Goal: Task Accomplishment & Management: Use online tool/utility

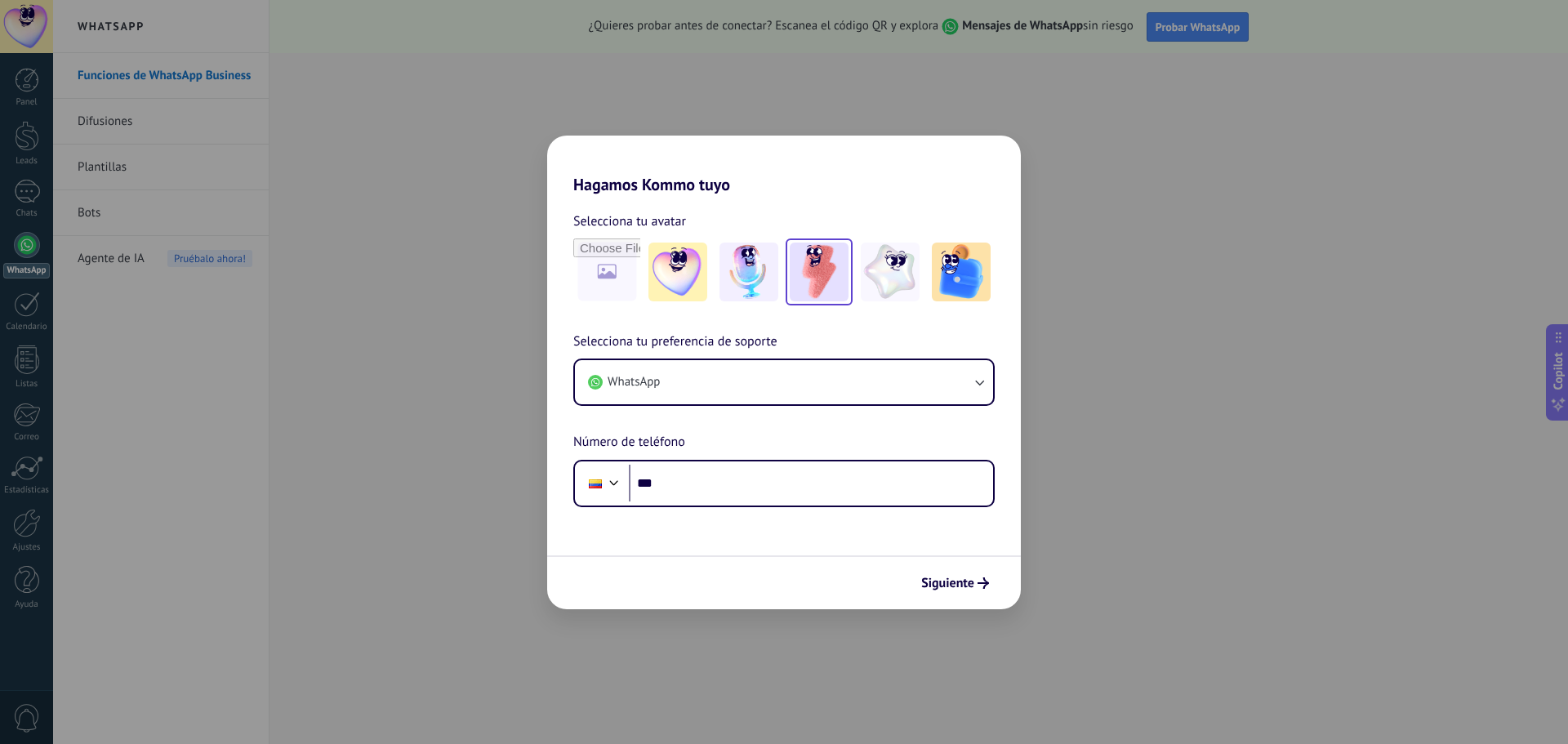
click at [815, 264] on img at bounding box center [819, 272] width 59 height 59
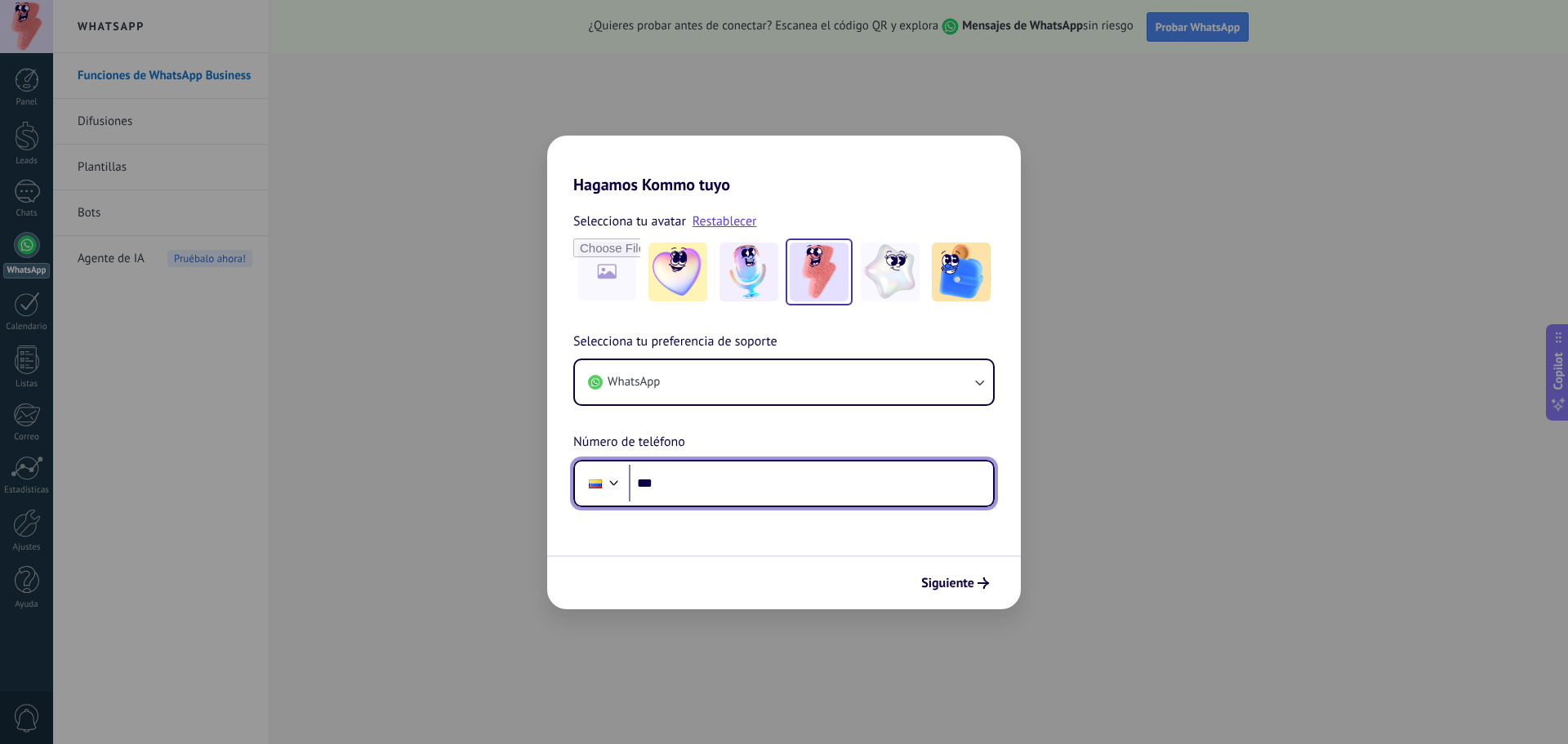
click at [727, 486] on input "***" at bounding box center [810, 484] width 364 height 37
click at [727, 486] on input "*******" at bounding box center [810, 484] width 364 height 37
type input "**********"
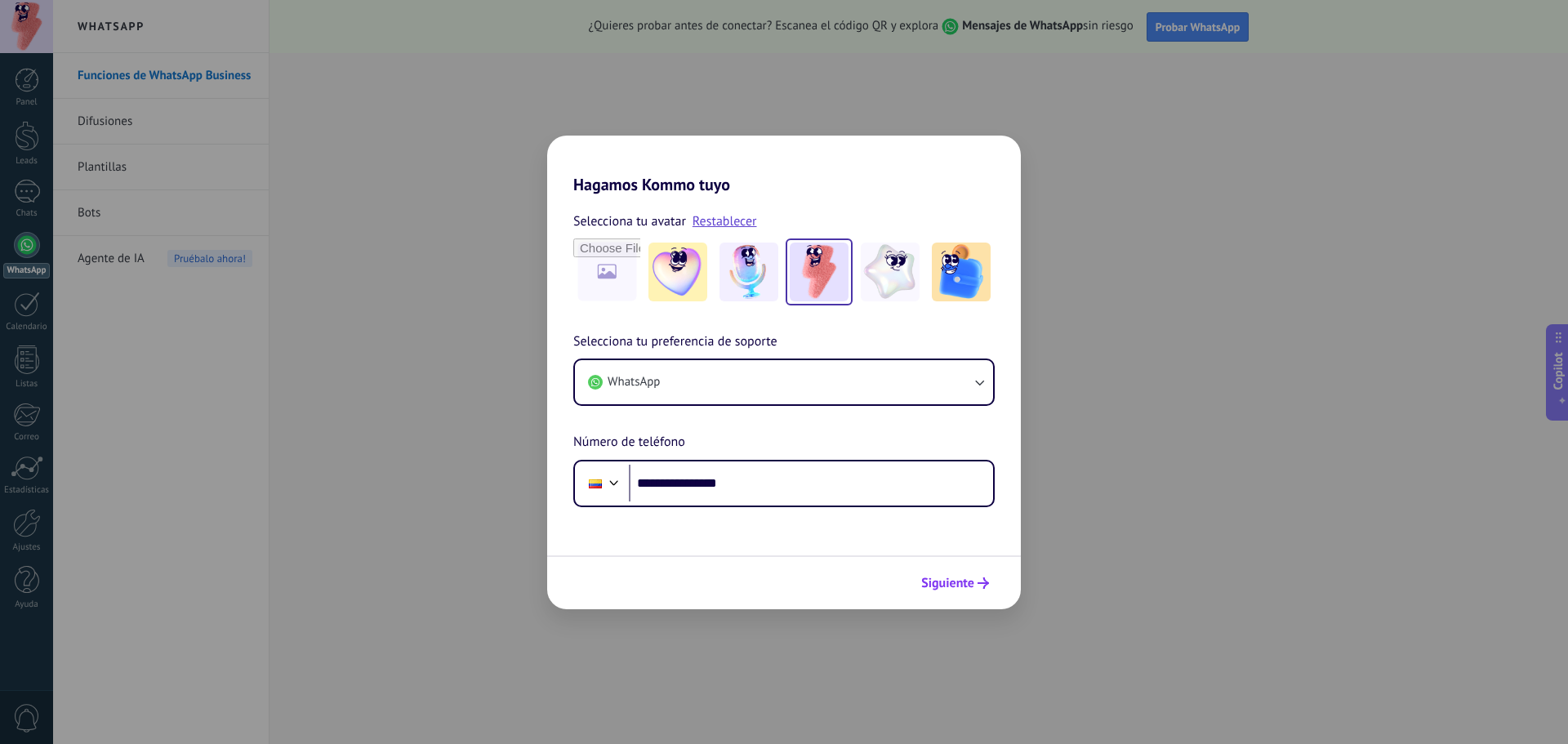
click at [949, 579] on span "Siguiente" at bounding box center [947, 583] width 53 height 12
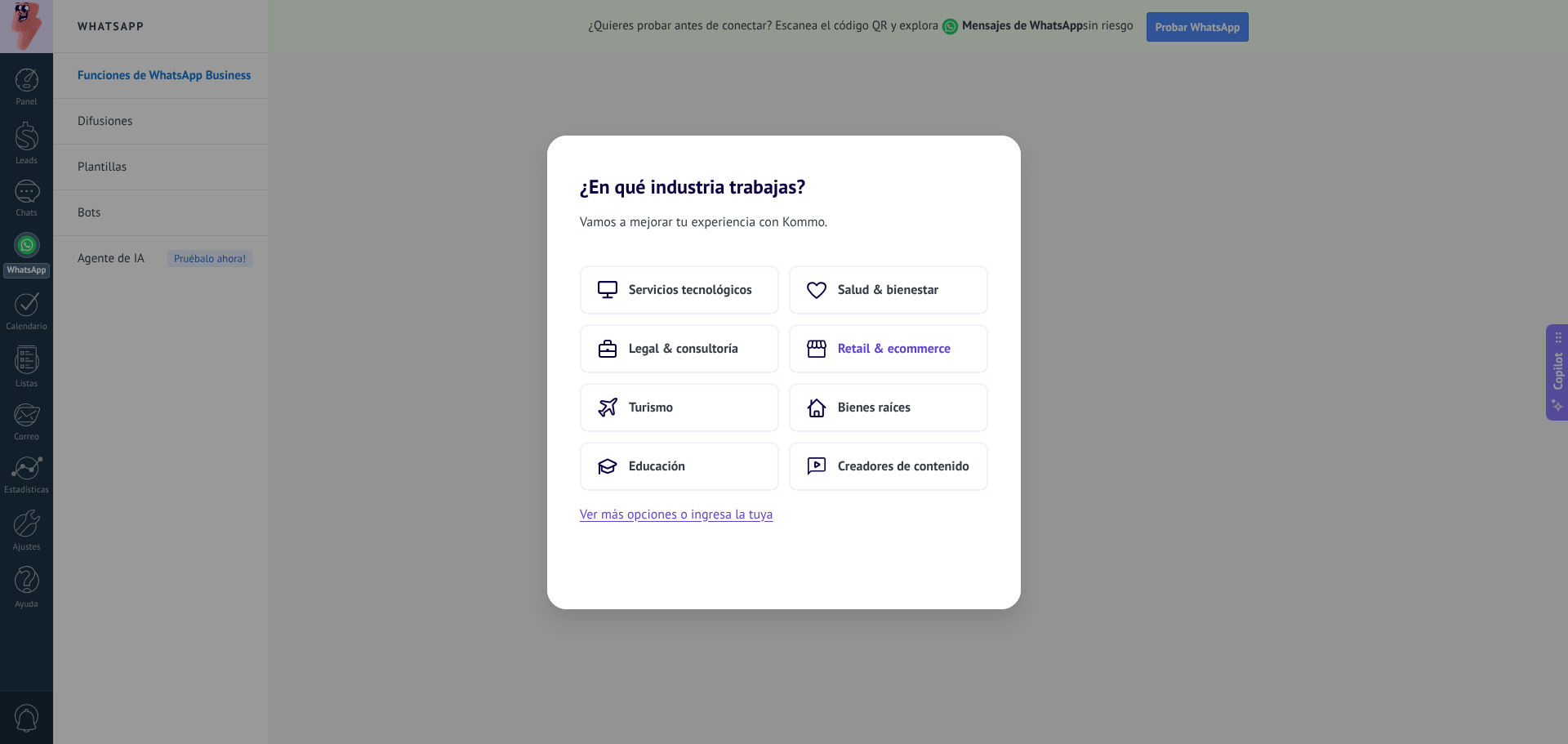
click at [902, 353] on span "Retail & ecommerce" at bounding box center [894, 349] width 113 height 17
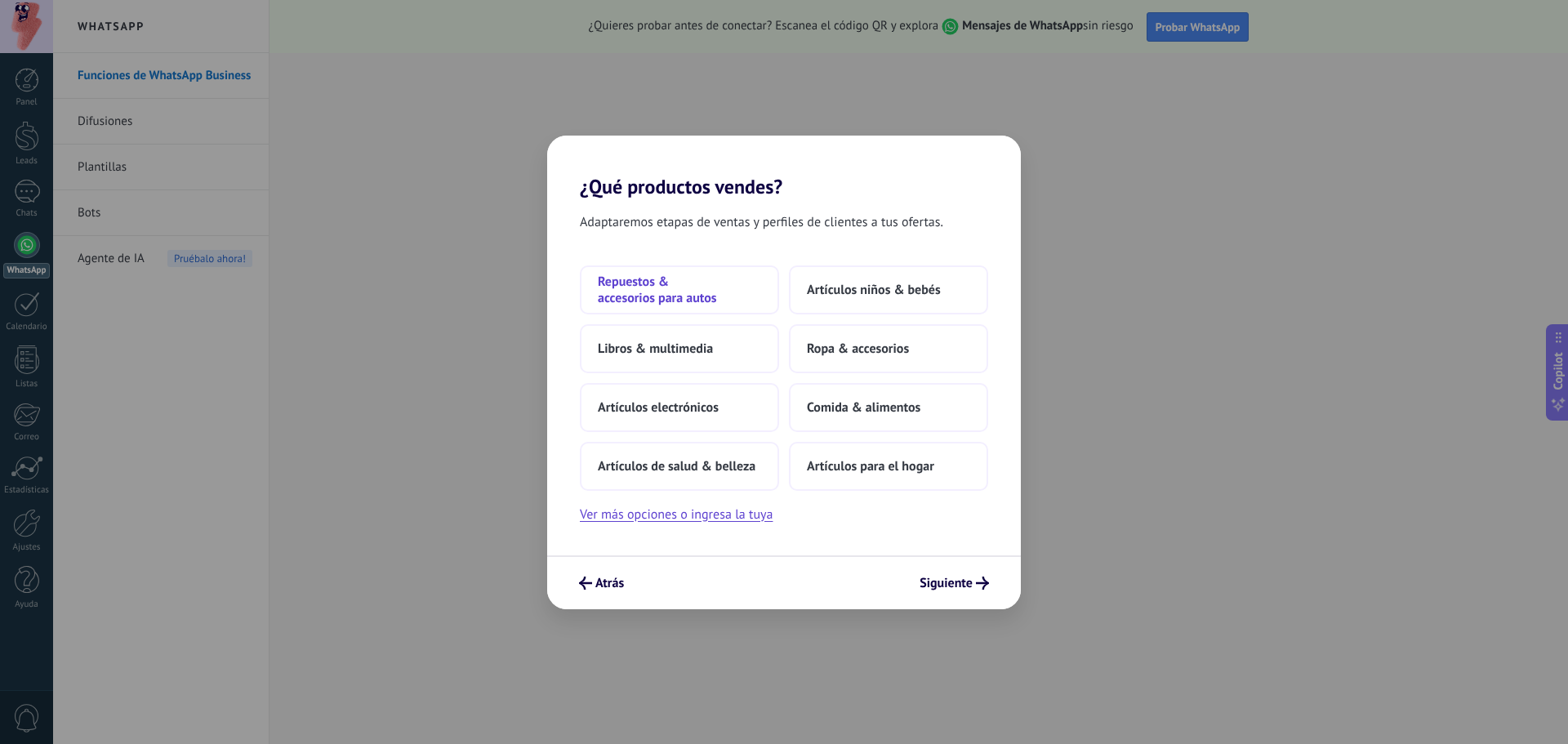
click at [668, 288] on span "Repuestos & accesorios para autos" at bounding box center [679, 289] width 163 height 32
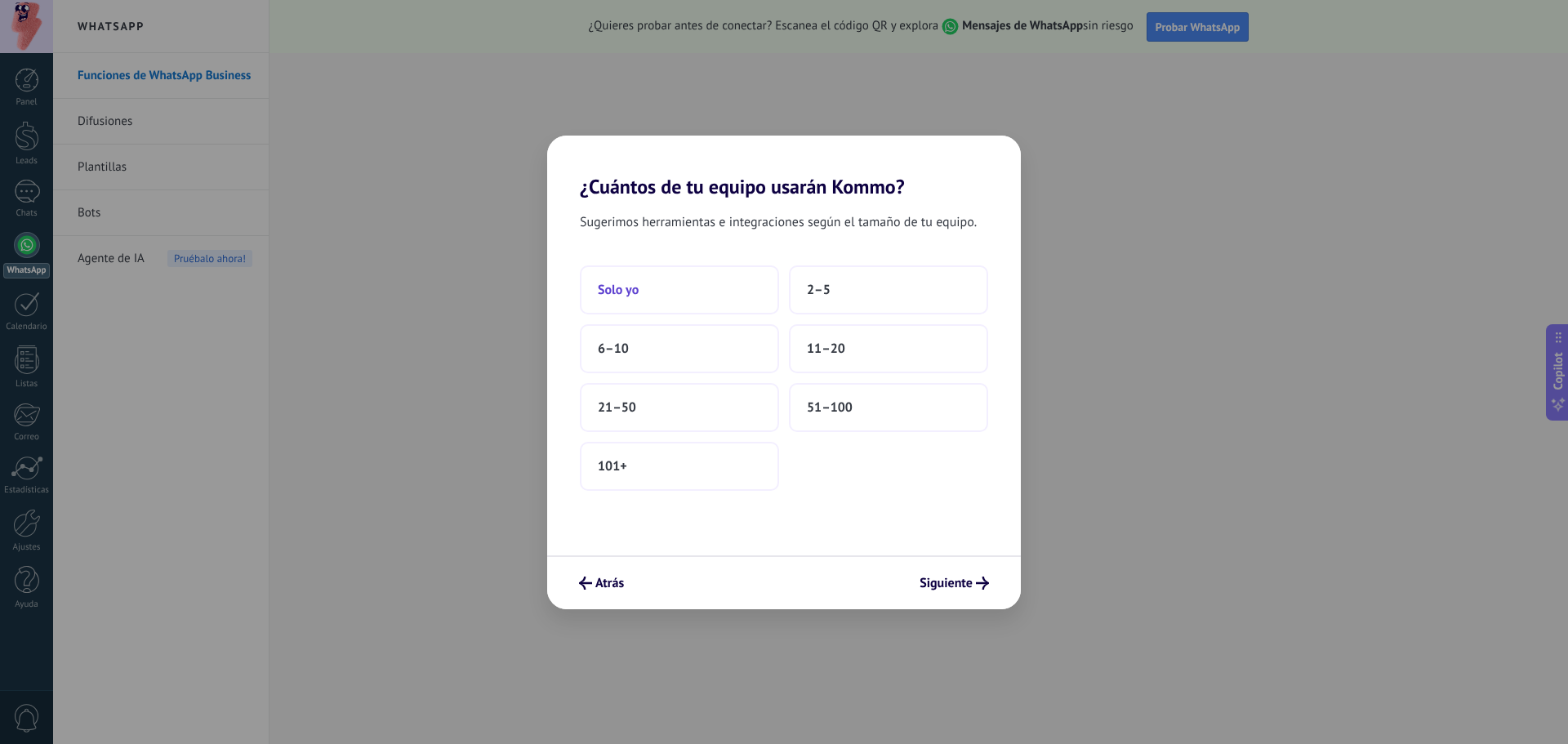
click at [660, 293] on button "Solo yo" at bounding box center [679, 290] width 200 height 49
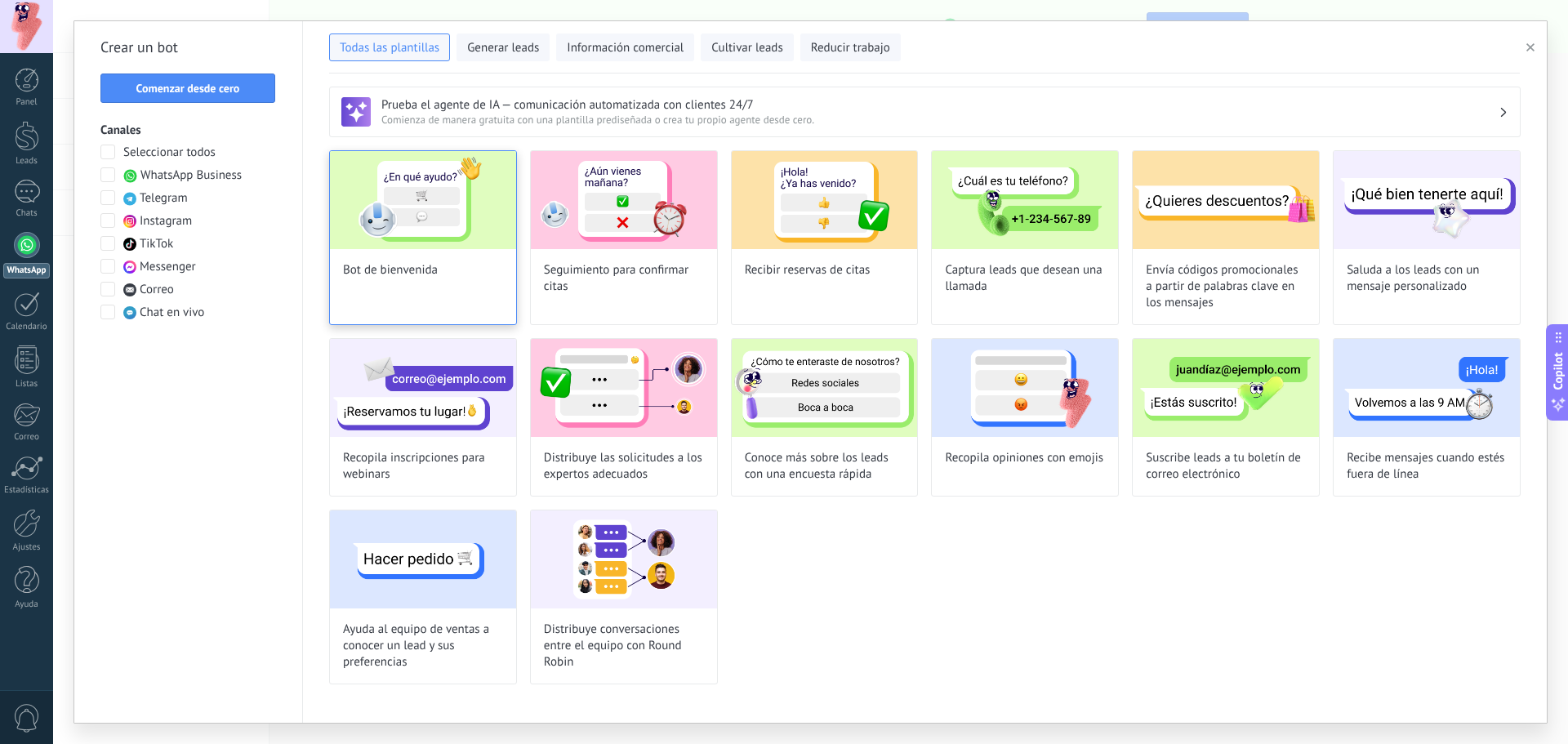
click at [426, 260] on div "Bot de bienvenida" at bounding box center [423, 238] width 188 height 175
type input "**********"
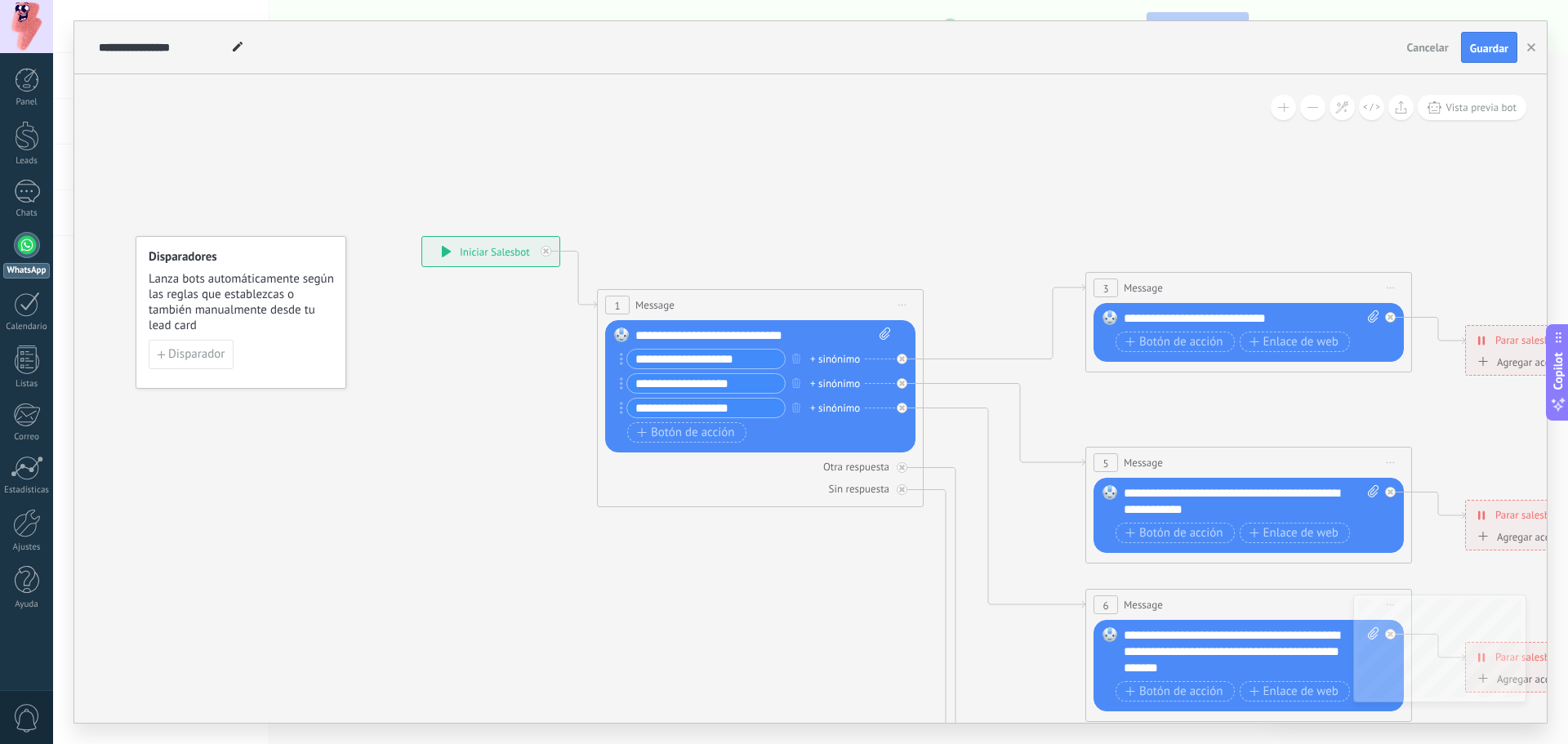
click at [698, 359] on input "**********" at bounding box center [706, 358] width 158 height 19
click at [733, 362] on input "**********" at bounding box center [706, 358] width 158 height 19
type input "*"
click at [820, 334] on div "**********" at bounding box center [762, 336] width 255 height 17
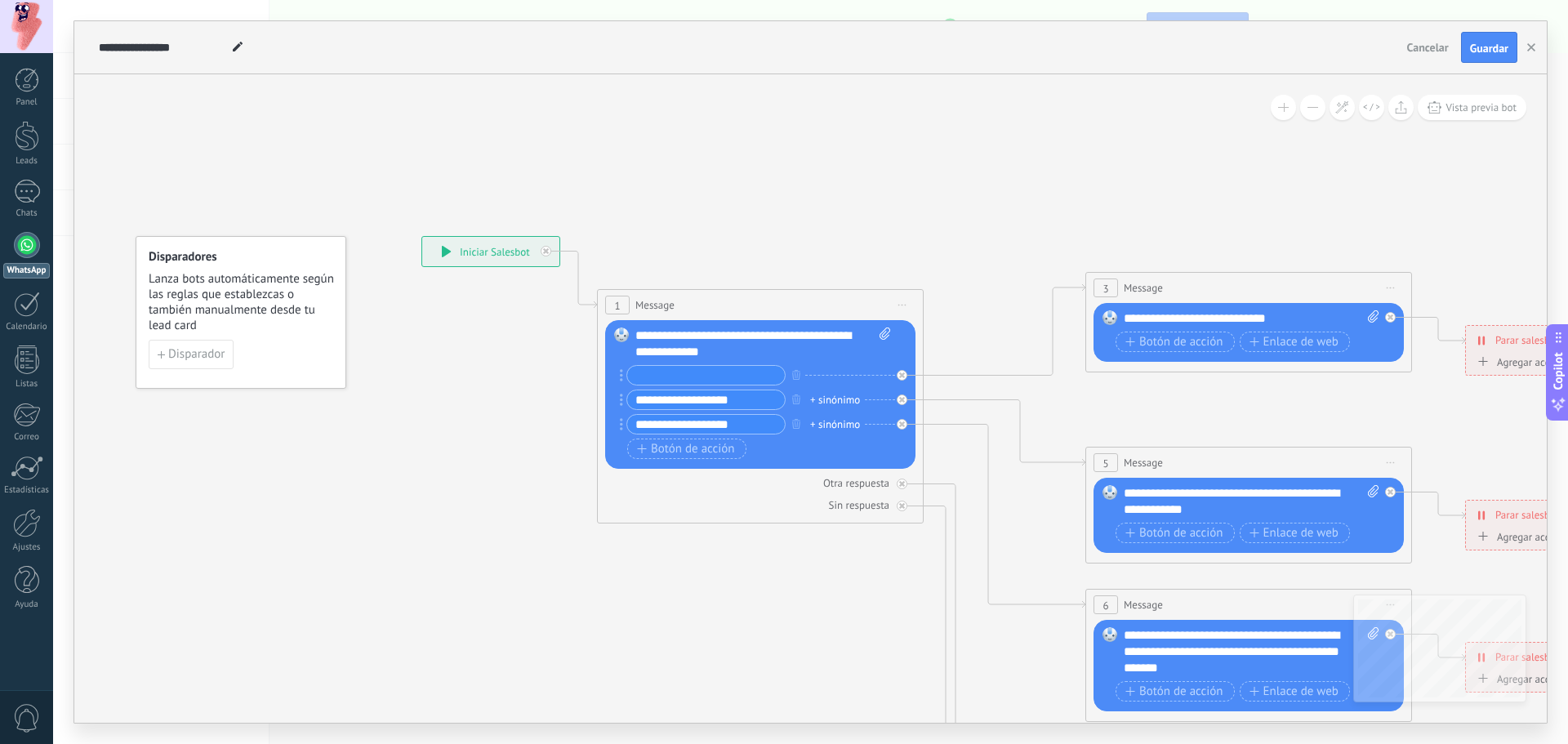
click at [697, 375] on input "text" at bounding box center [706, 375] width 158 height 19
type input "**********"
click at [685, 395] on input "**********" at bounding box center [706, 399] width 158 height 19
click at [685, 395] on input "**********" at bounding box center [706, 399] width 158 height 19
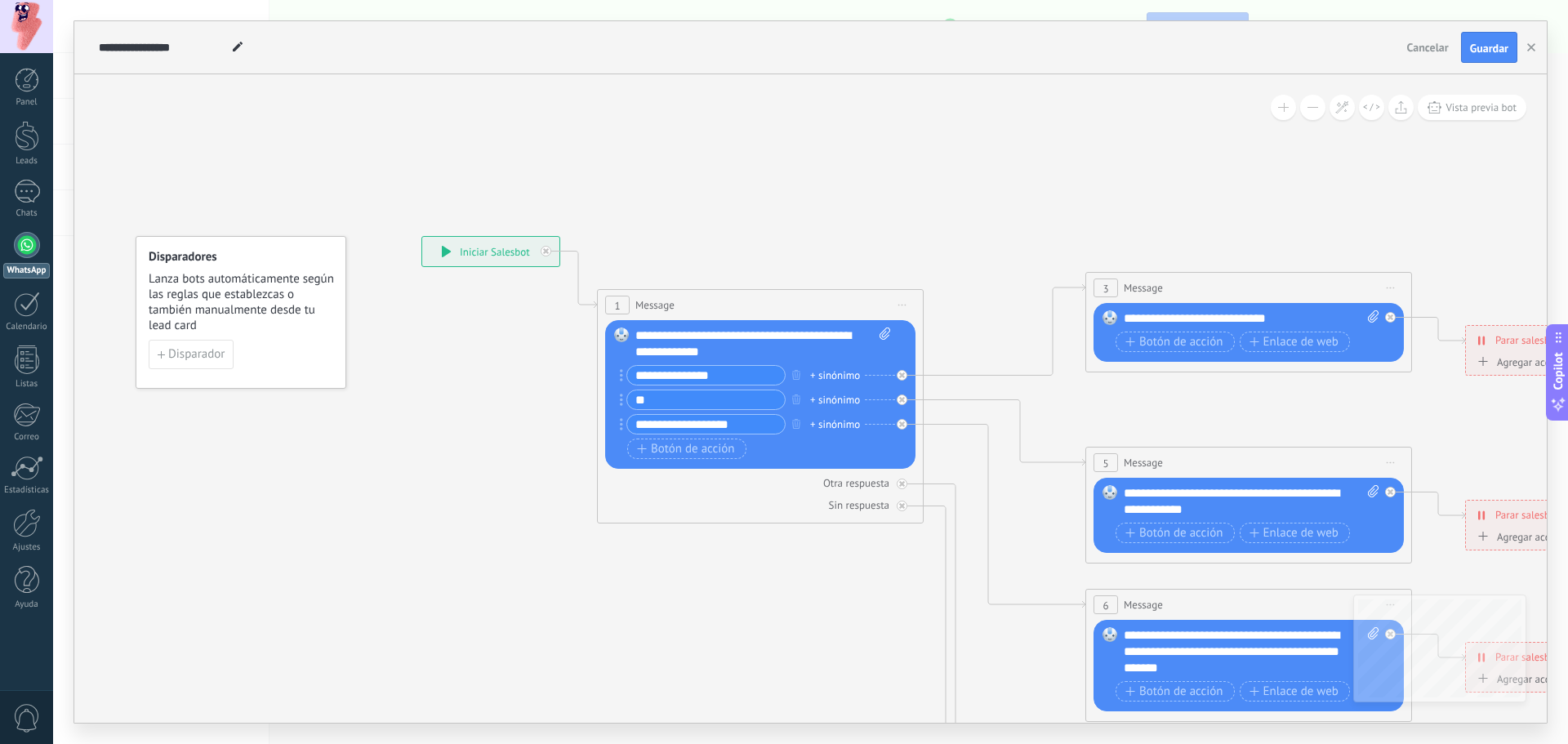
type input "*"
type input "**********"
click at [706, 426] on input "**********" at bounding box center [706, 424] width 158 height 19
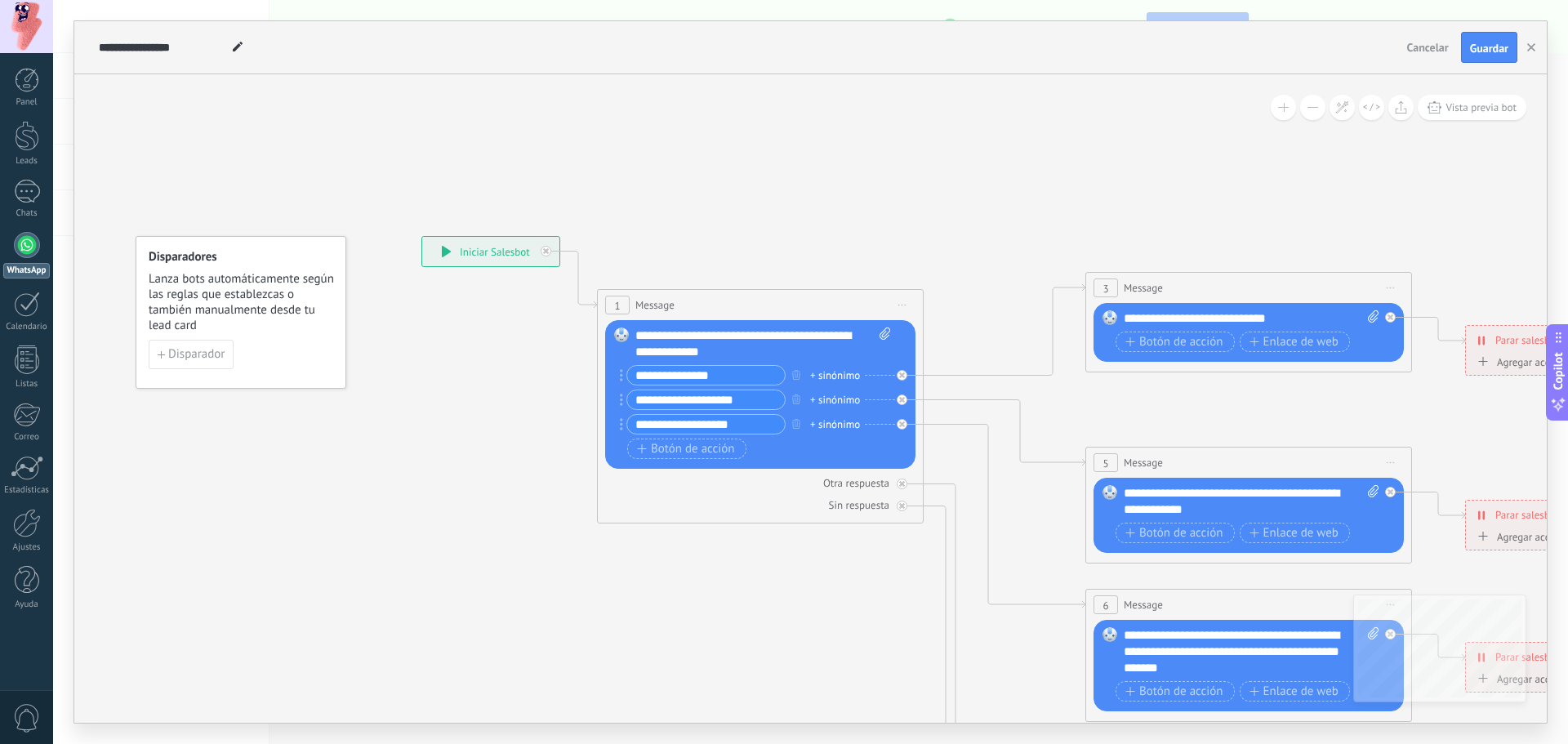
click at [706, 426] on input "**********" at bounding box center [706, 424] width 158 height 19
type input "**********"
click at [640, 449] on icon "button" at bounding box center [642, 448] width 9 height 9
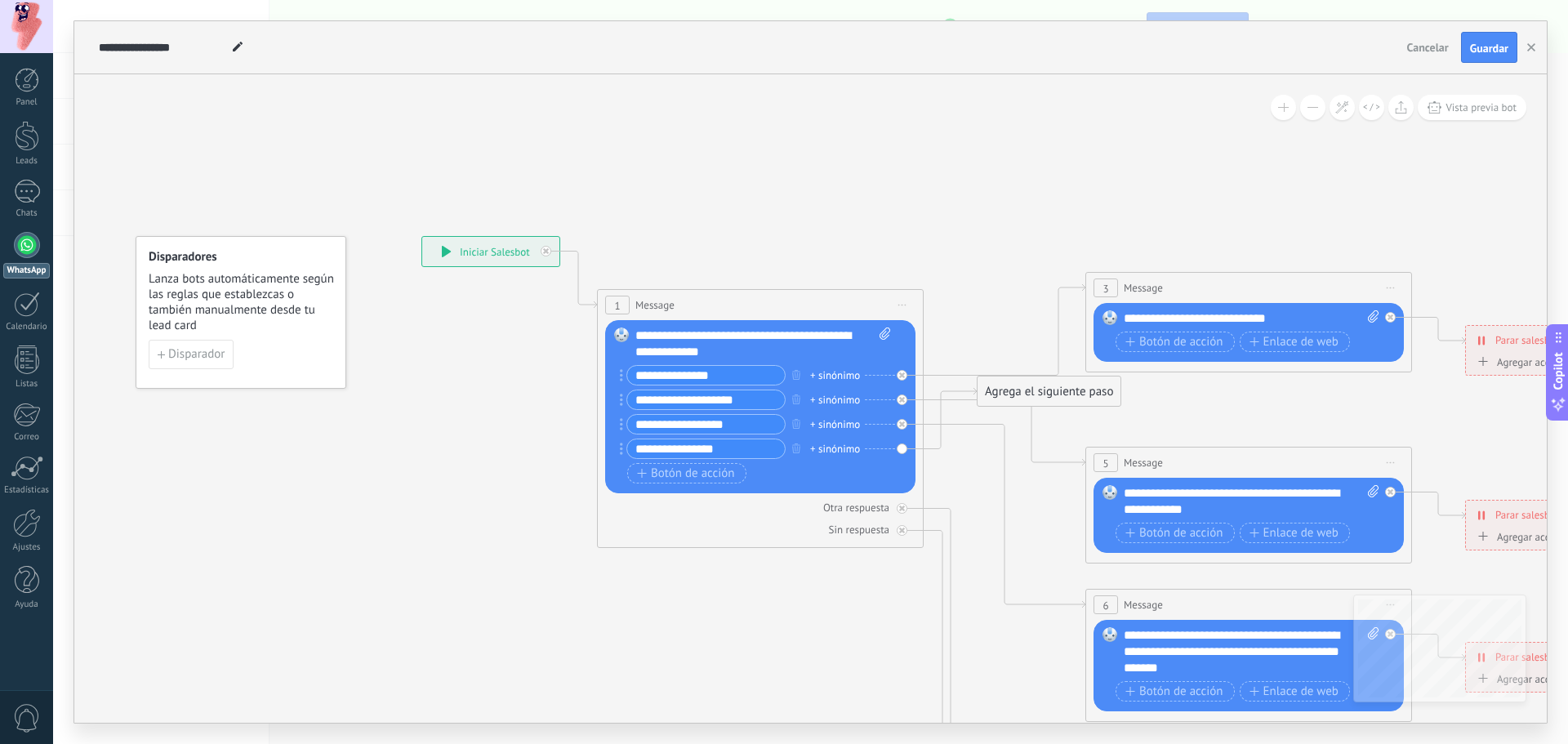
type input "**********"
click at [748, 425] on input "**********" at bounding box center [706, 424] width 158 height 19
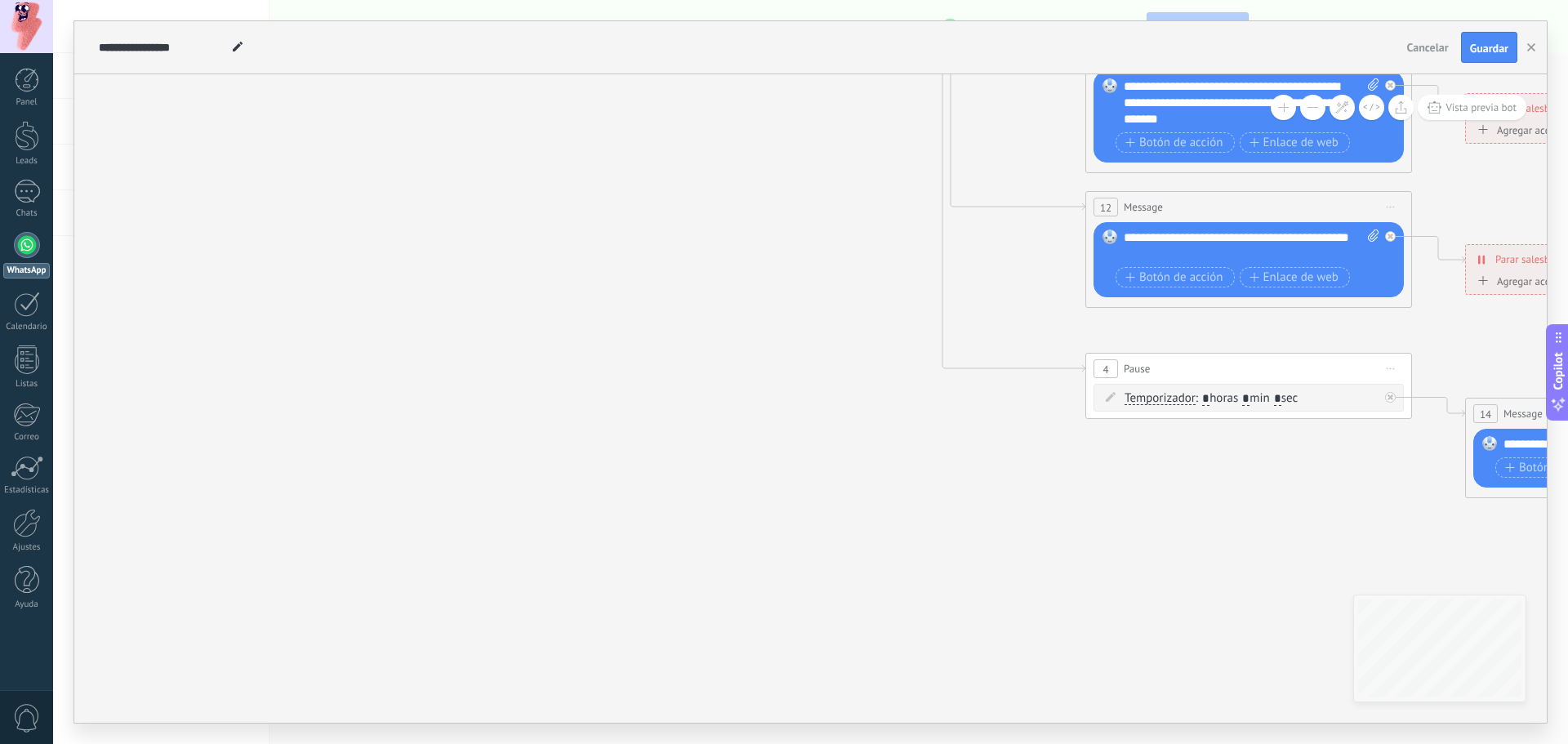
type input "**********"
click at [1281, 398] on input "*" at bounding box center [1277, 398] width 8 height 13
click at [1317, 396] on div "Temporizador Temporizador Temporizador Temporizador : * horas * min * sec : Lu …" at bounding box center [1251, 398] width 254 height 17
click at [1155, 395] on span "Temporizador" at bounding box center [1160, 397] width 71 height 13
click at [1155, 395] on button "Temporizador" at bounding box center [1218, 398] width 205 height 29
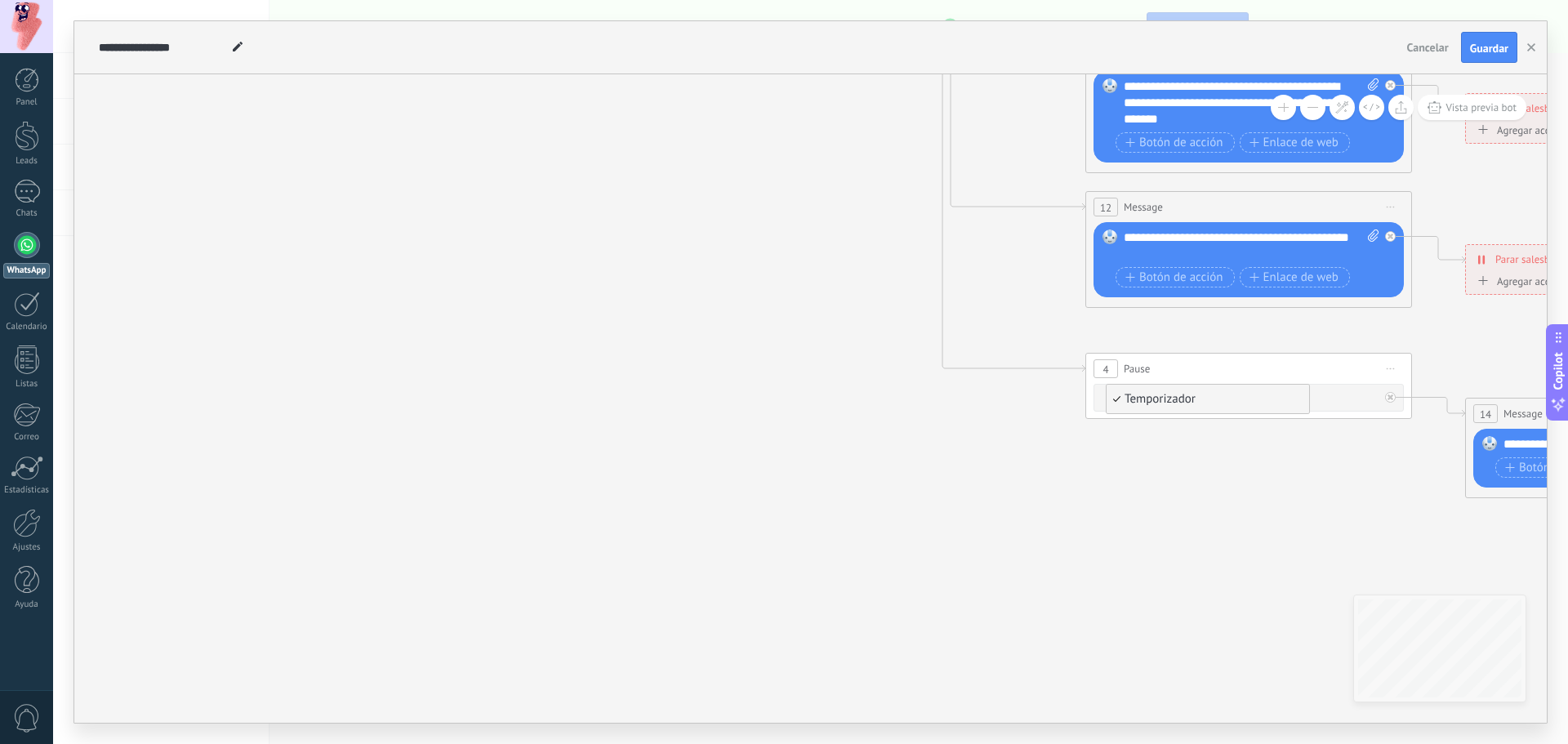
click at [1155, 395] on span "Temporizador" at bounding box center [1205, 399] width 198 height 17
click at [1155, 395] on span "Temporizador" at bounding box center [1160, 397] width 71 height 13
click at [1155, 395] on button "Temporizador" at bounding box center [1218, 398] width 205 height 29
click at [1155, 395] on span "Temporizador" at bounding box center [1205, 399] width 198 height 17
click at [1155, 395] on span "Temporizador" at bounding box center [1160, 397] width 71 height 13
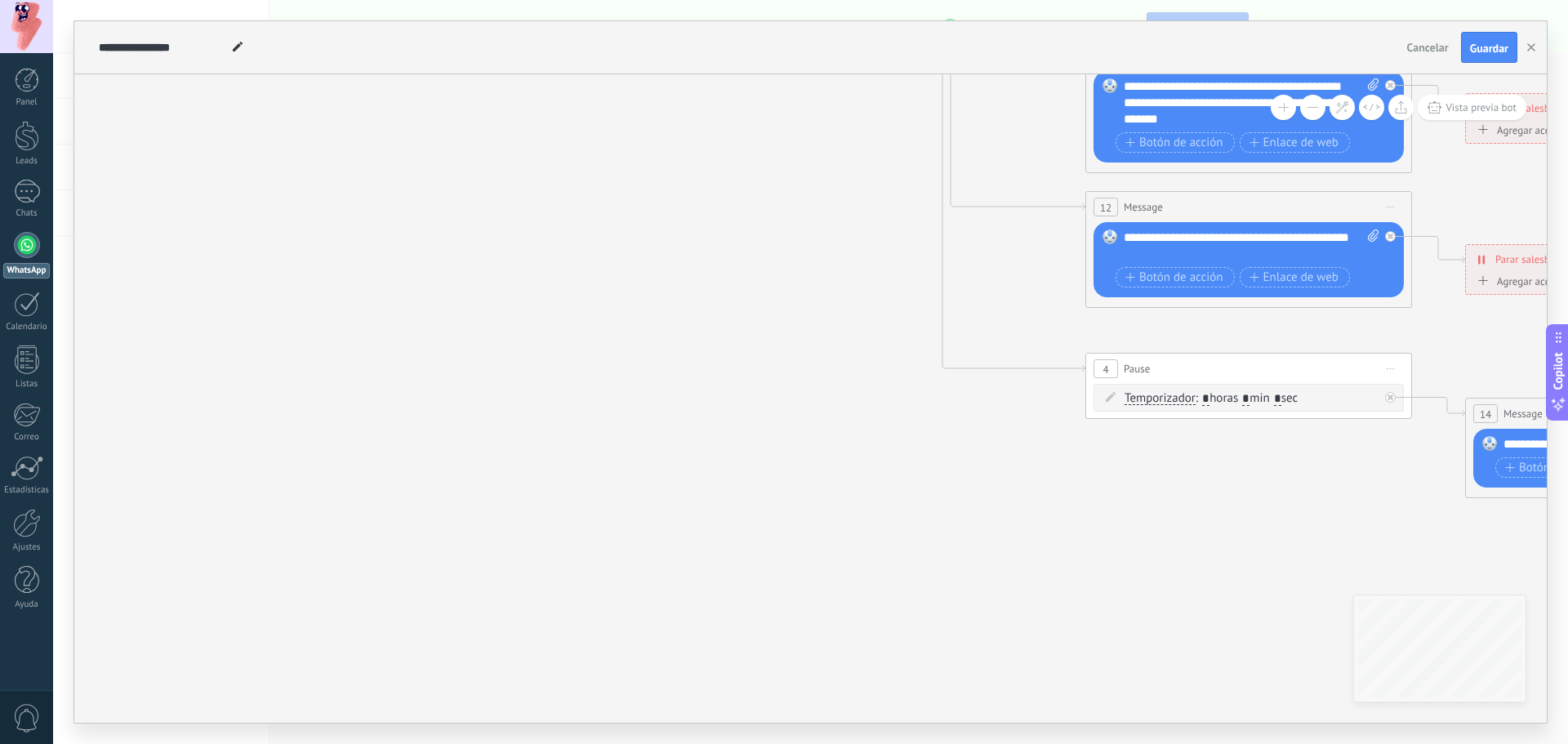
click at [1155, 395] on button "Temporizador" at bounding box center [1218, 398] width 205 height 29
click at [1120, 396] on span "Temporizador" at bounding box center [1205, 399] width 198 height 17
click at [1109, 396] on icon at bounding box center [1111, 396] width 10 height 10
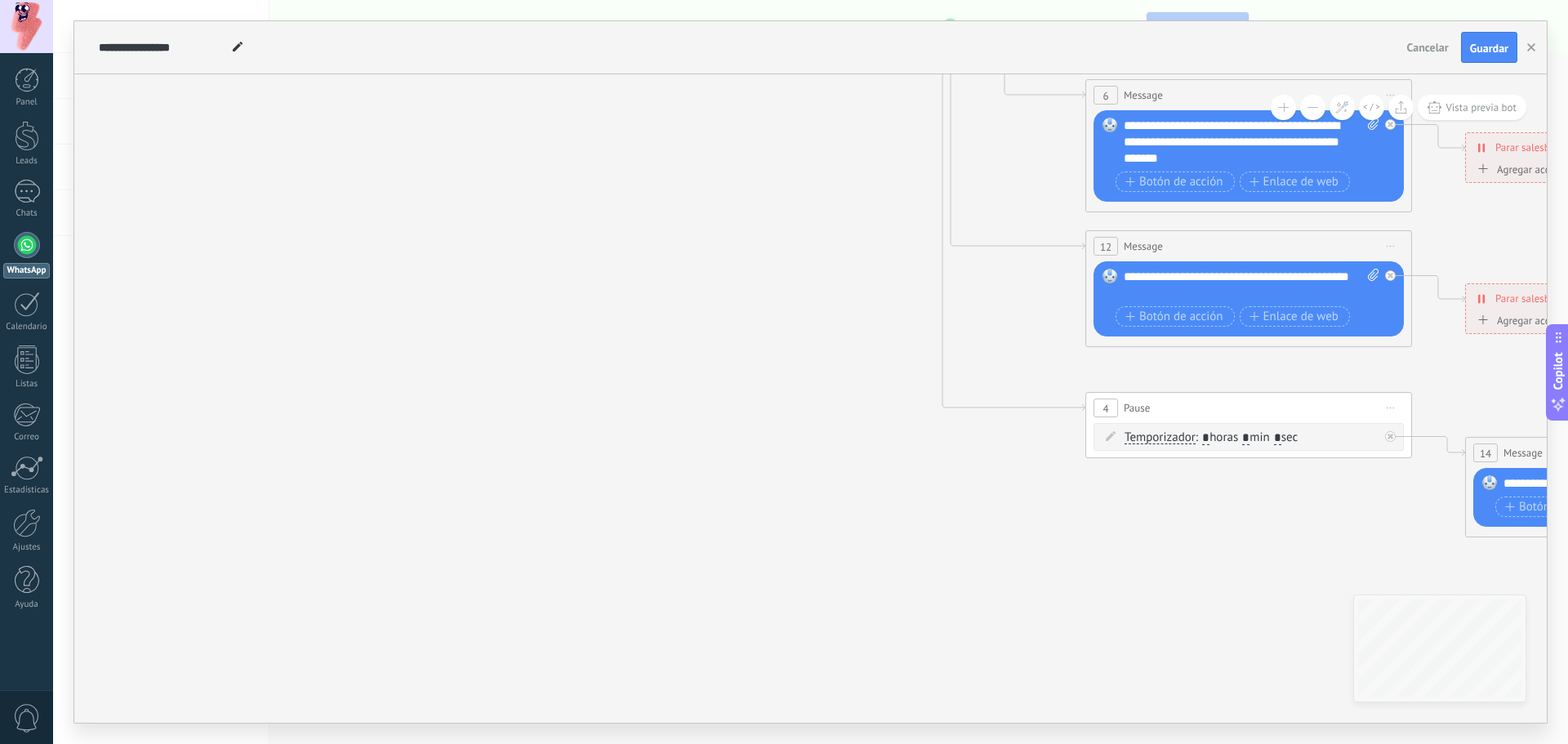
click at [1348, 560] on icon at bounding box center [1285, 108] width 2545 height 1580
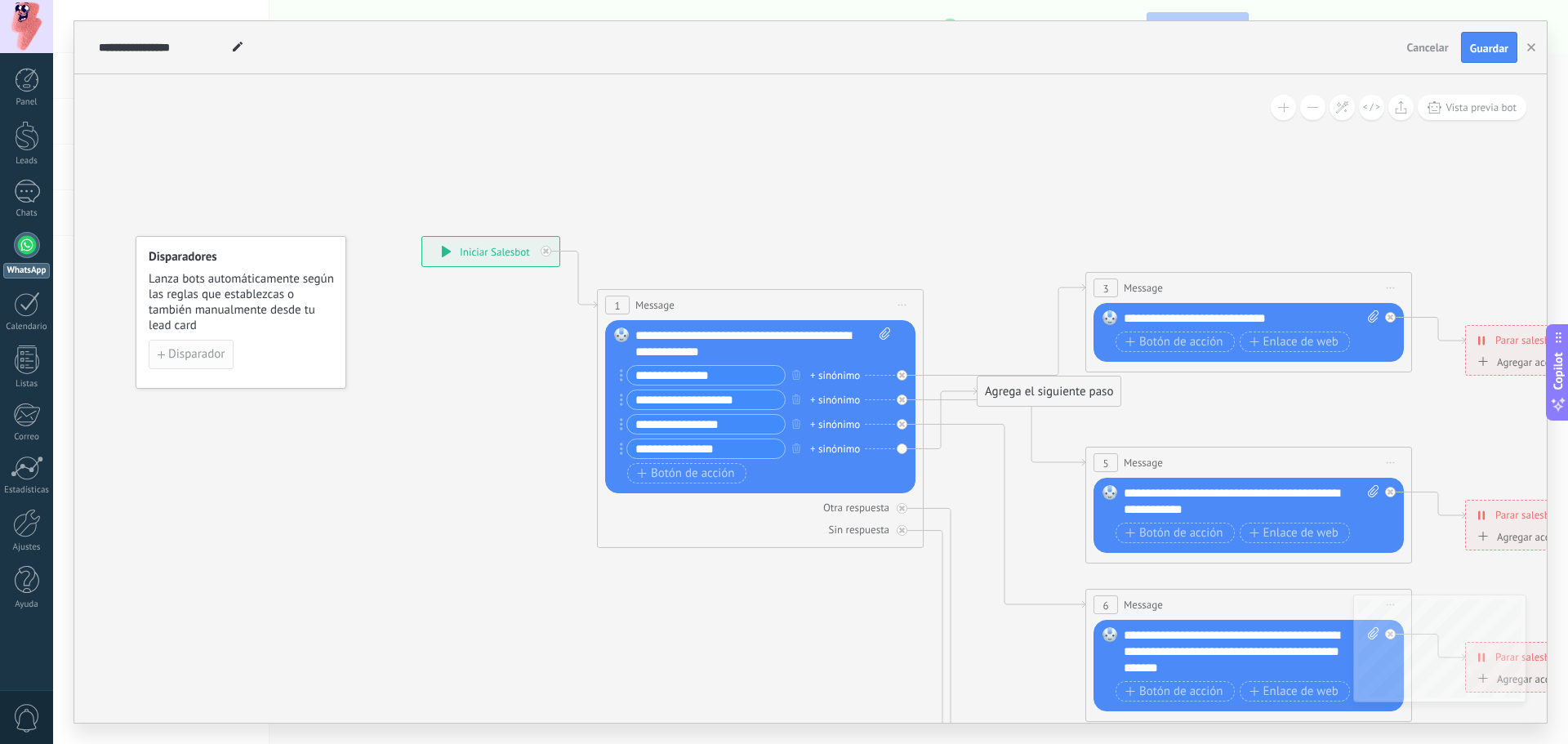
click at [170, 355] on span "Disparador" at bounding box center [197, 354] width 57 height 12
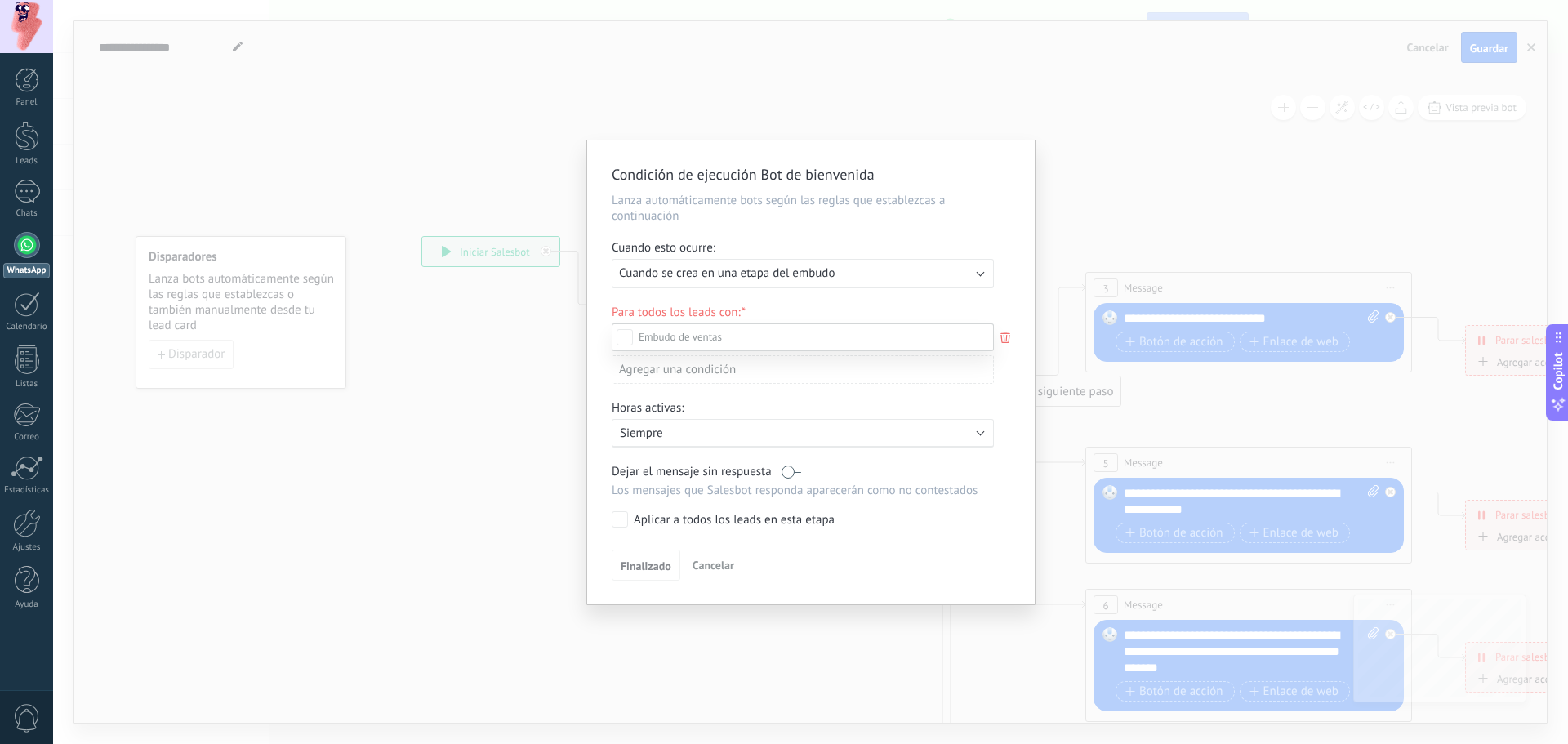
click at [823, 273] on div at bounding box center [810, 372] width 1515 height 744
click at [823, 273] on span "Cuando se crea en una etapa del embudo" at bounding box center [726, 273] width 215 height 16
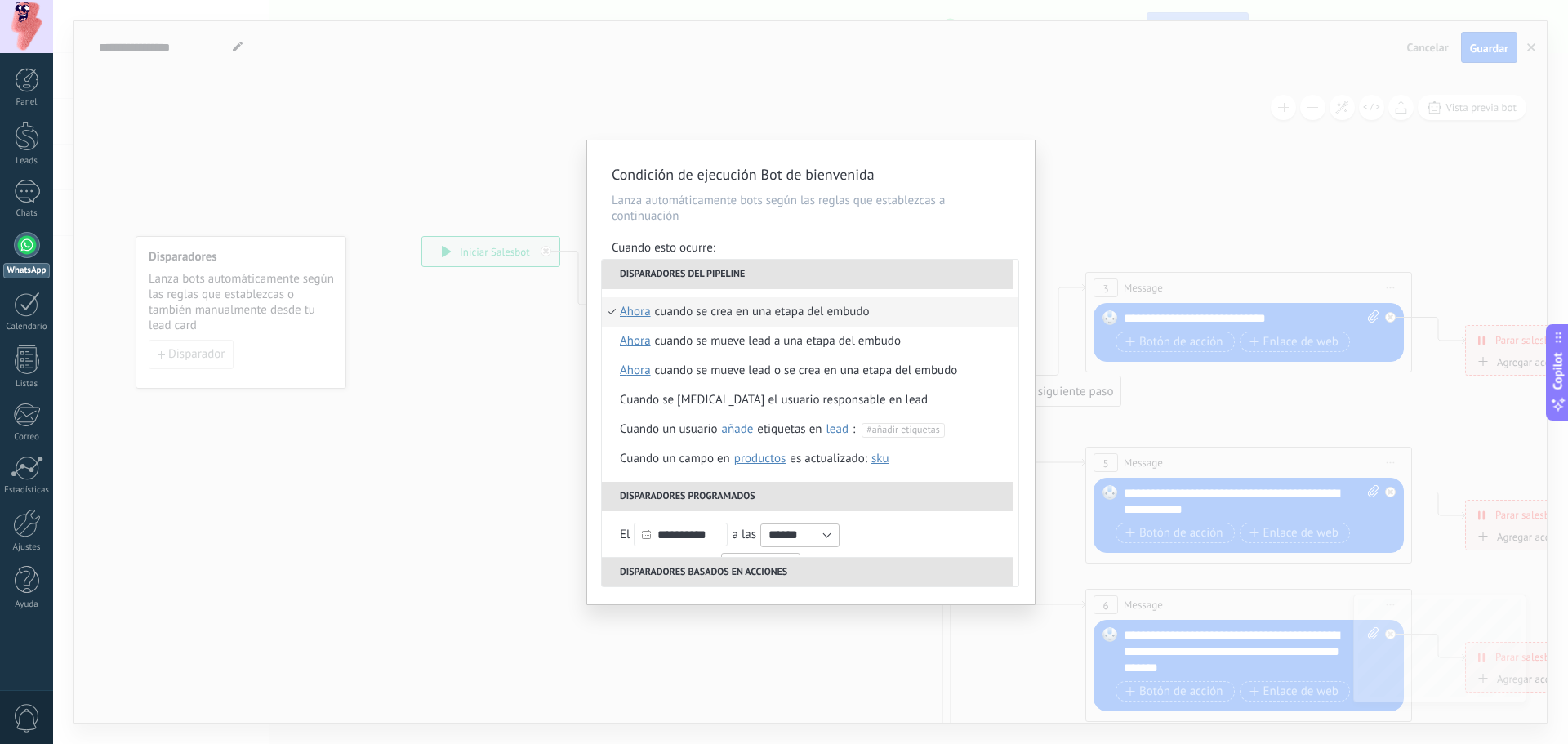
click at [1130, 197] on div "Condición de ejecución Bot de bienvenida Lanza automáticamente bots según las r…" at bounding box center [810, 372] width 1515 height 744
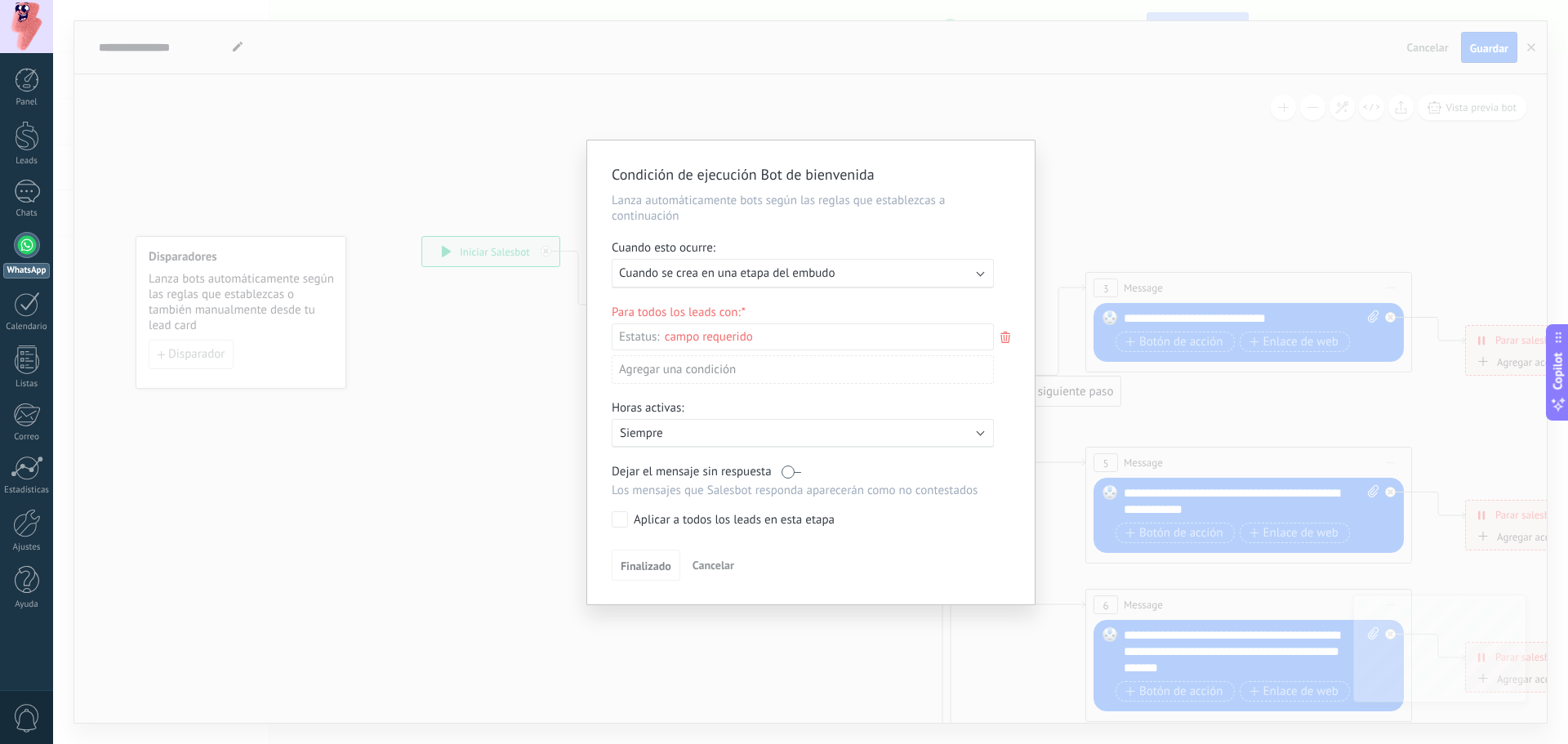
click at [1129, 197] on div "Condición de ejecución Bot de bienvenida Lanza automáticamente bots según las r…" at bounding box center [810, 372] width 1515 height 744
click at [494, 345] on div "Condición de ejecución Bot de bienvenida Lanza automáticamente bots según las r…" at bounding box center [810, 372] width 1515 height 744
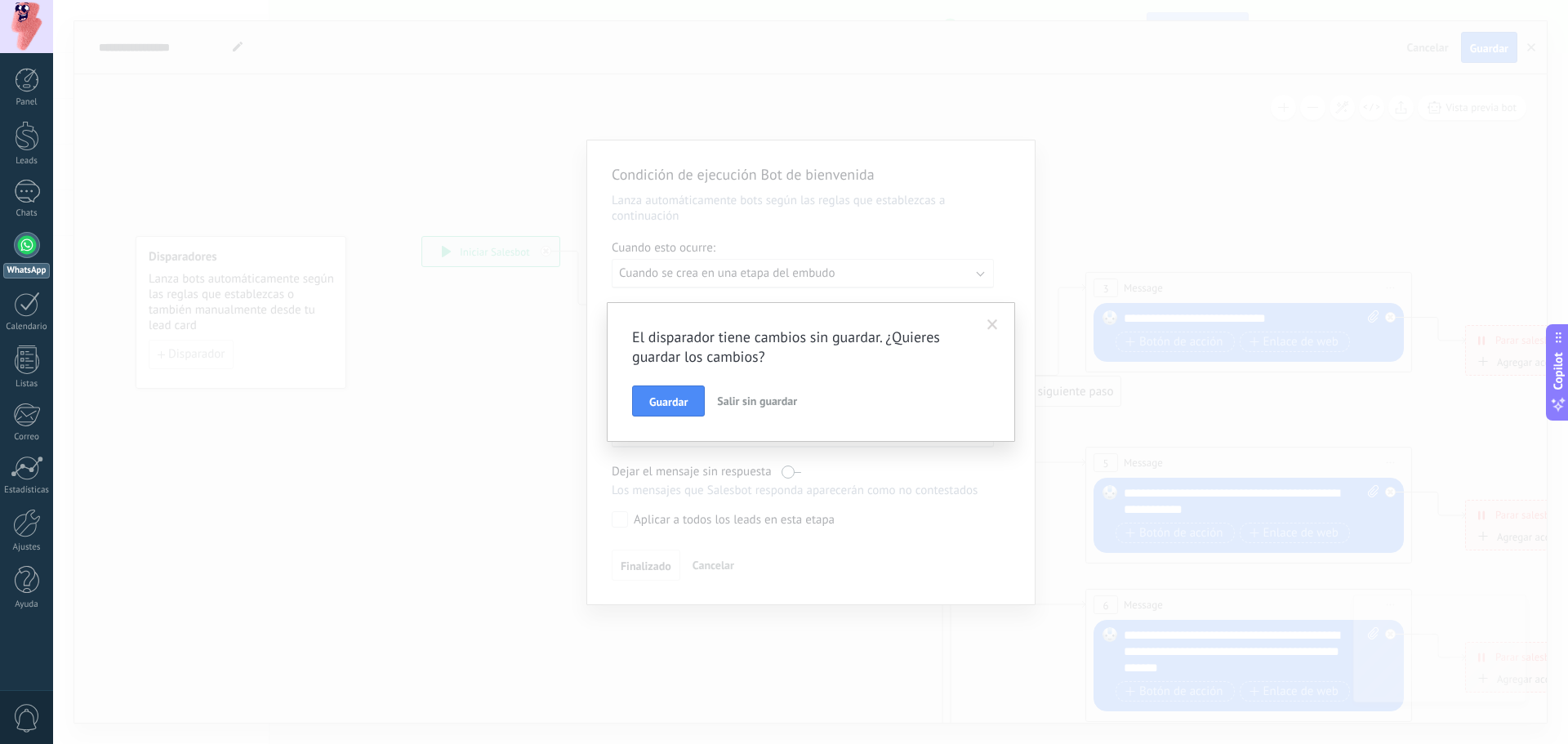
click at [746, 405] on span "Salir sin guardar" at bounding box center [757, 400] width 80 height 15
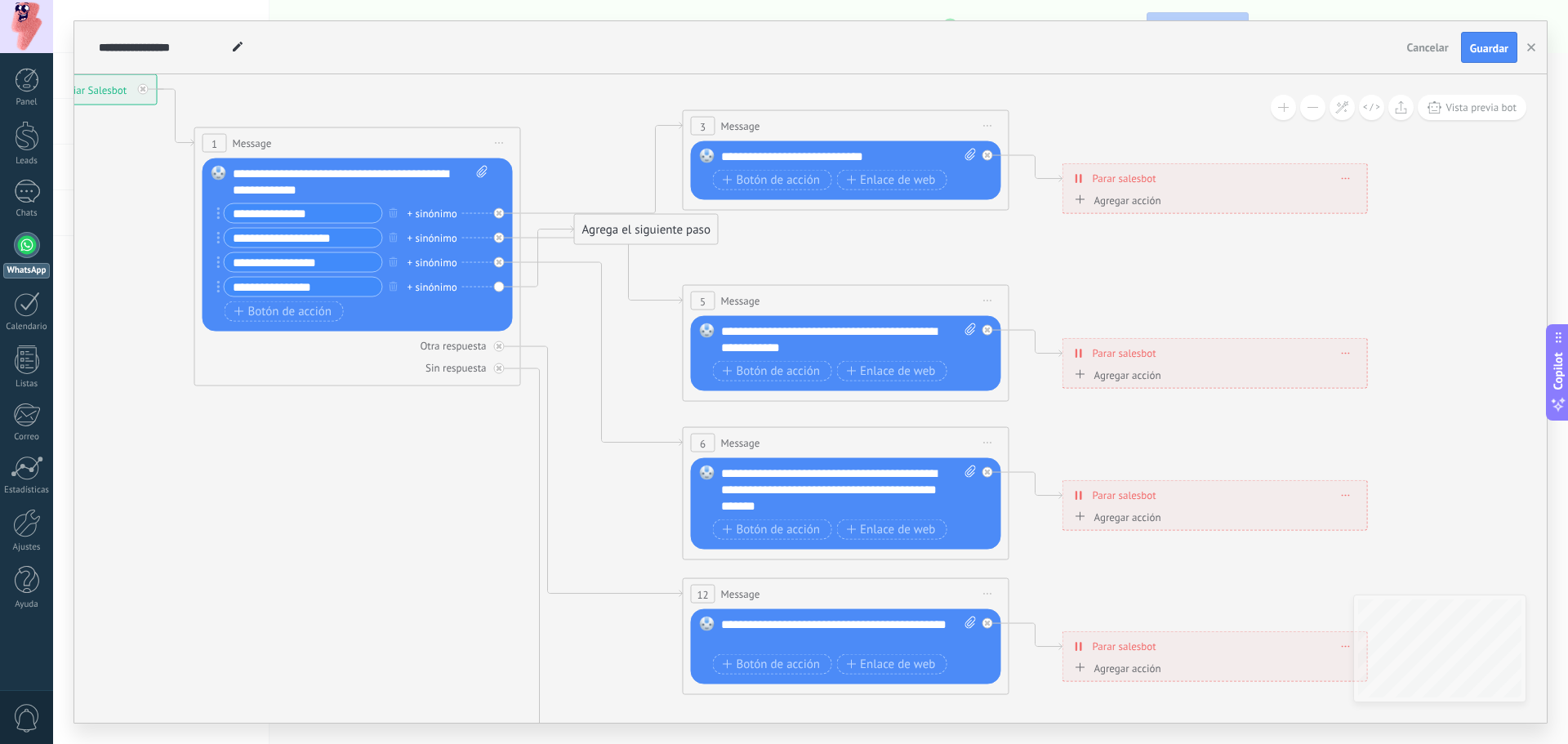
click at [855, 157] on div "**********" at bounding box center [849, 157] width 255 height 17
click at [875, 177] on span "Enlace de web" at bounding box center [890, 179] width 89 height 13
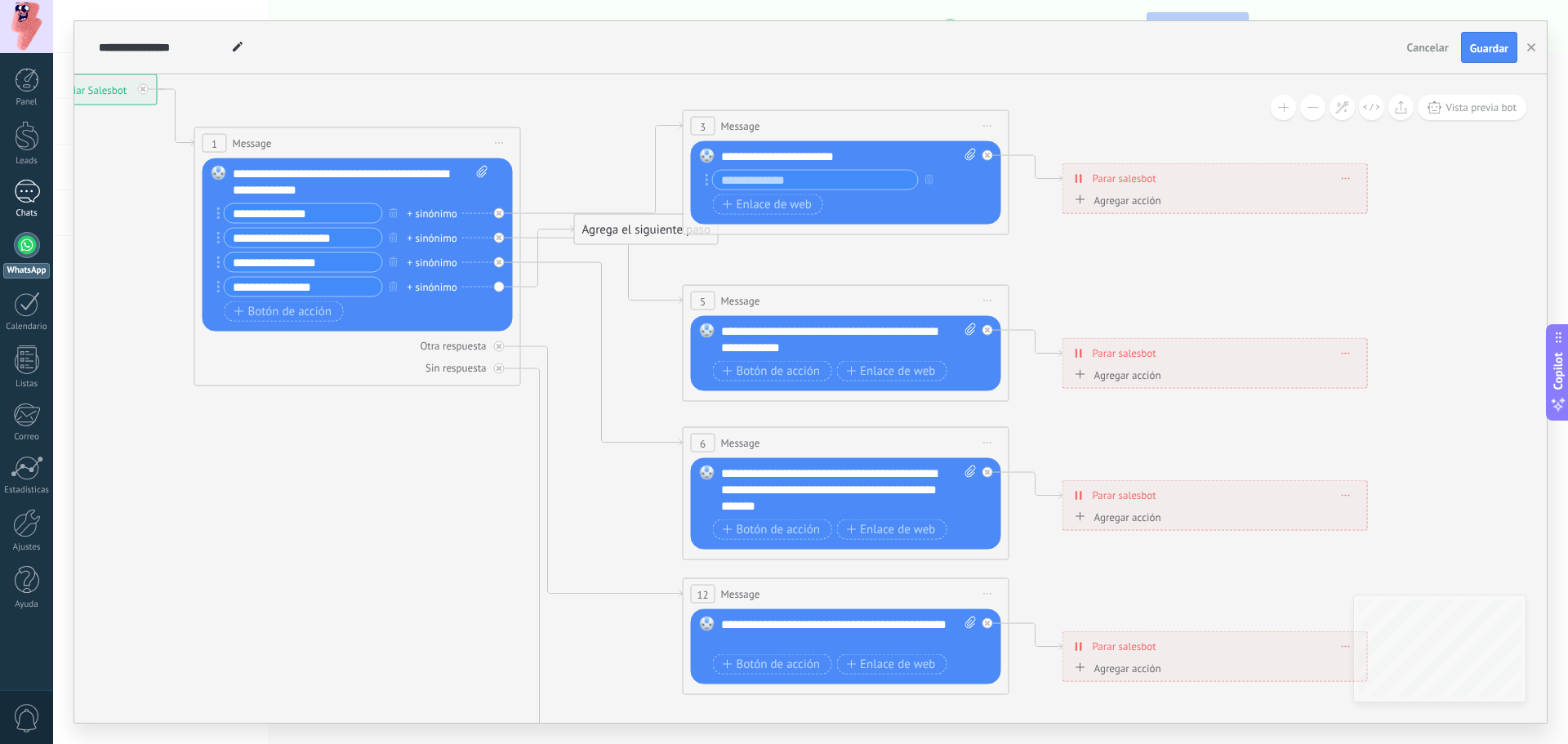
click at [27, 196] on div at bounding box center [26, 192] width 26 height 23
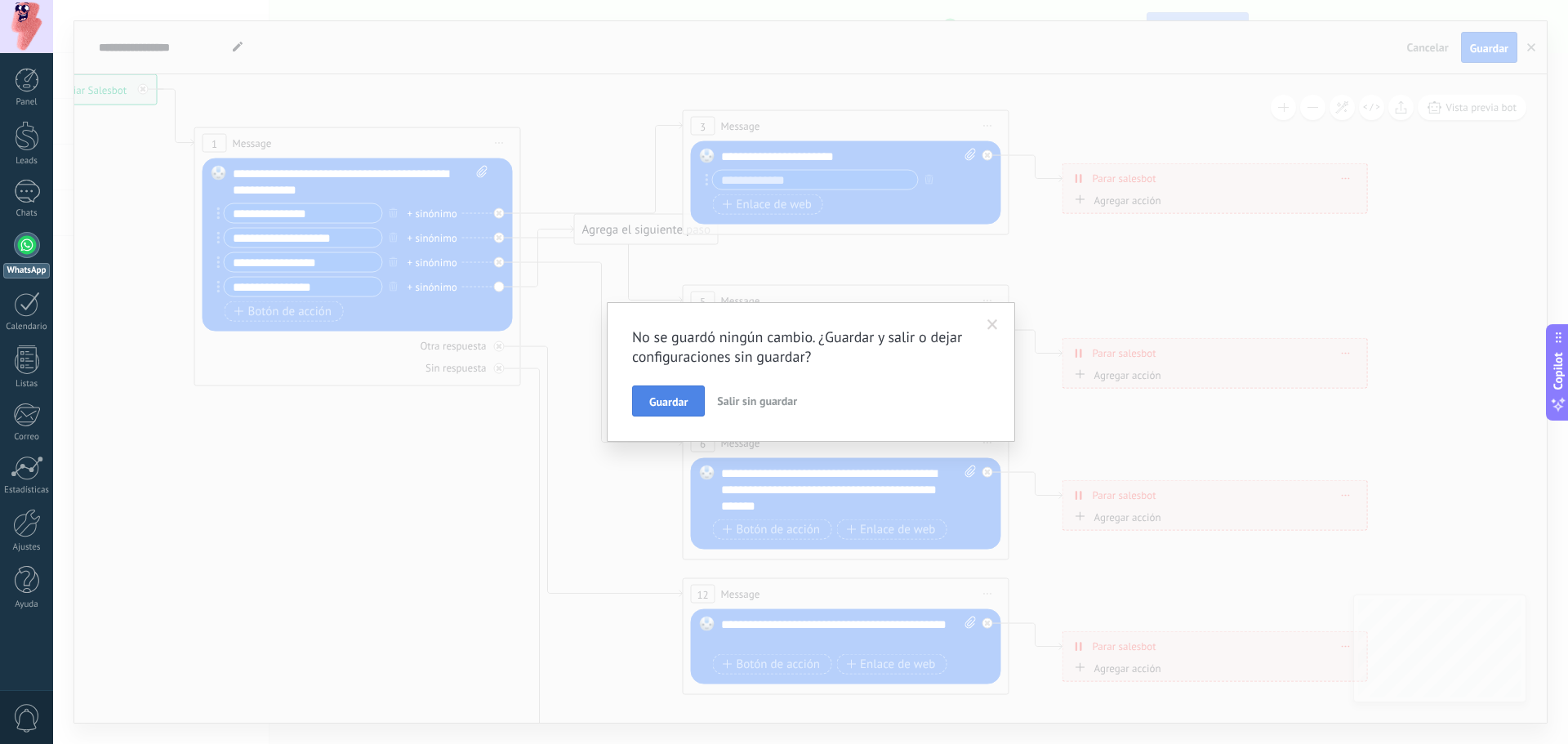
click at [660, 396] on span "Guardar" at bounding box center [668, 402] width 38 height 12
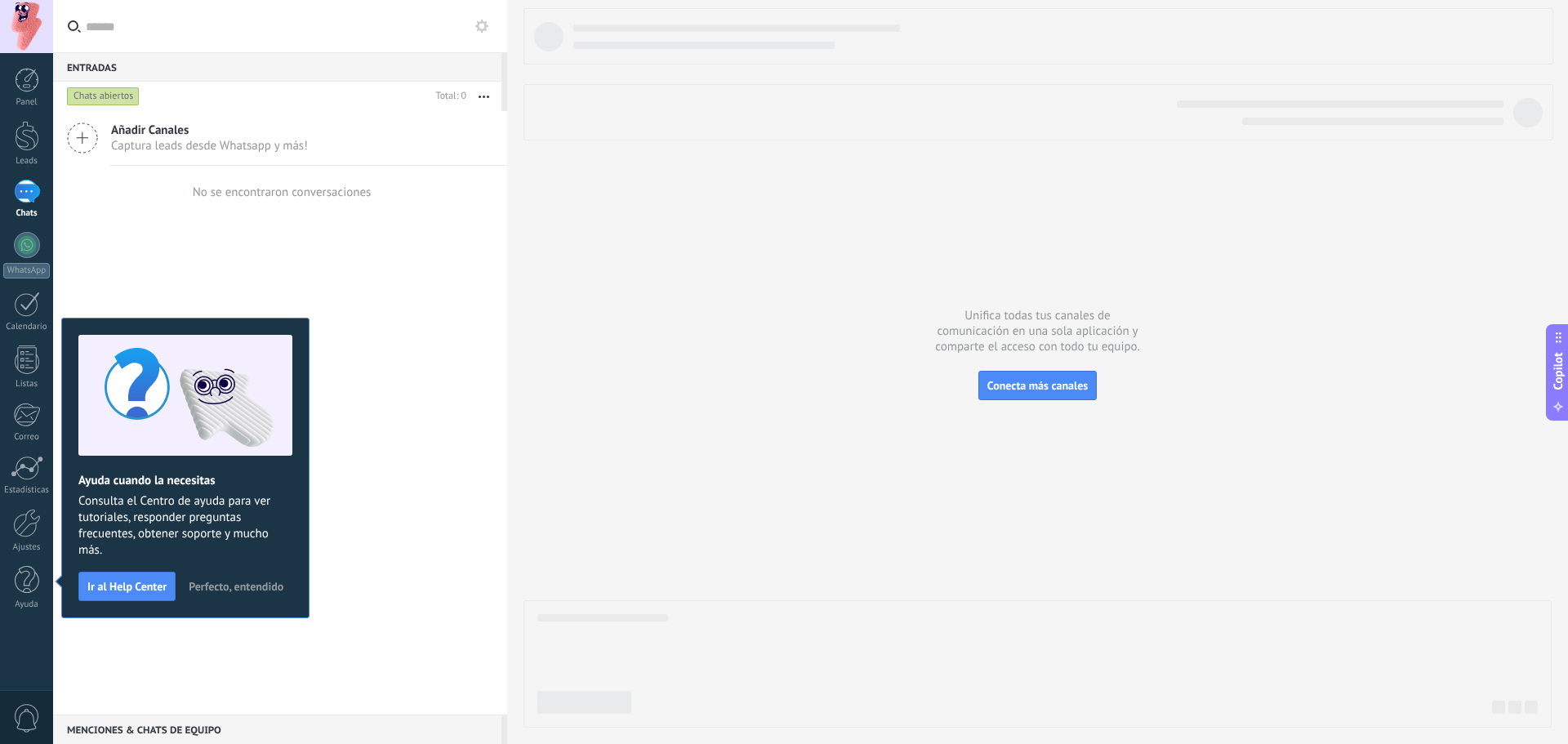
click at [34, 182] on div at bounding box center [26, 192] width 26 height 23
click at [19, 188] on div at bounding box center [26, 192] width 26 height 23
click at [15, 241] on div at bounding box center [26, 245] width 26 height 26
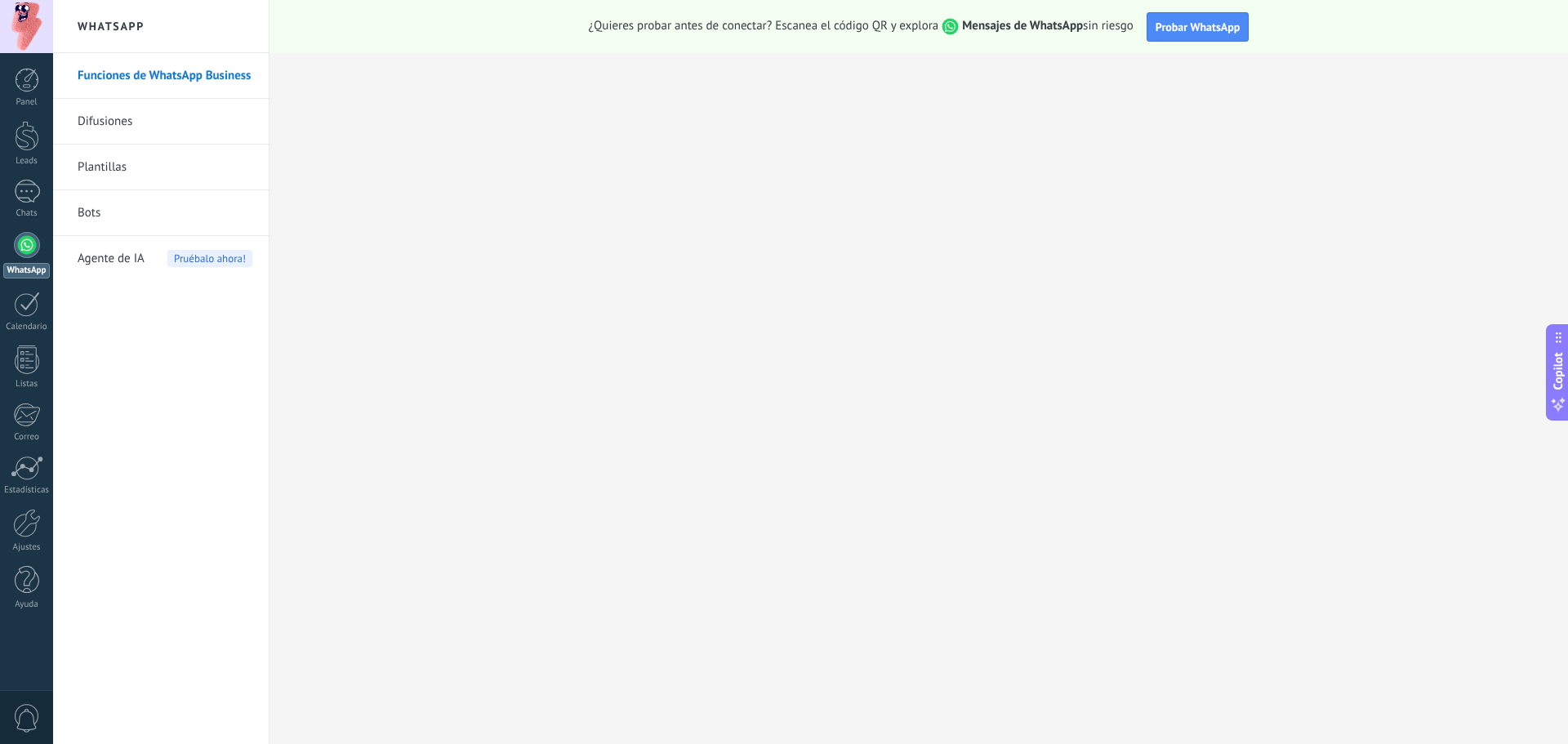
click at [131, 25] on h2 "WhatsApp" at bounding box center [161, 26] width 175 height 53
click at [27, 85] on div at bounding box center [26, 79] width 24 height 24
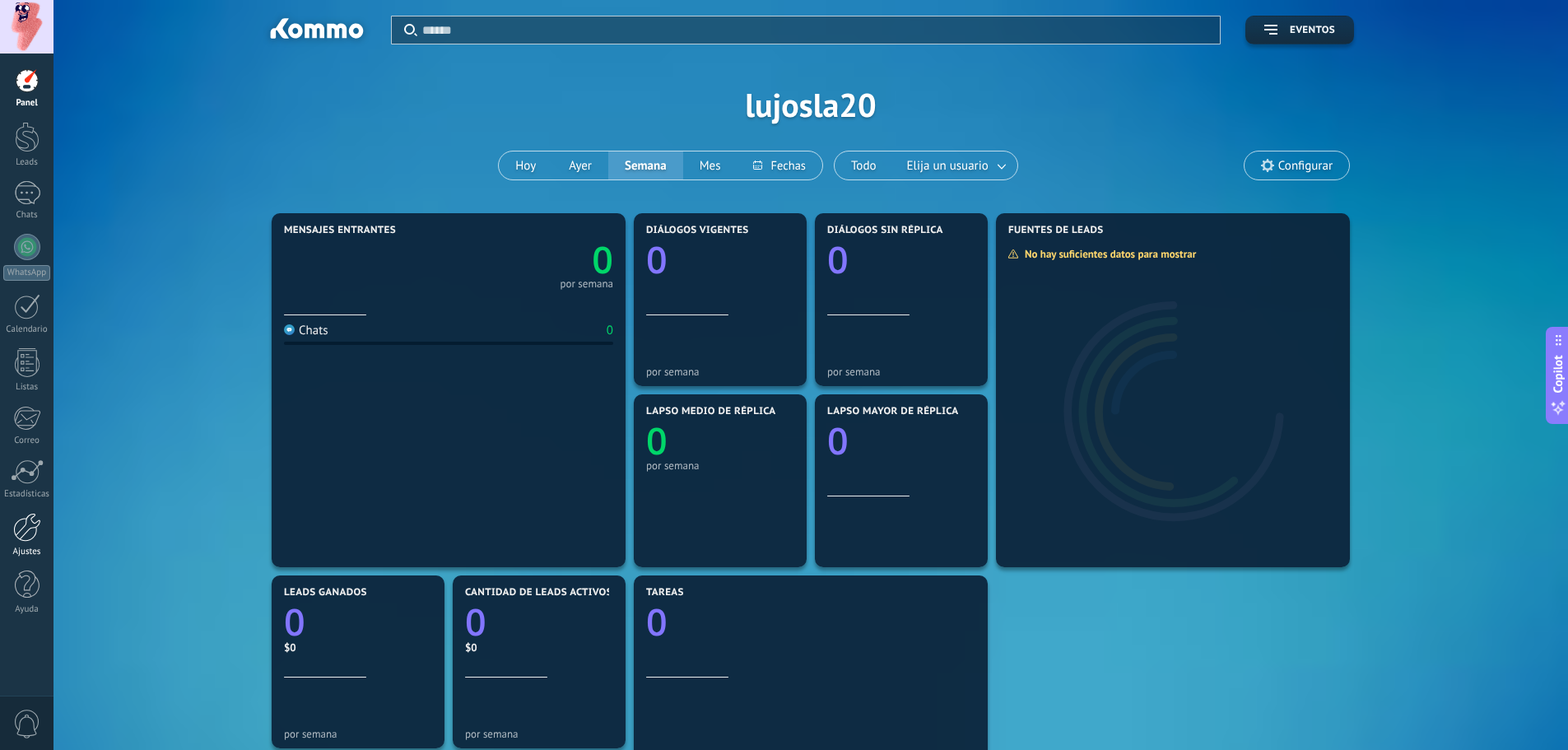
click at [33, 534] on div at bounding box center [27, 527] width 28 height 29
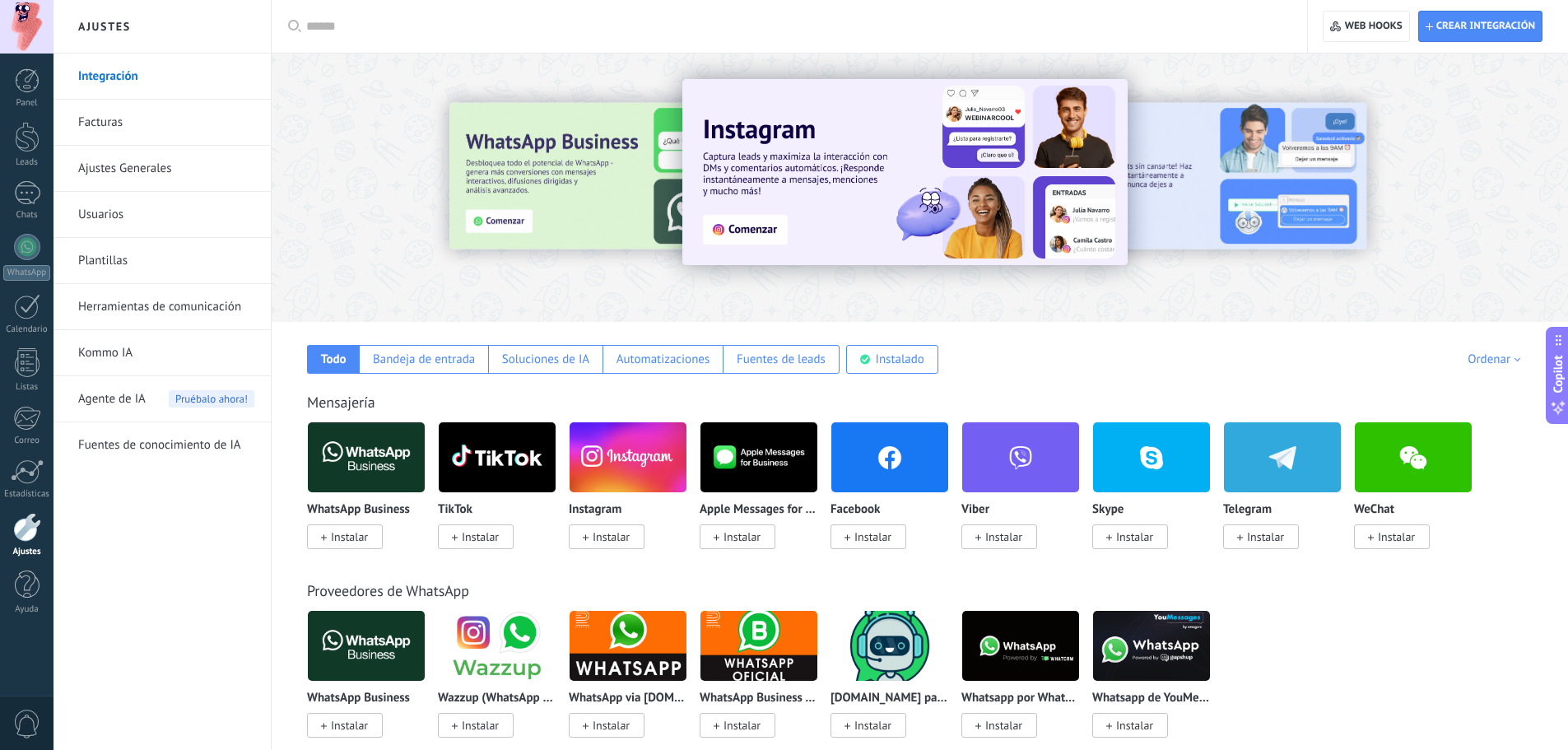
click at [370, 455] on img at bounding box center [366, 457] width 116 height 80
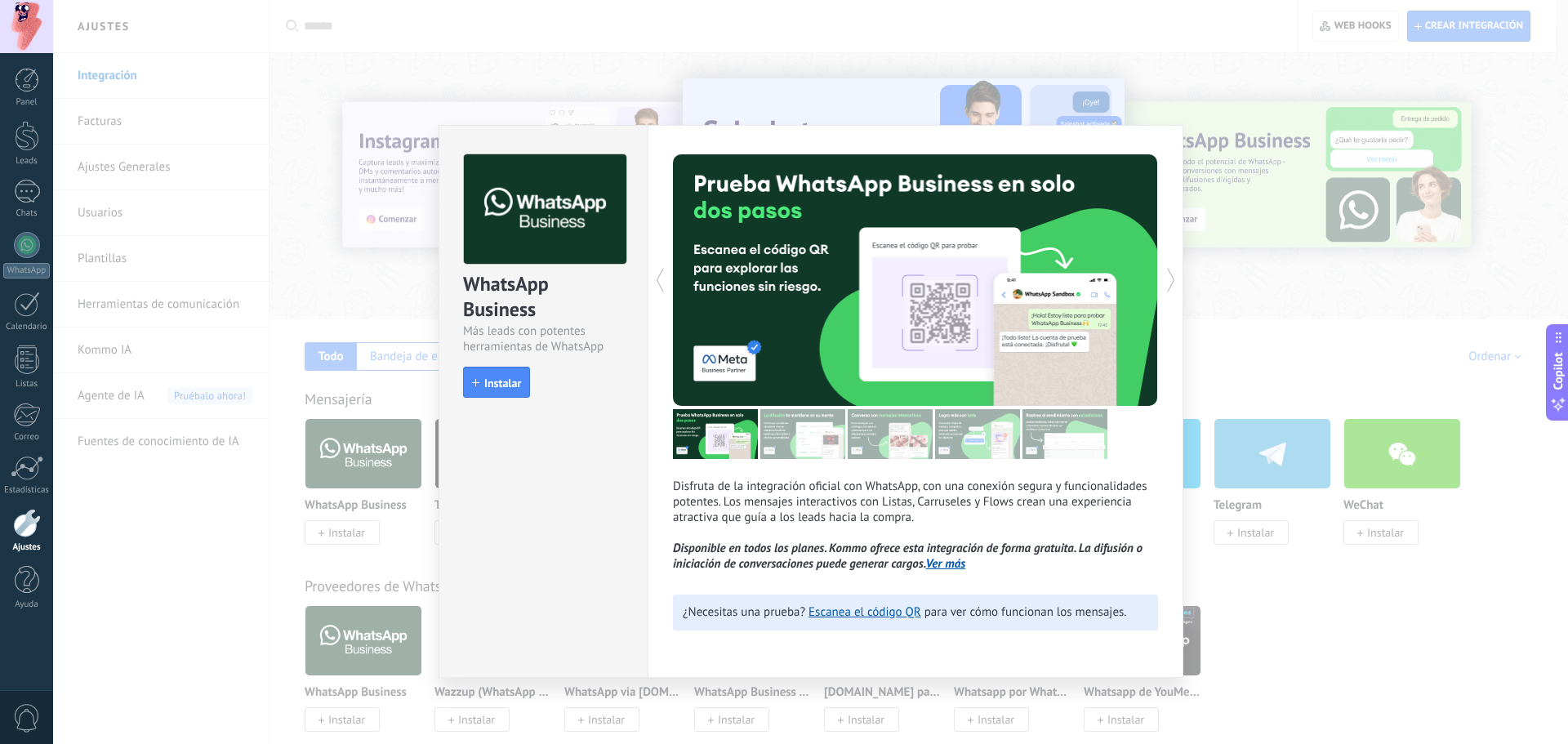
click at [586, 495] on div "WhatsApp Business Más leads con potentes herramientas de WhatsApp install Insta…" at bounding box center [543, 401] width 209 height 553
click at [31, 82] on div at bounding box center [26, 79] width 24 height 24
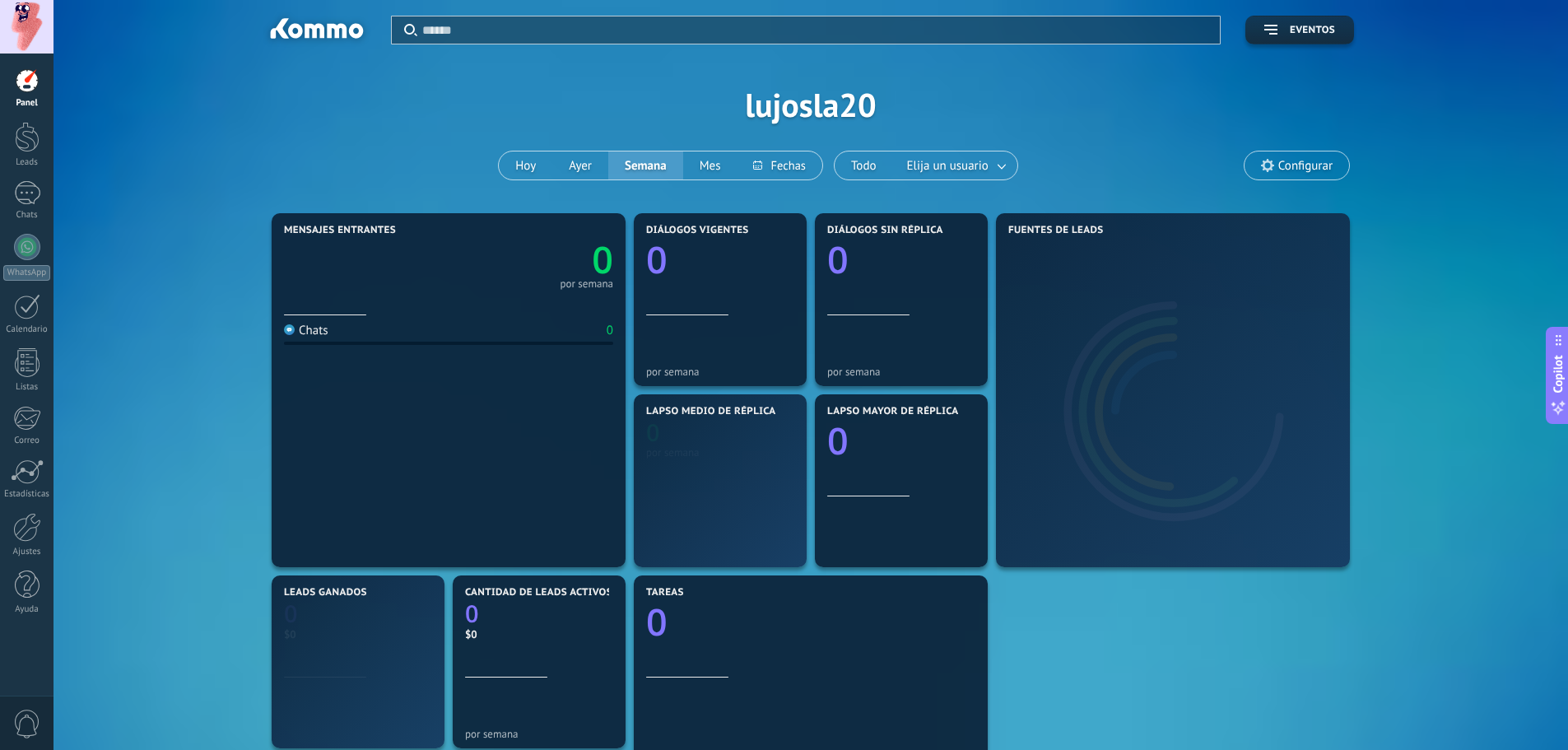
click at [24, 18] on div at bounding box center [27, 27] width 53 height 53
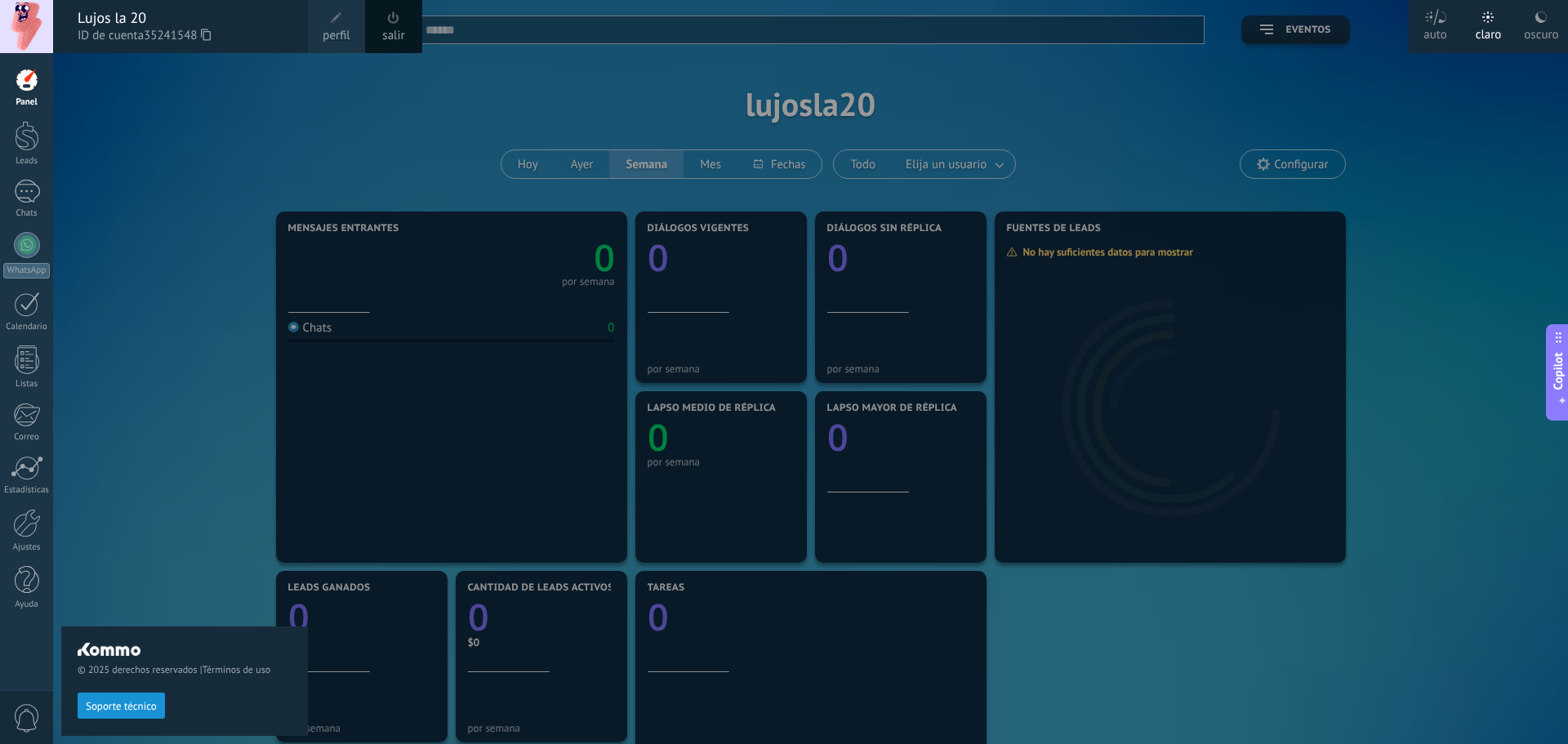
click at [150, 123] on div "© 2025 derechos reservados | Términos de uso Soporte técnico" at bounding box center [185, 398] width 247 height 691
click at [29, 244] on div at bounding box center [26, 245] width 26 height 26
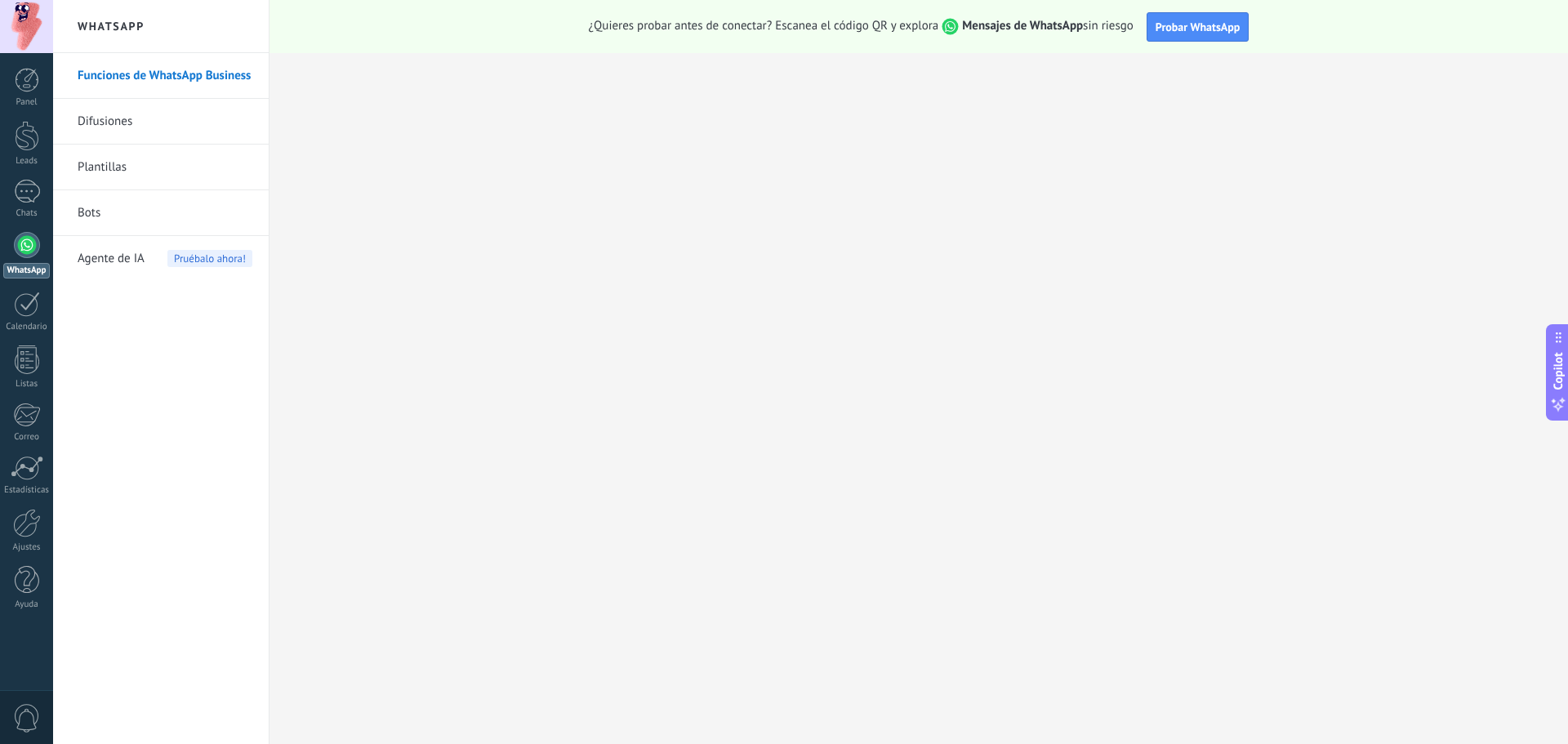
click at [103, 163] on link "Plantillas" at bounding box center [164, 167] width 175 height 46
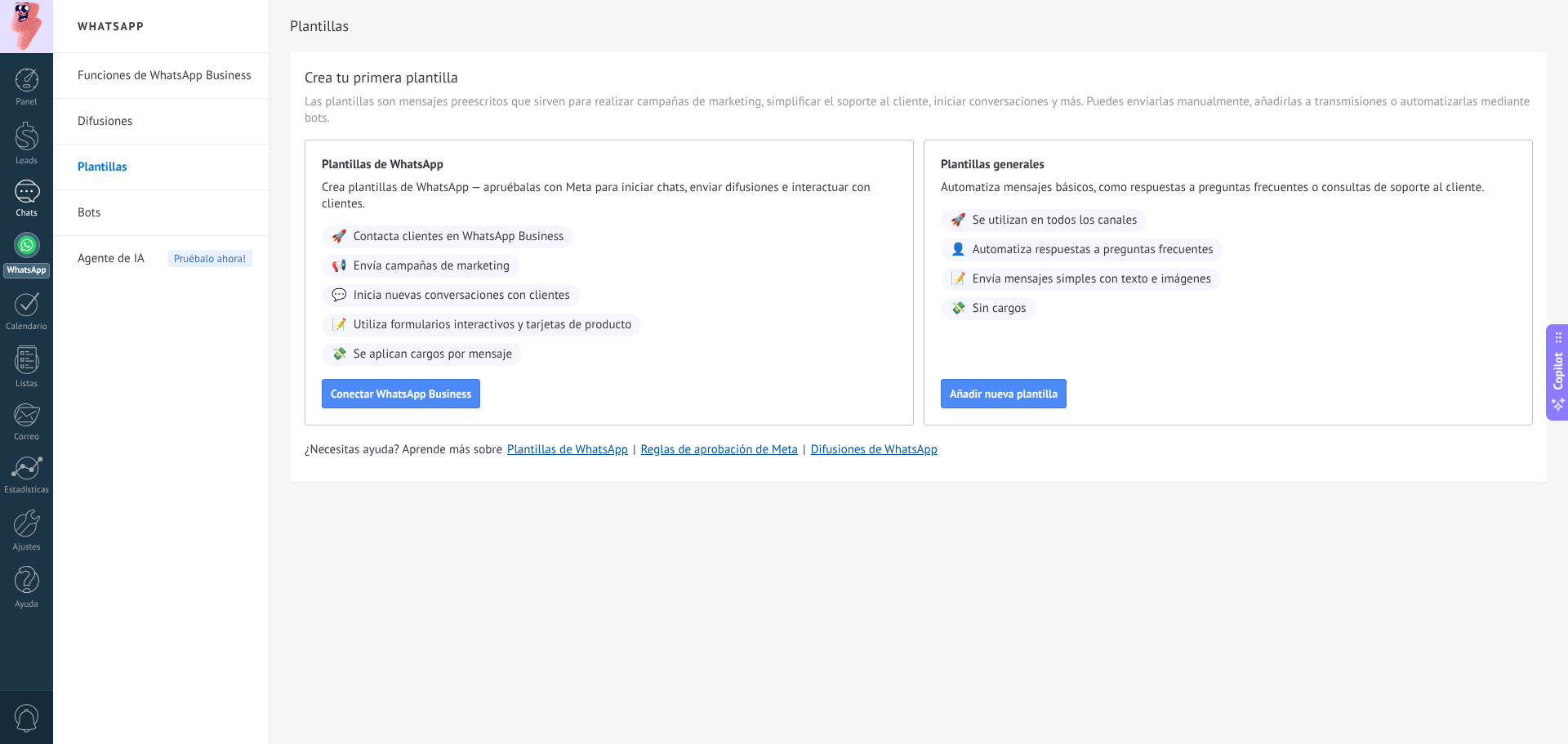
click at [21, 192] on div at bounding box center [26, 192] width 26 height 23
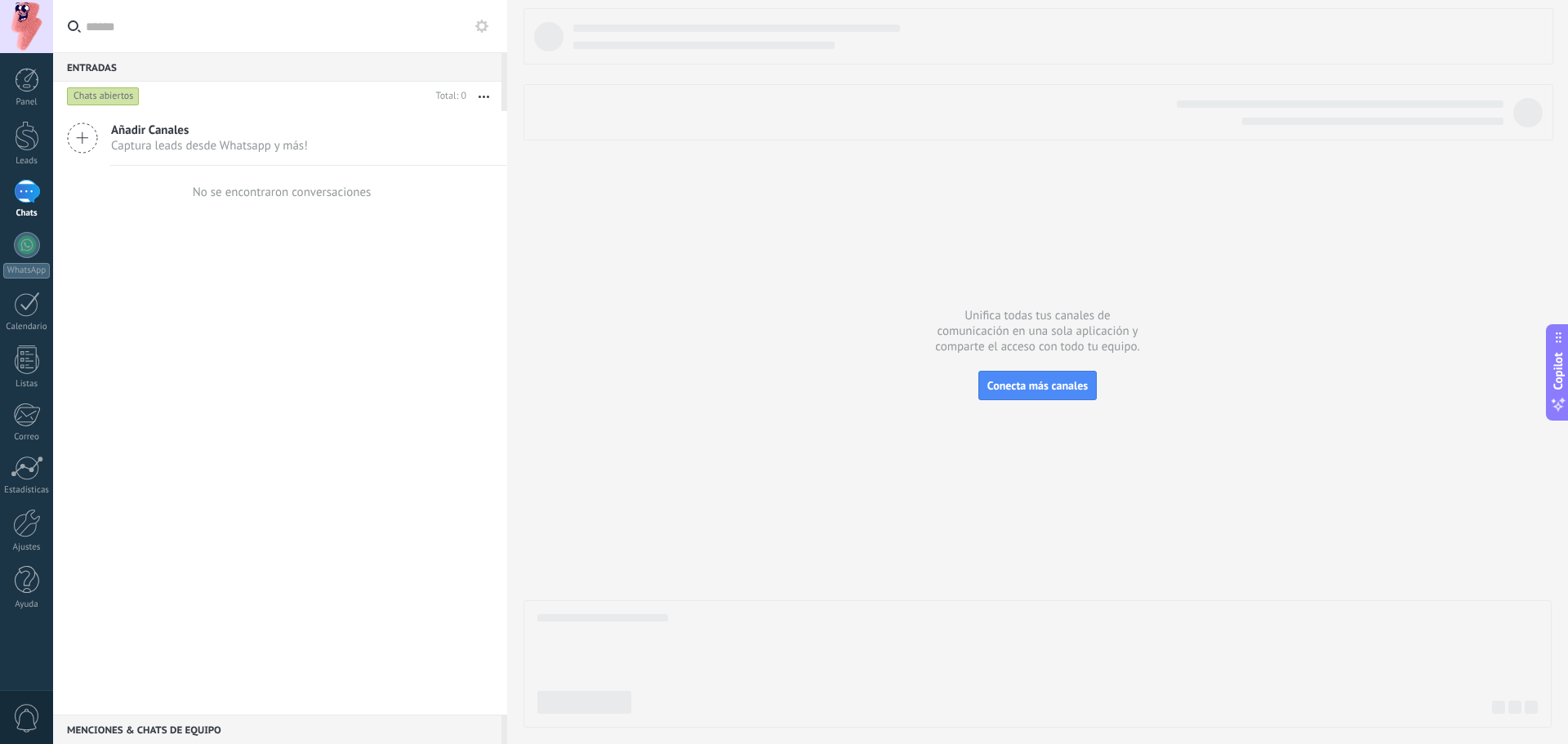
click at [81, 136] on icon at bounding box center [82, 138] width 31 height 31
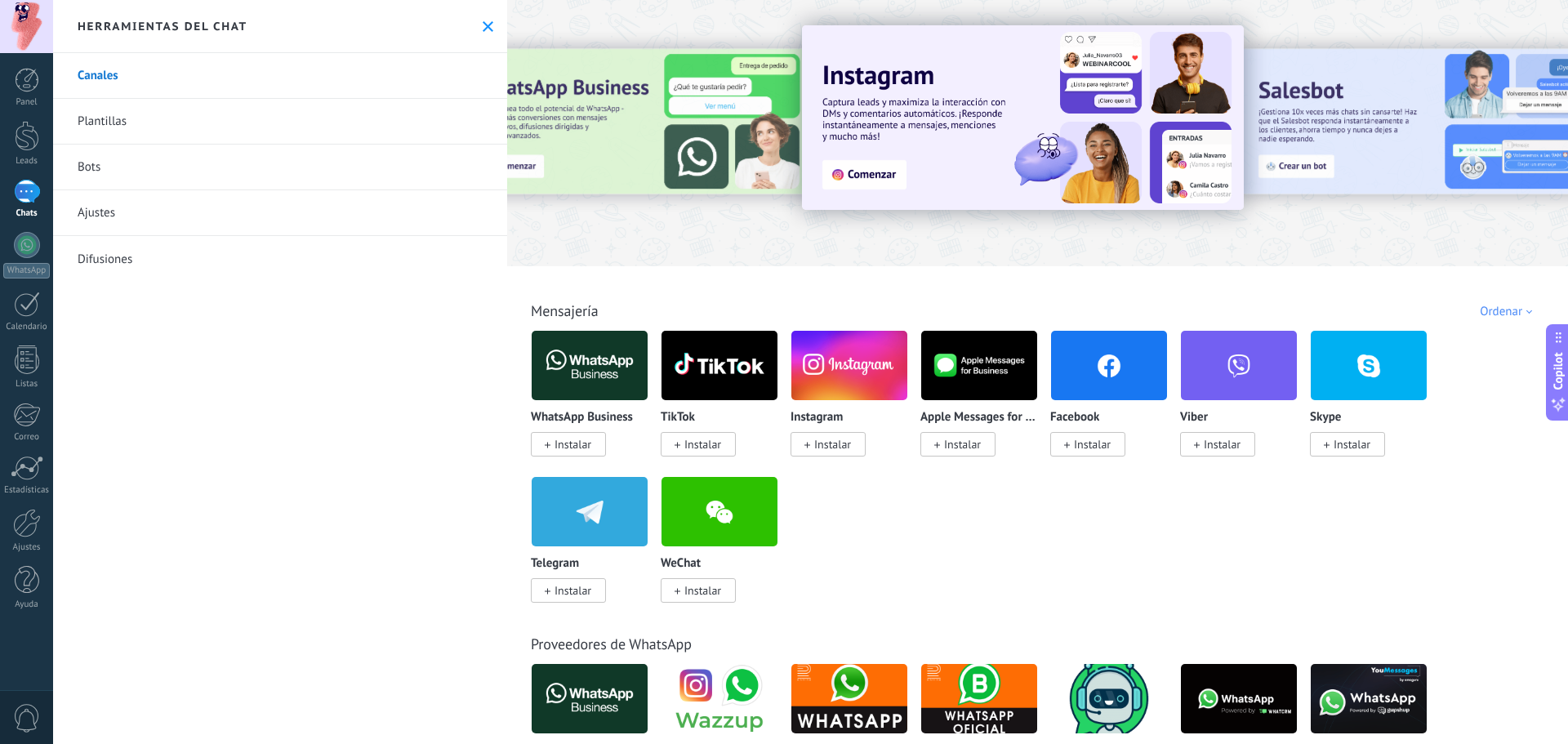
click at [102, 125] on link "Plantillas" at bounding box center [280, 121] width 454 height 46
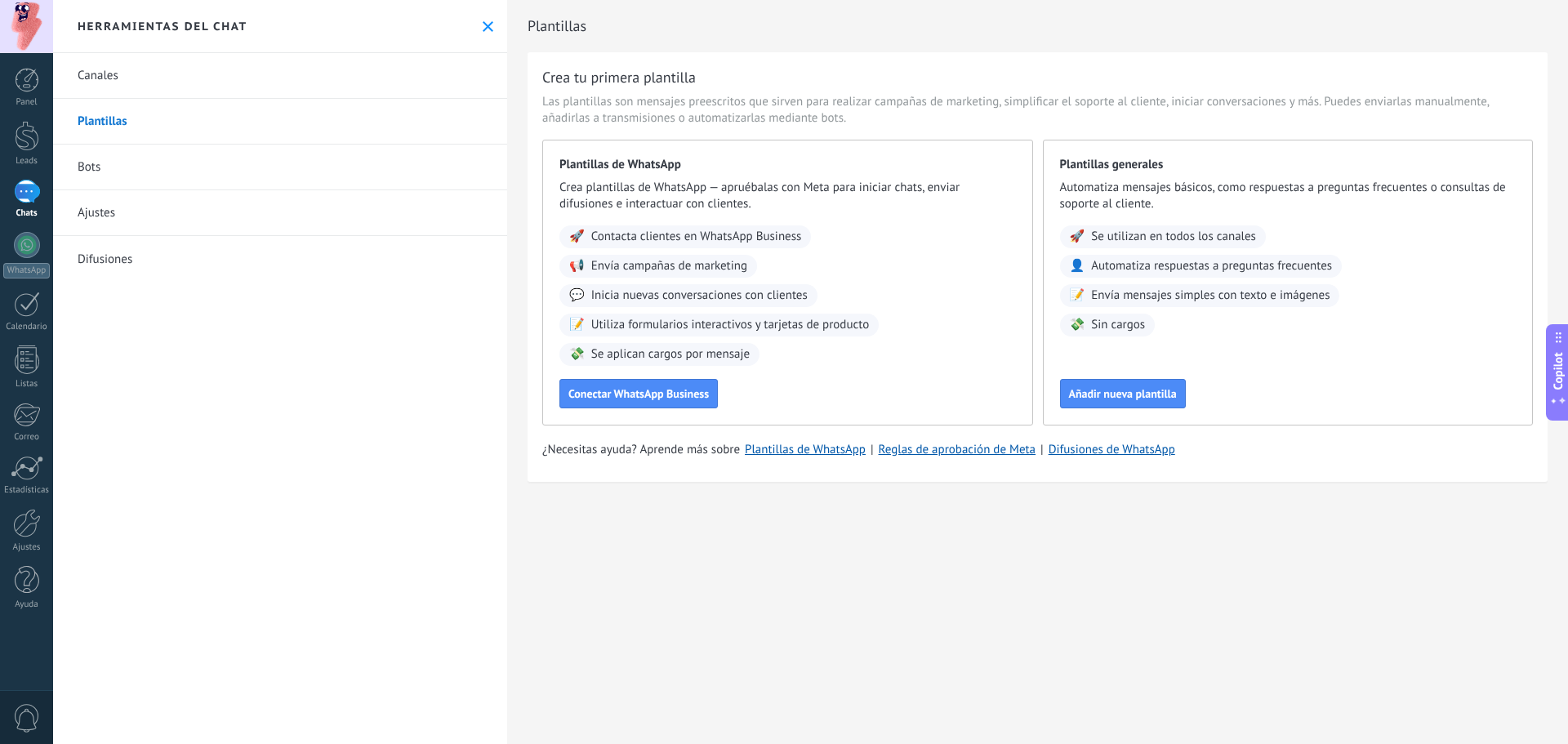
click at [84, 167] on link "Bots" at bounding box center [280, 167] width 454 height 46
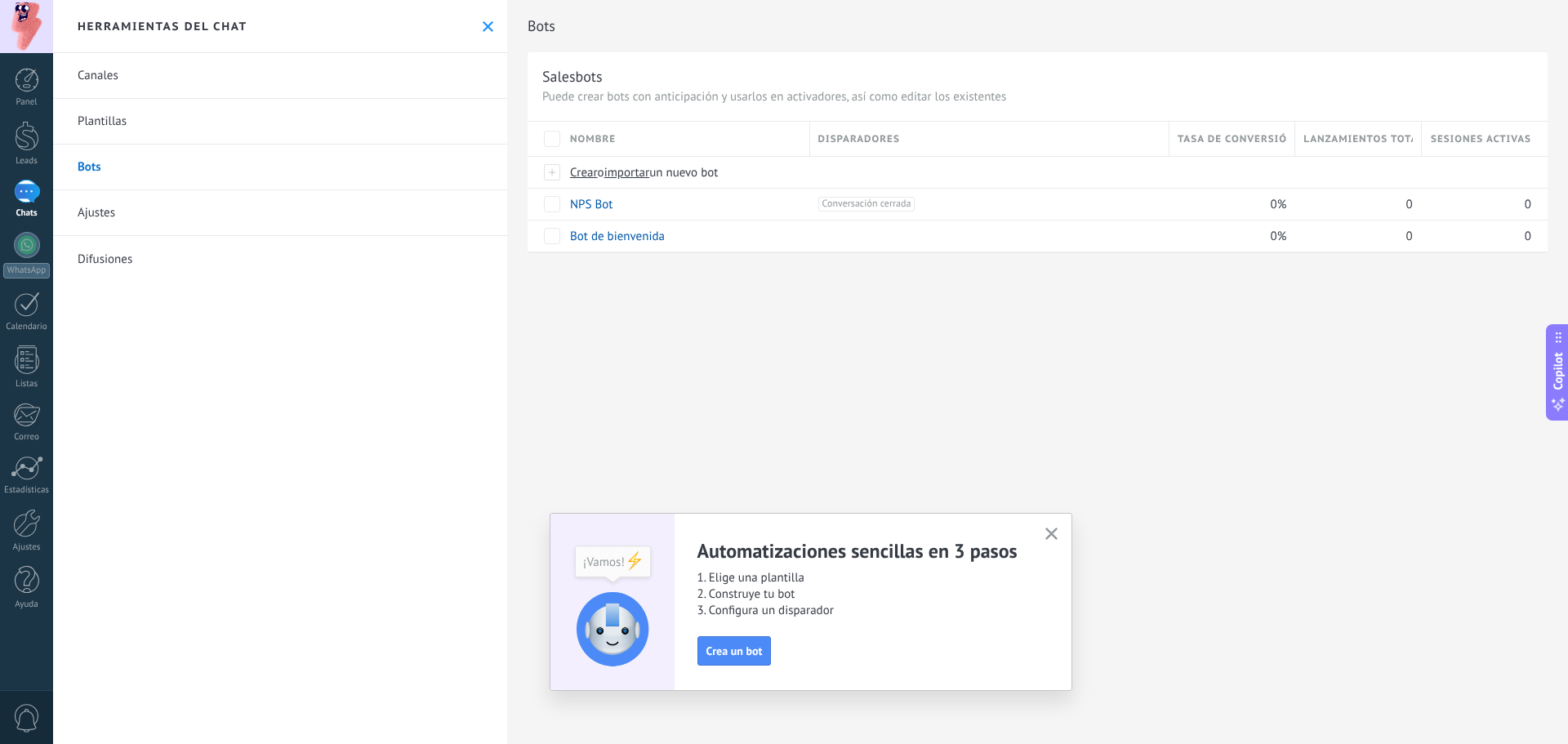
click at [82, 214] on link "Ajustes" at bounding box center [280, 212] width 454 height 46
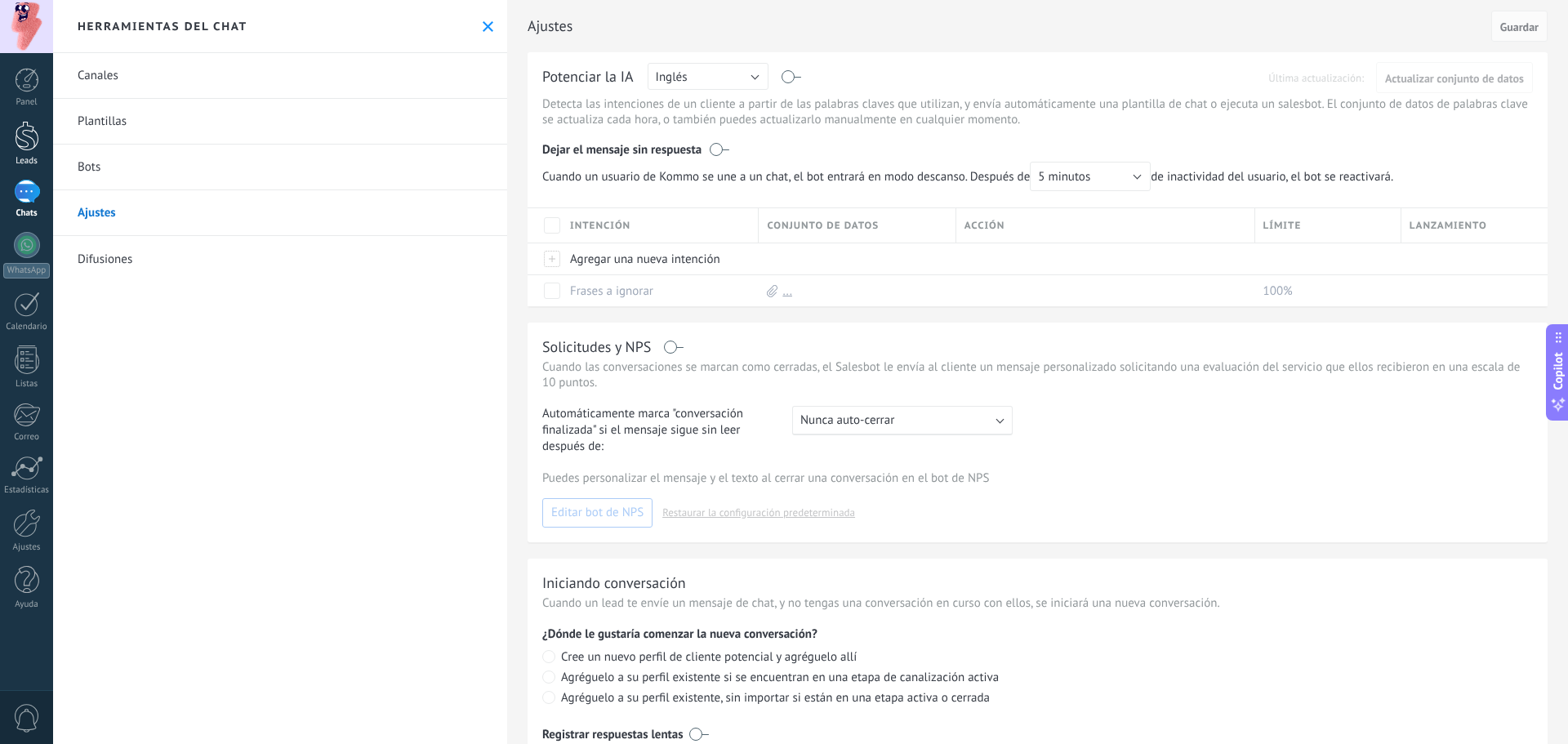
click at [25, 137] on div at bounding box center [26, 135] width 24 height 30
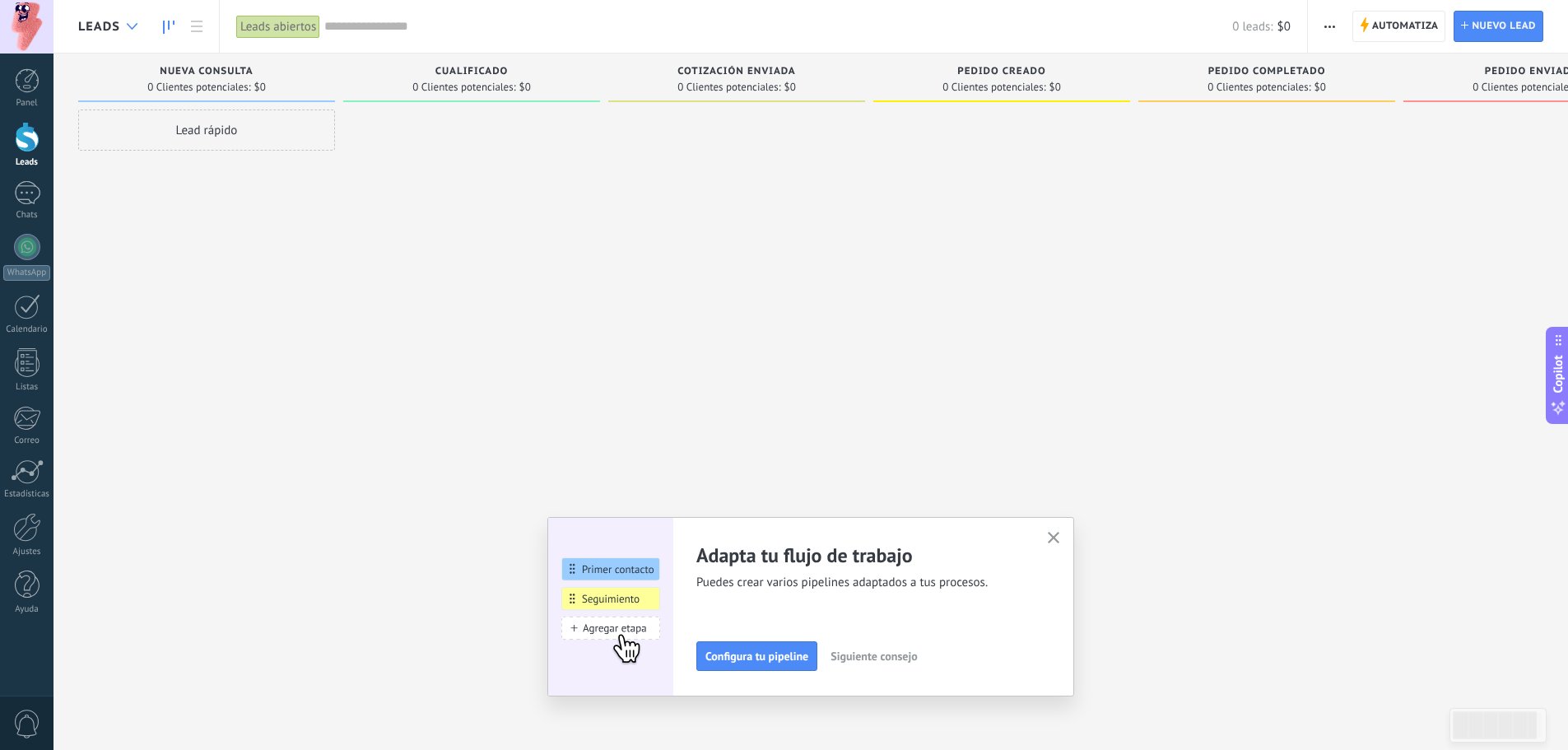
click at [130, 30] on div at bounding box center [132, 27] width 28 height 33
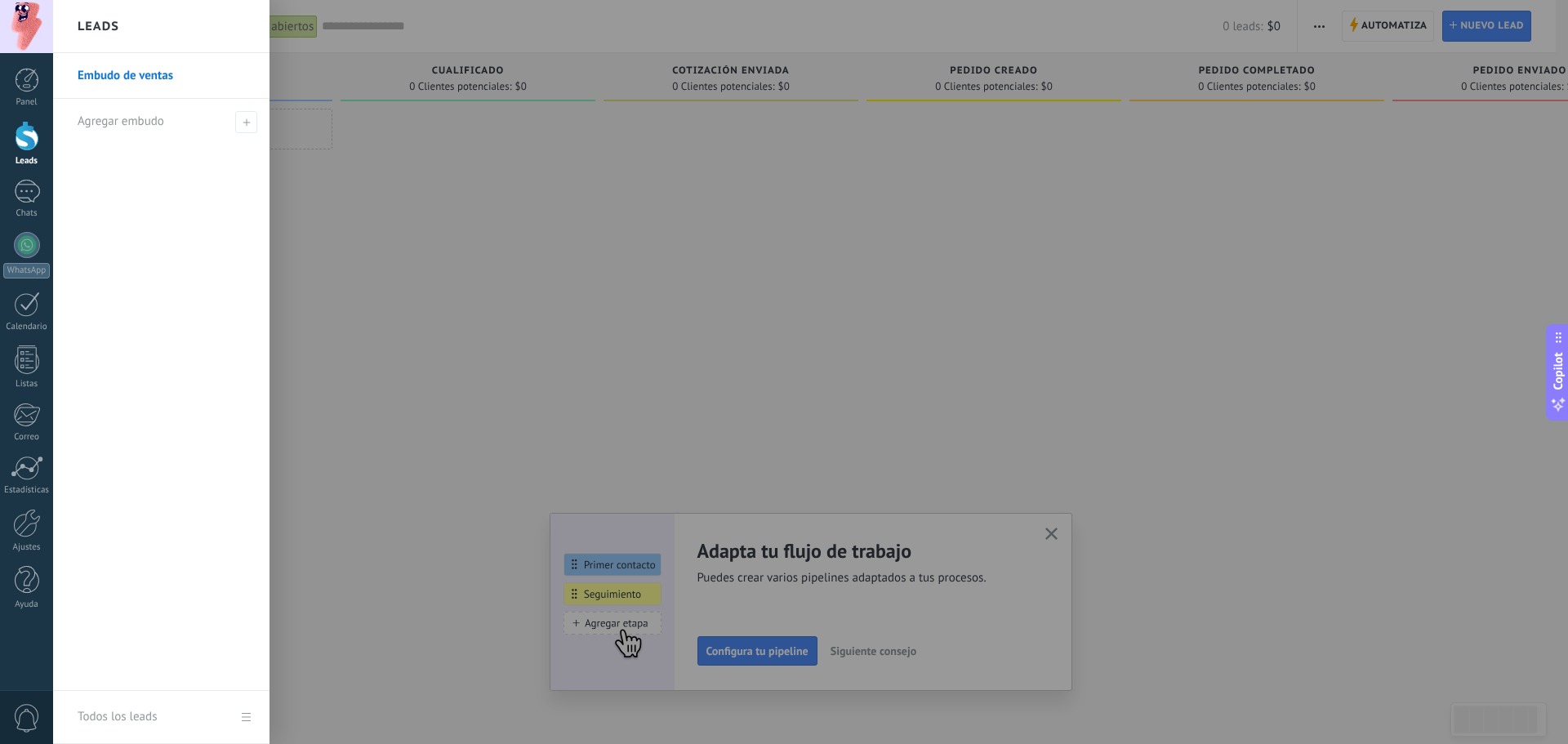
click at [129, 29] on div "Leads" at bounding box center [161, 26] width 216 height 53
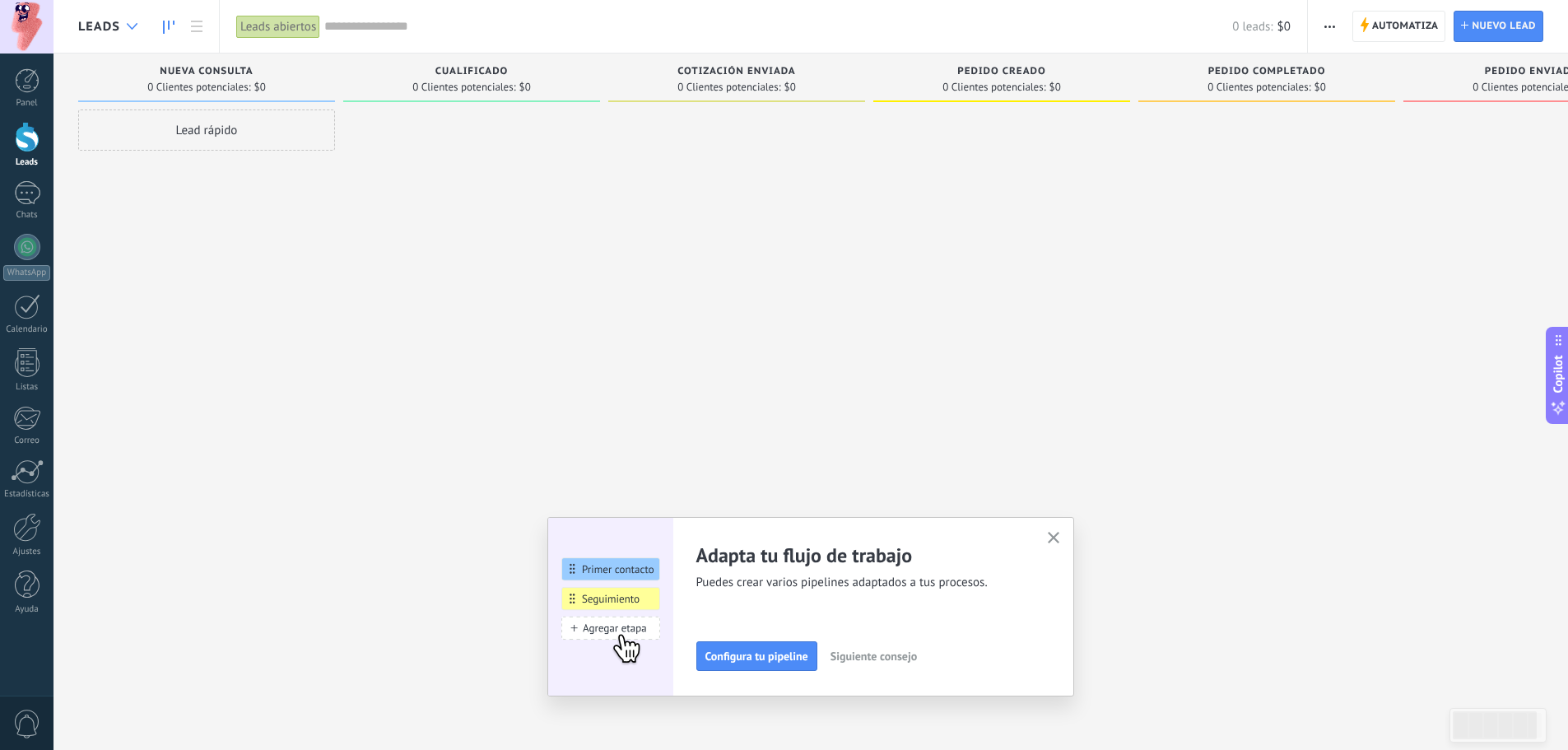
click at [130, 27] on use at bounding box center [131, 26] width 11 height 7
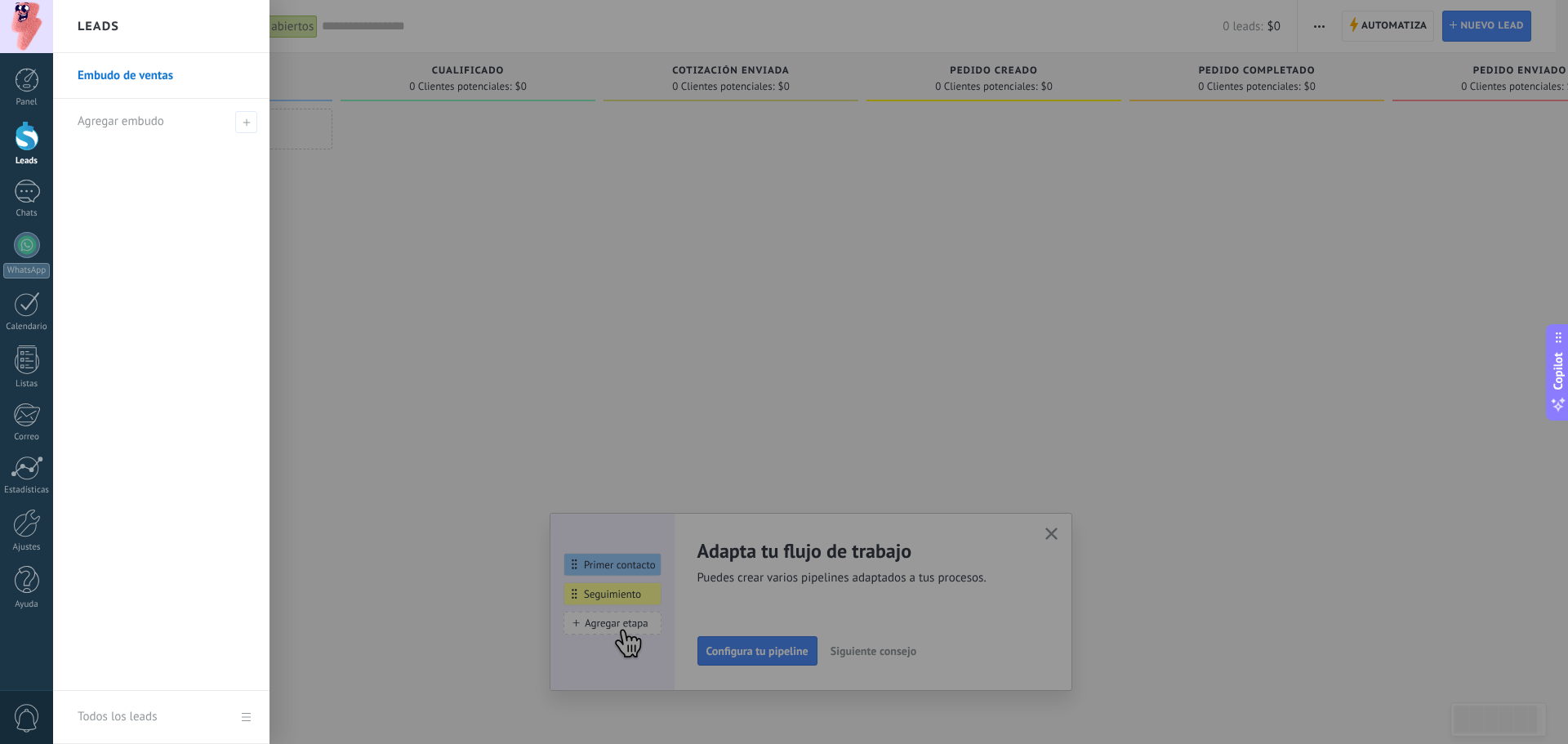
click at [115, 73] on link "Embudo de ventas" at bounding box center [164, 75] width 175 height 46
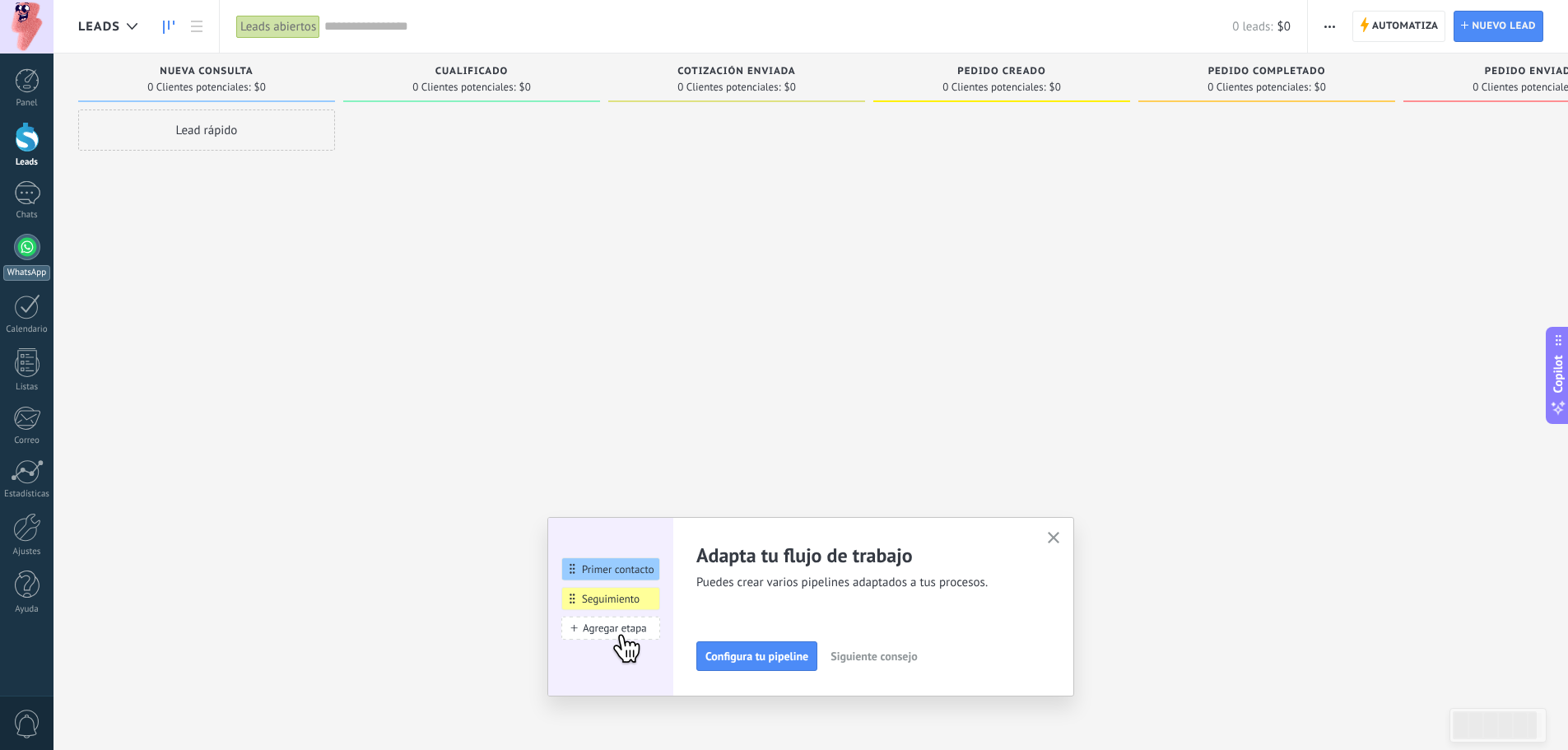
click at [27, 238] on div at bounding box center [27, 247] width 27 height 27
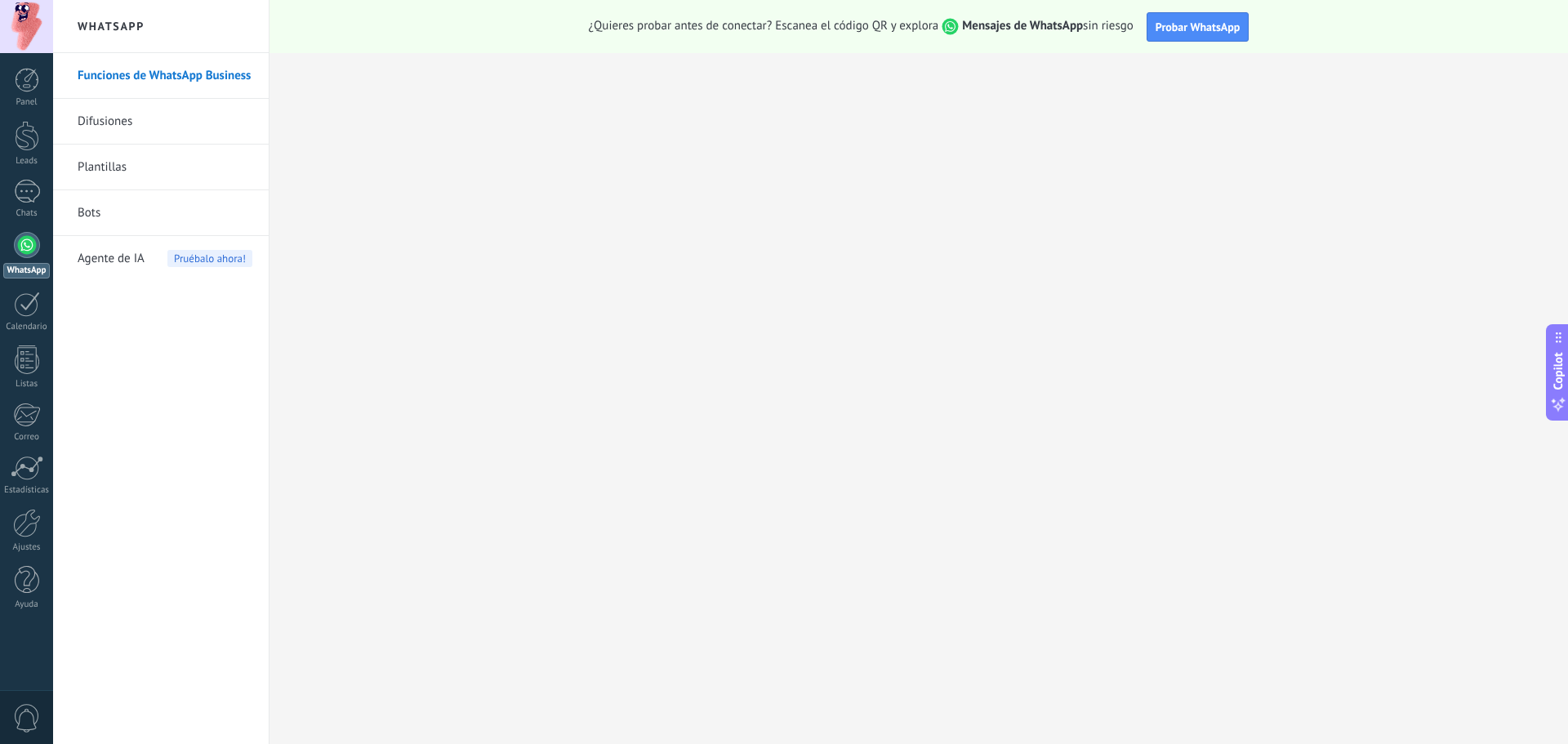
click at [135, 74] on link "Funciones de WhatsApp Business" at bounding box center [164, 75] width 175 height 46
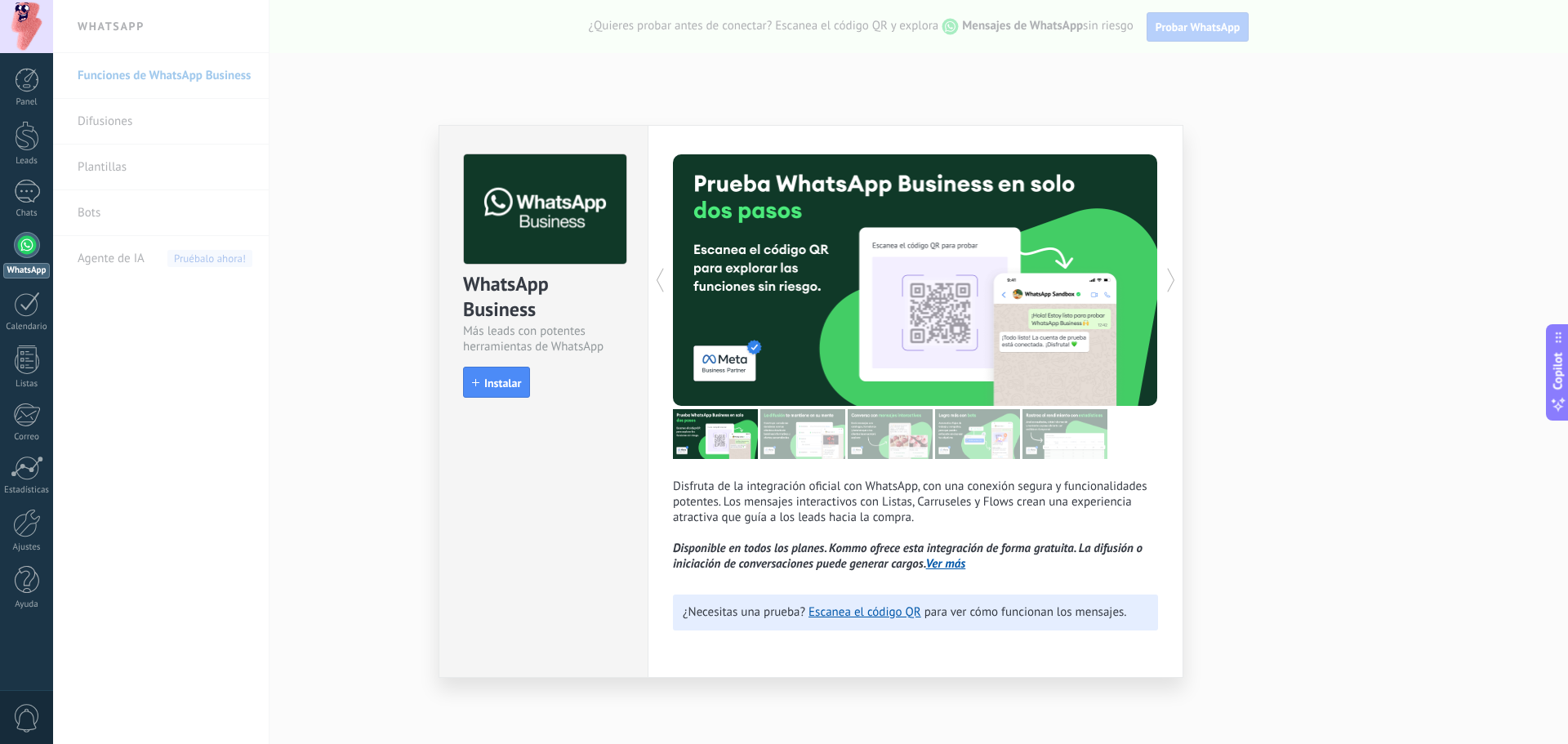
click at [904, 258] on div at bounding box center [794, 280] width 243 height 252
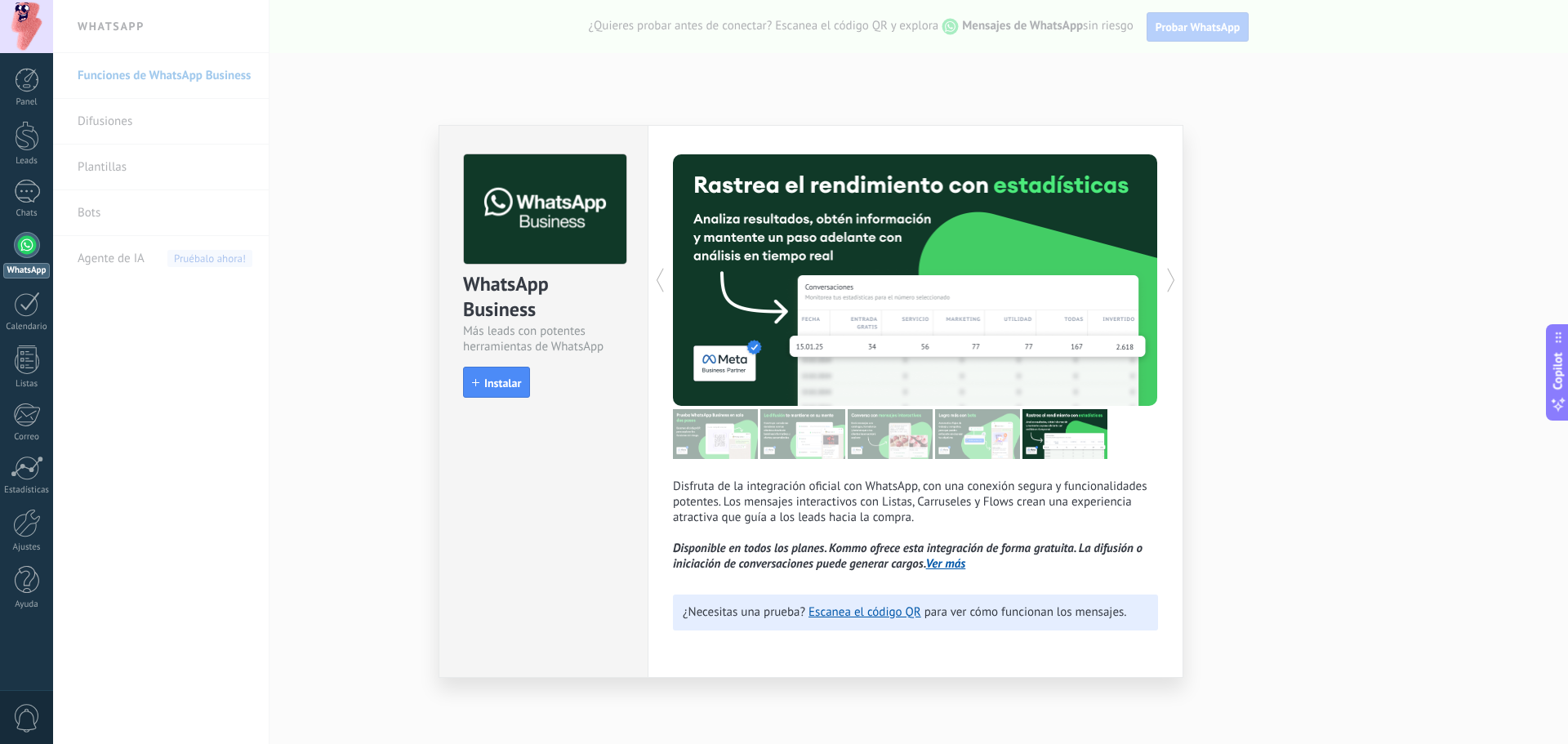
click at [904, 257] on div at bounding box center [794, 280] width 243 height 252
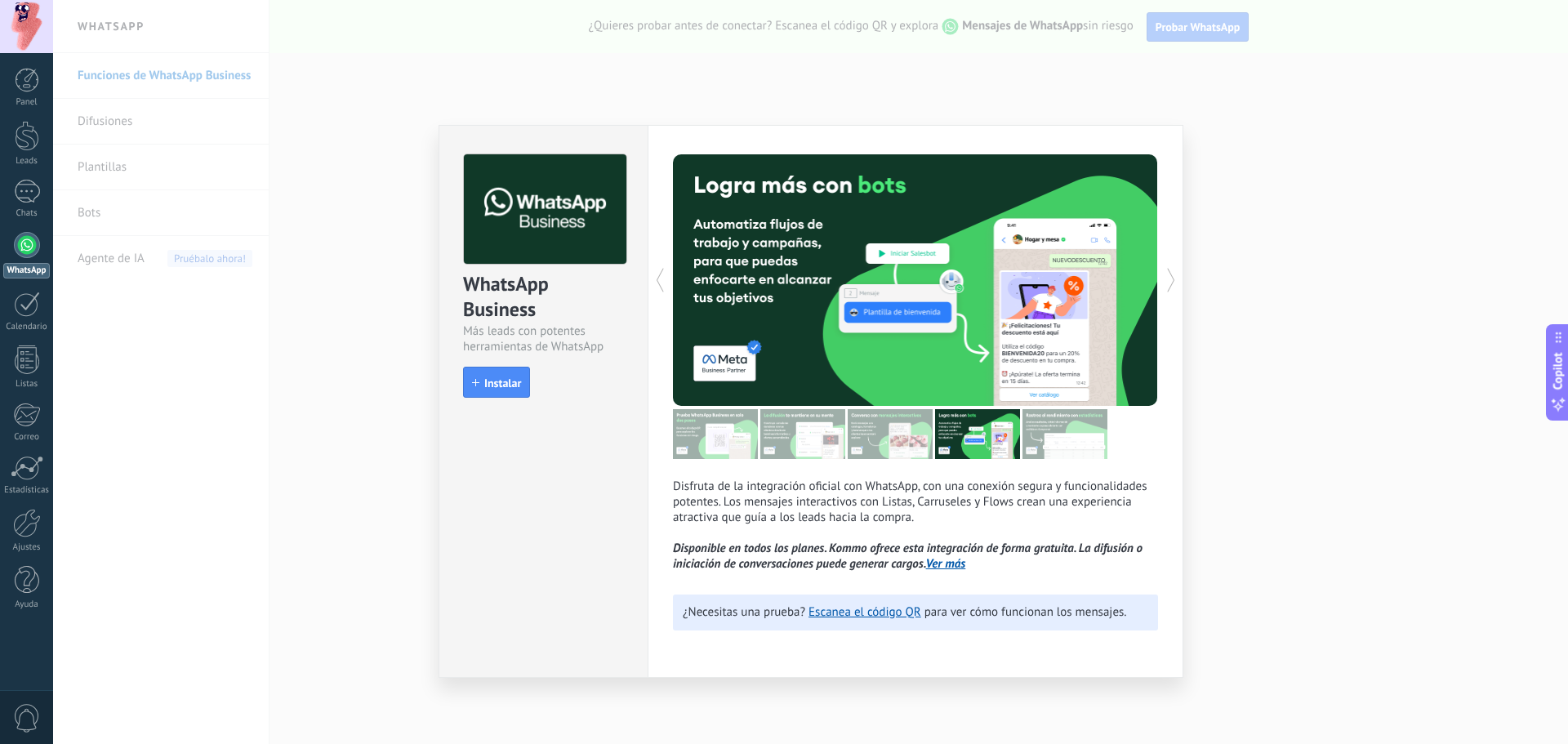
click at [899, 304] on div at bounding box center [794, 280] width 243 height 252
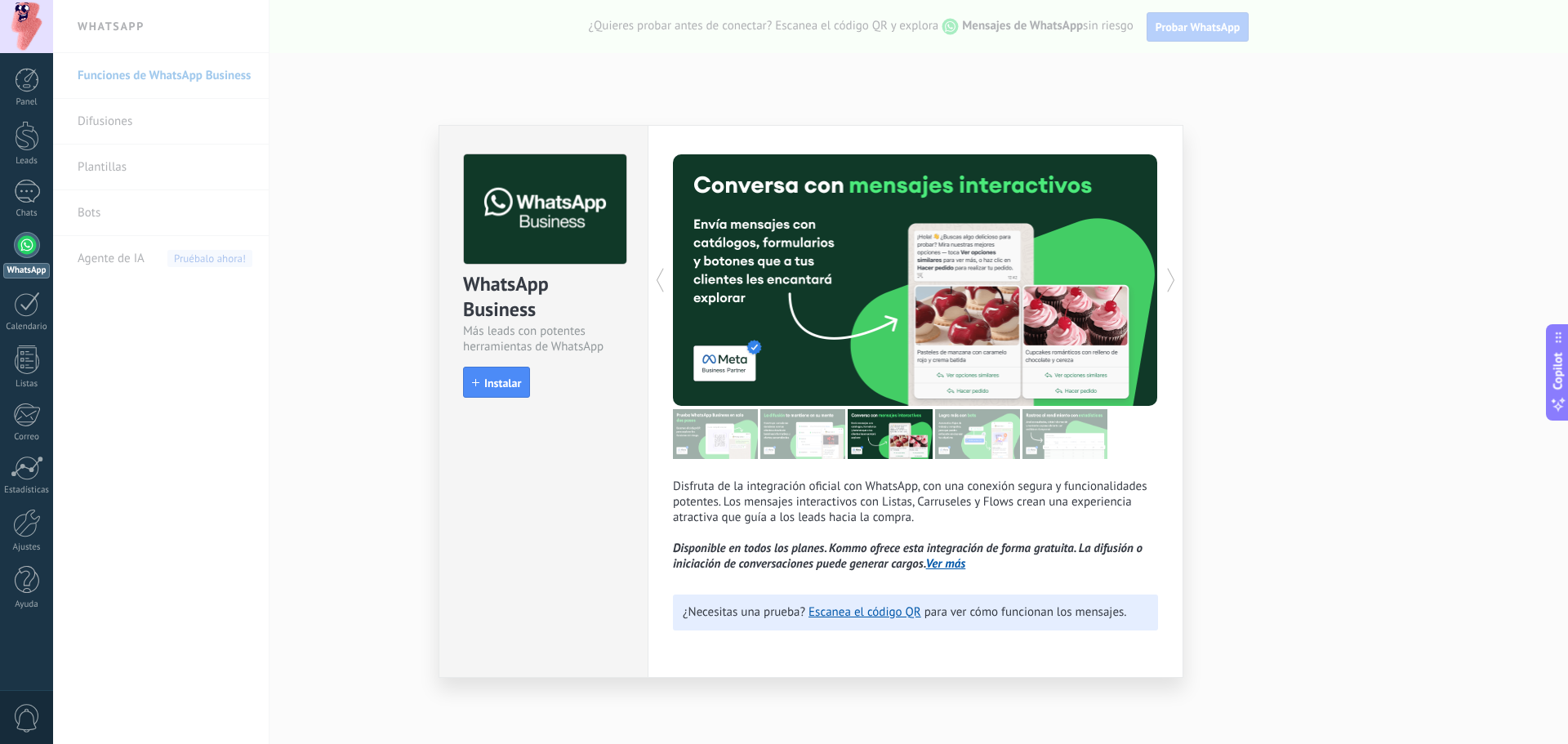
click at [899, 304] on div at bounding box center [794, 280] width 243 height 252
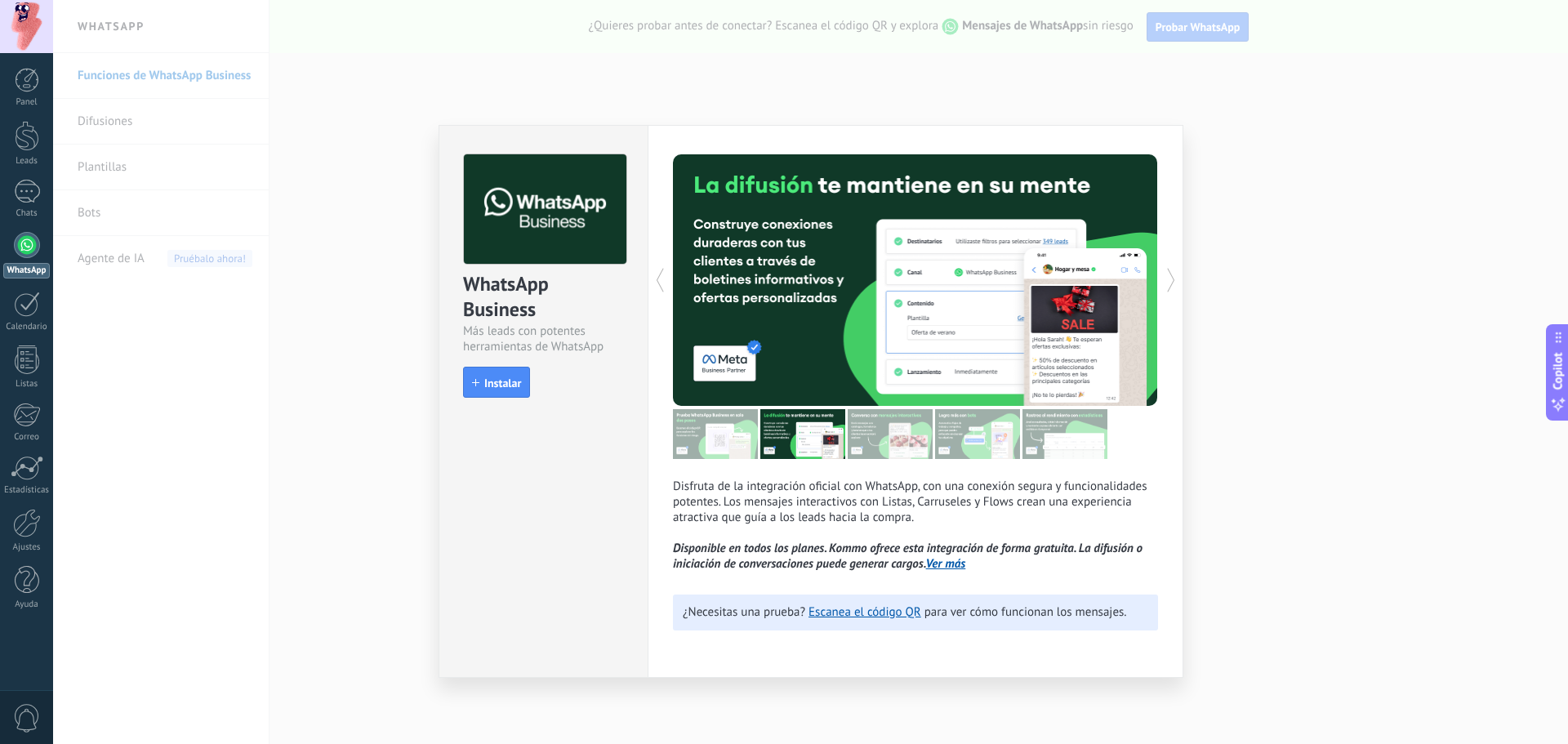
click at [899, 304] on div at bounding box center [794, 280] width 243 height 252
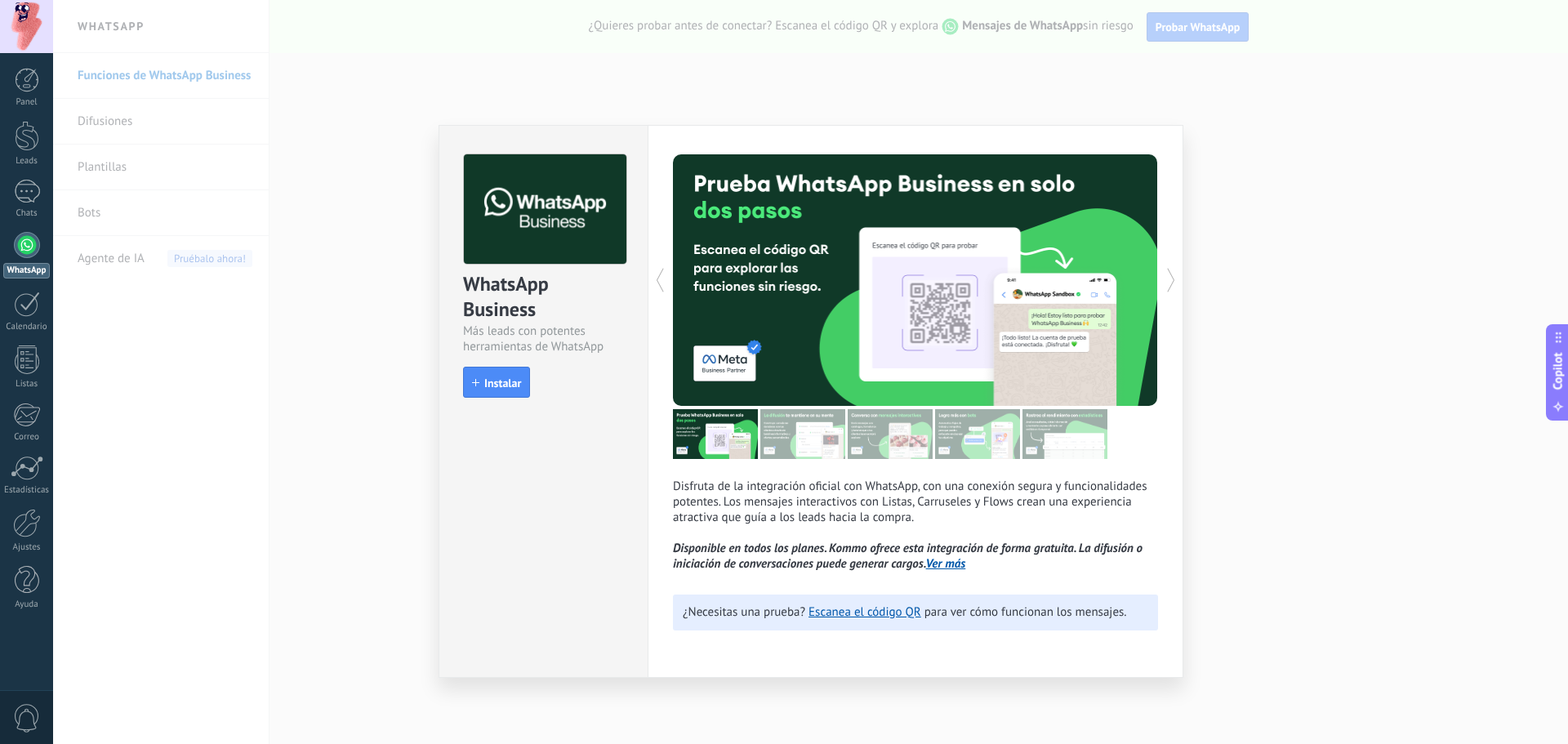
click at [899, 304] on div at bounding box center [794, 280] width 243 height 252
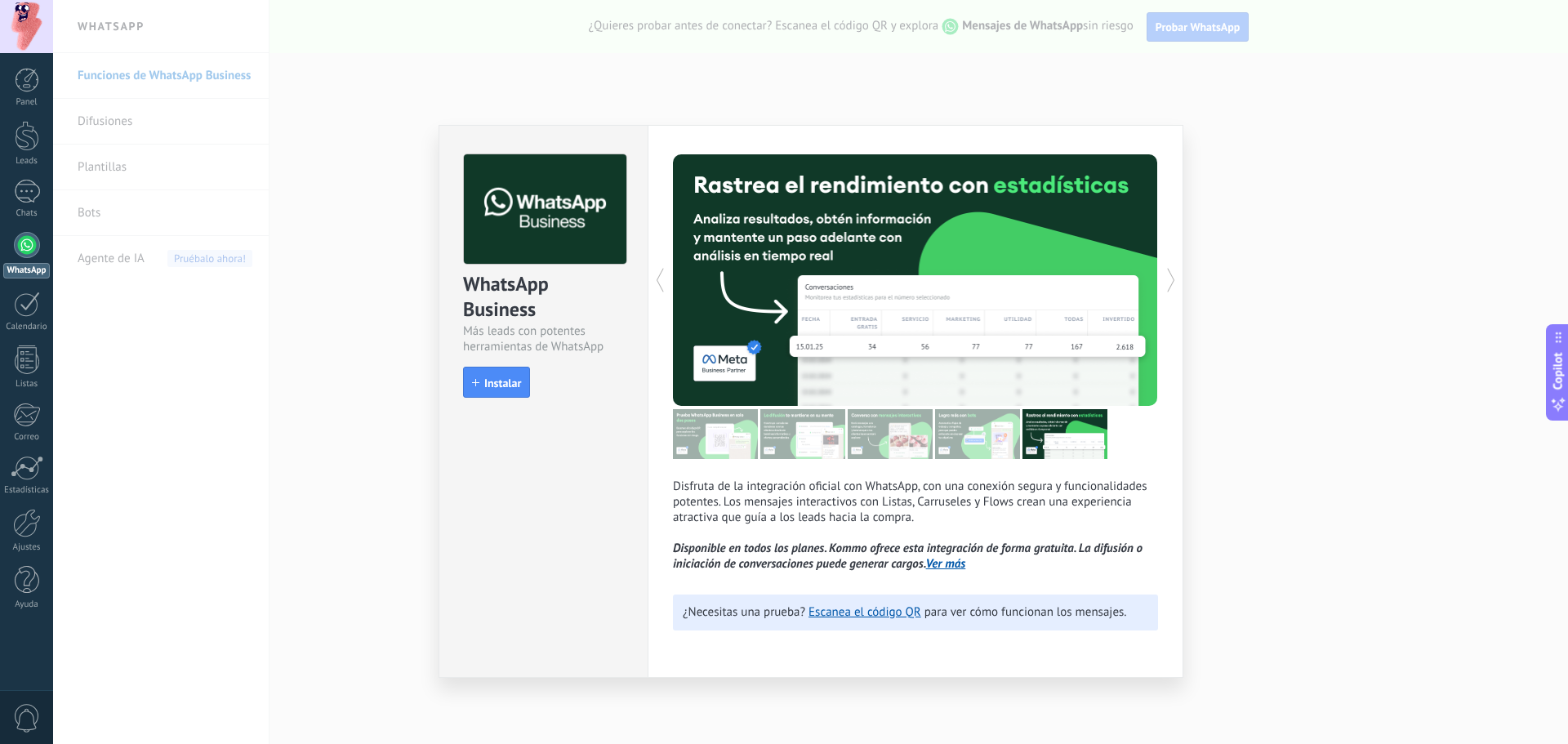
click at [899, 304] on div at bounding box center [794, 280] width 243 height 252
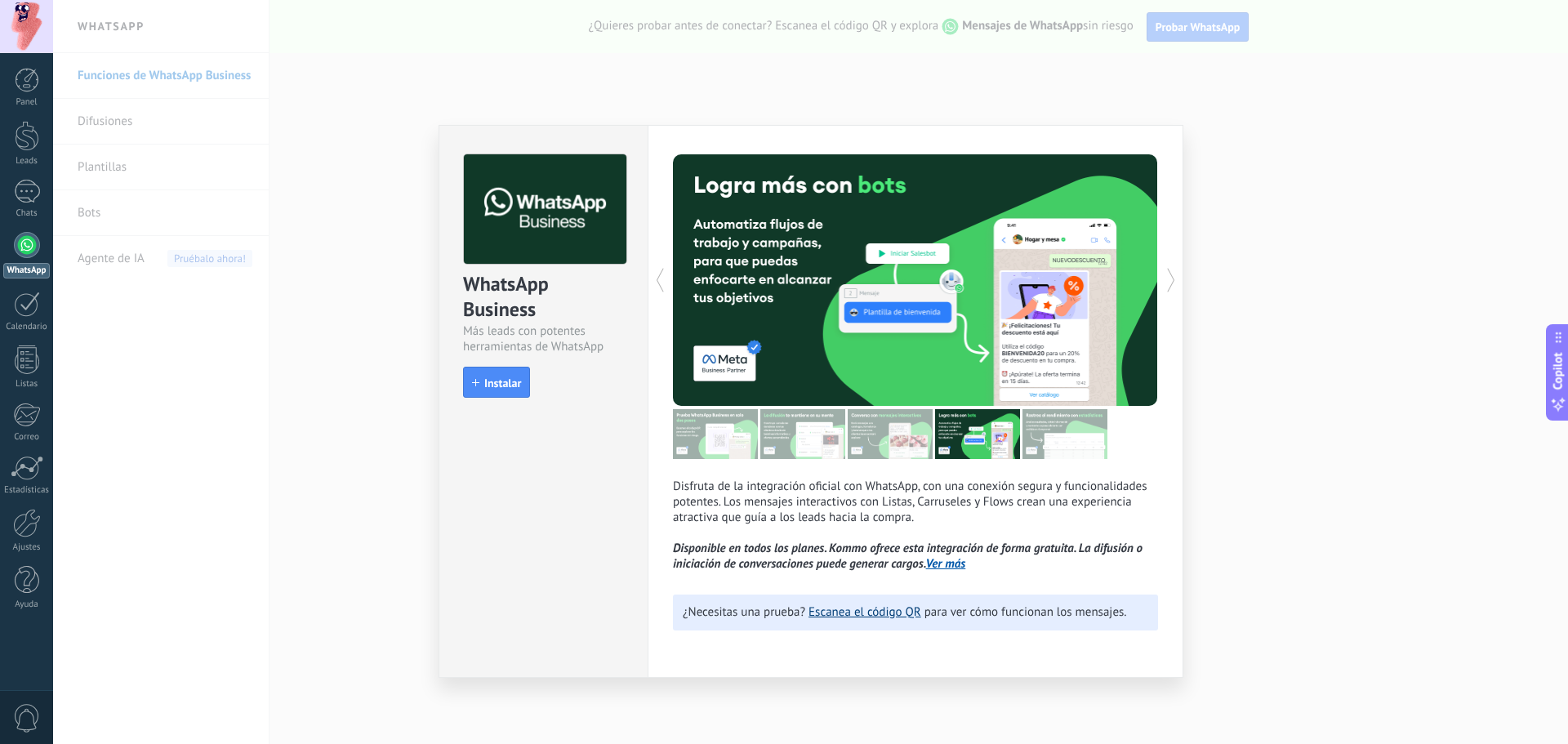
click at [879, 613] on link "Escanea el código QR" at bounding box center [864, 612] width 113 height 16
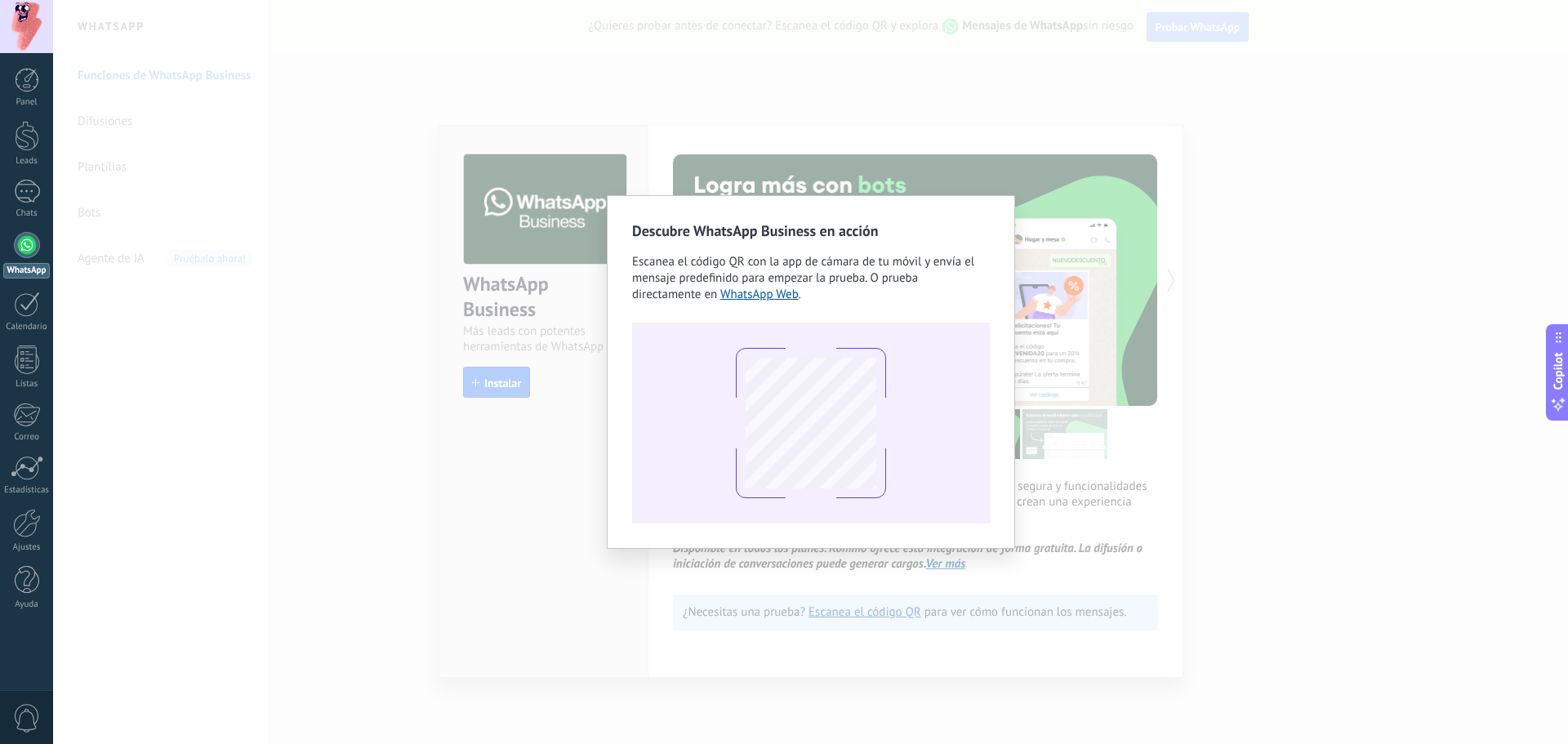
click at [411, 463] on div "Descubre WhatsApp Business en acción Escanea el código QR con la app [PERSON_NA…" at bounding box center [810, 372] width 1515 height 744
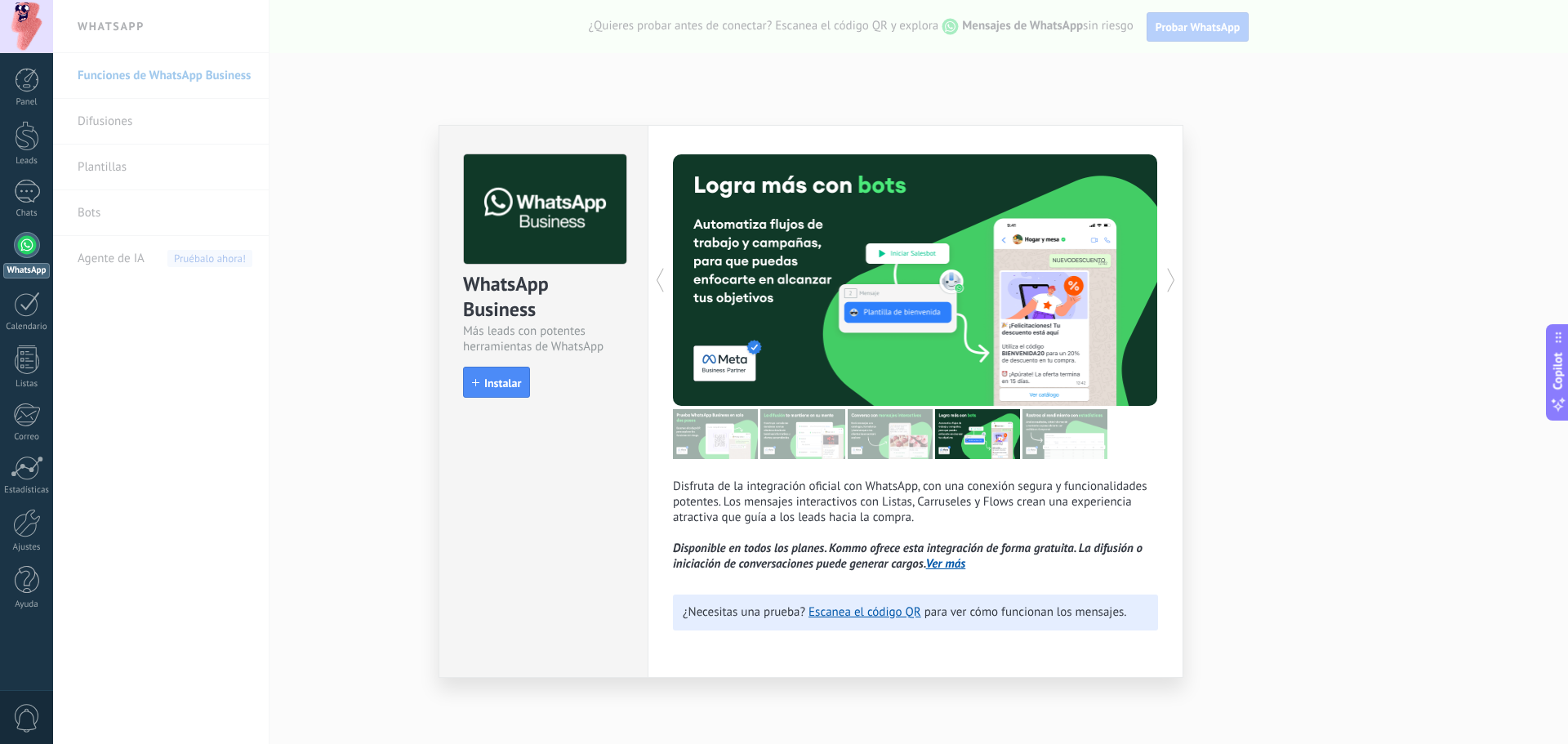
click at [549, 201] on img at bounding box center [545, 209] width 162 height 111
click at [499, 387] on span "Instalar" at bounding box center [503, 383] width 37 height 12
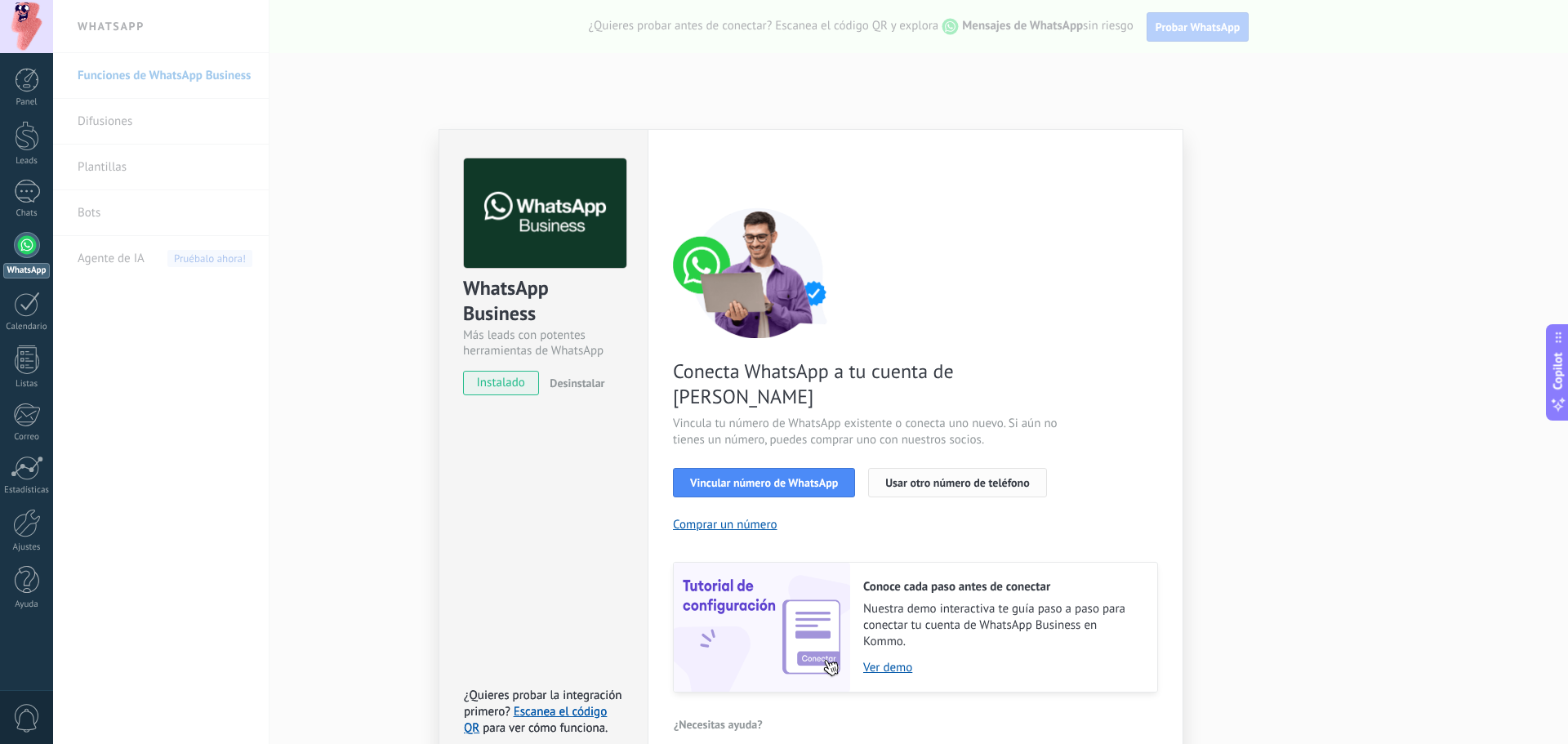
click at [939, 477] on span "Usar otro número de teléfono" at bounding box center [956, 483] width 144 height 12
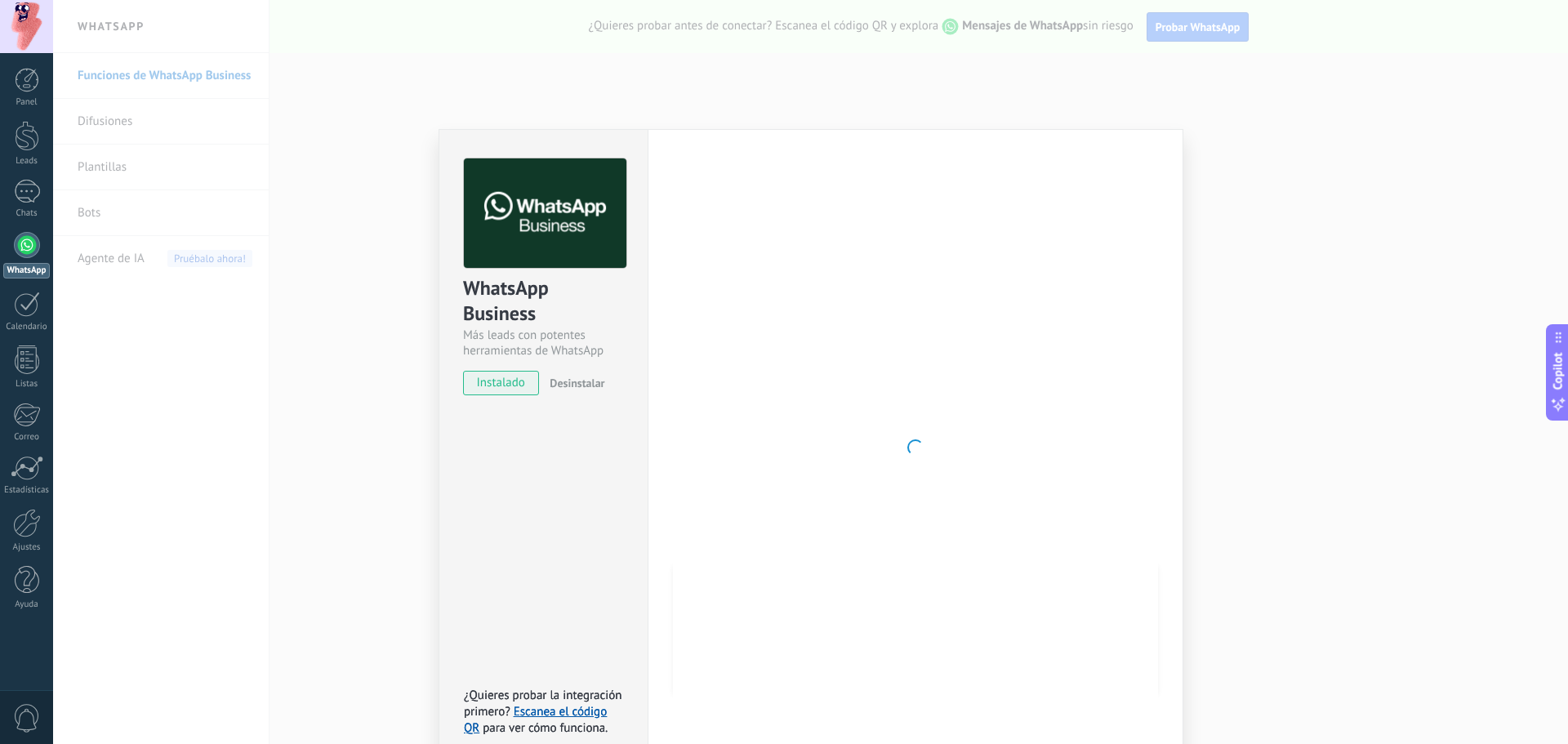
click at [523, 447] on div "WhatsApp Business Más leads con potentes herramientas de WhatsApp instalado Des…" at bounding box center [543, 447] width 209 height 637
click at [574, 704] on link "Escanea el código QR" at bounding box center [535, 720] width 143 height 32
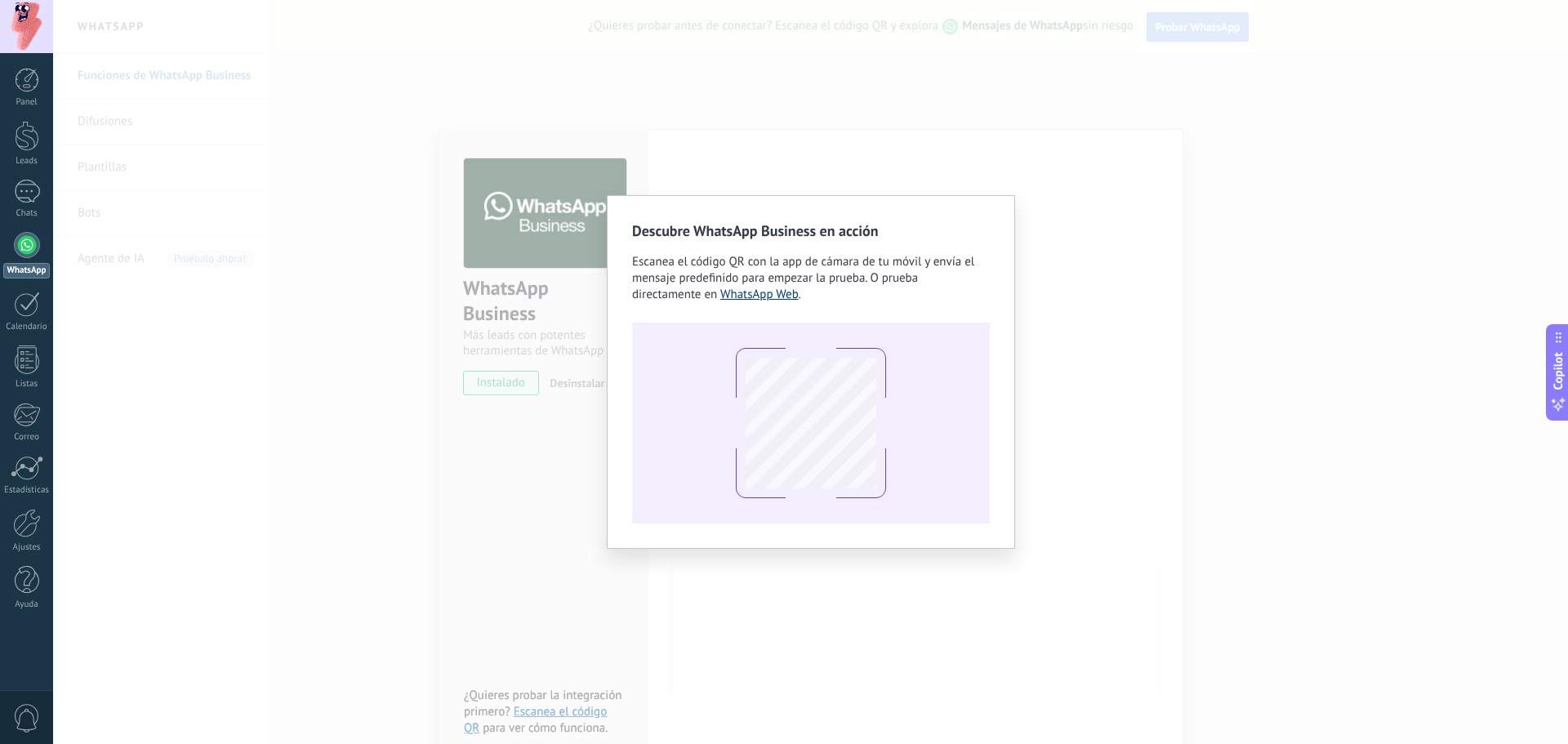
click at [767, 298] on link "WhatsApp Web" at bounding box center [760, 295] width 78 height 16
click at [299, 95] on div "Descubre WhatsApp Business en acción Escanea el código QR con la app [PERSON_NA…" at bounding box center [810, 372] width 1515 height 744
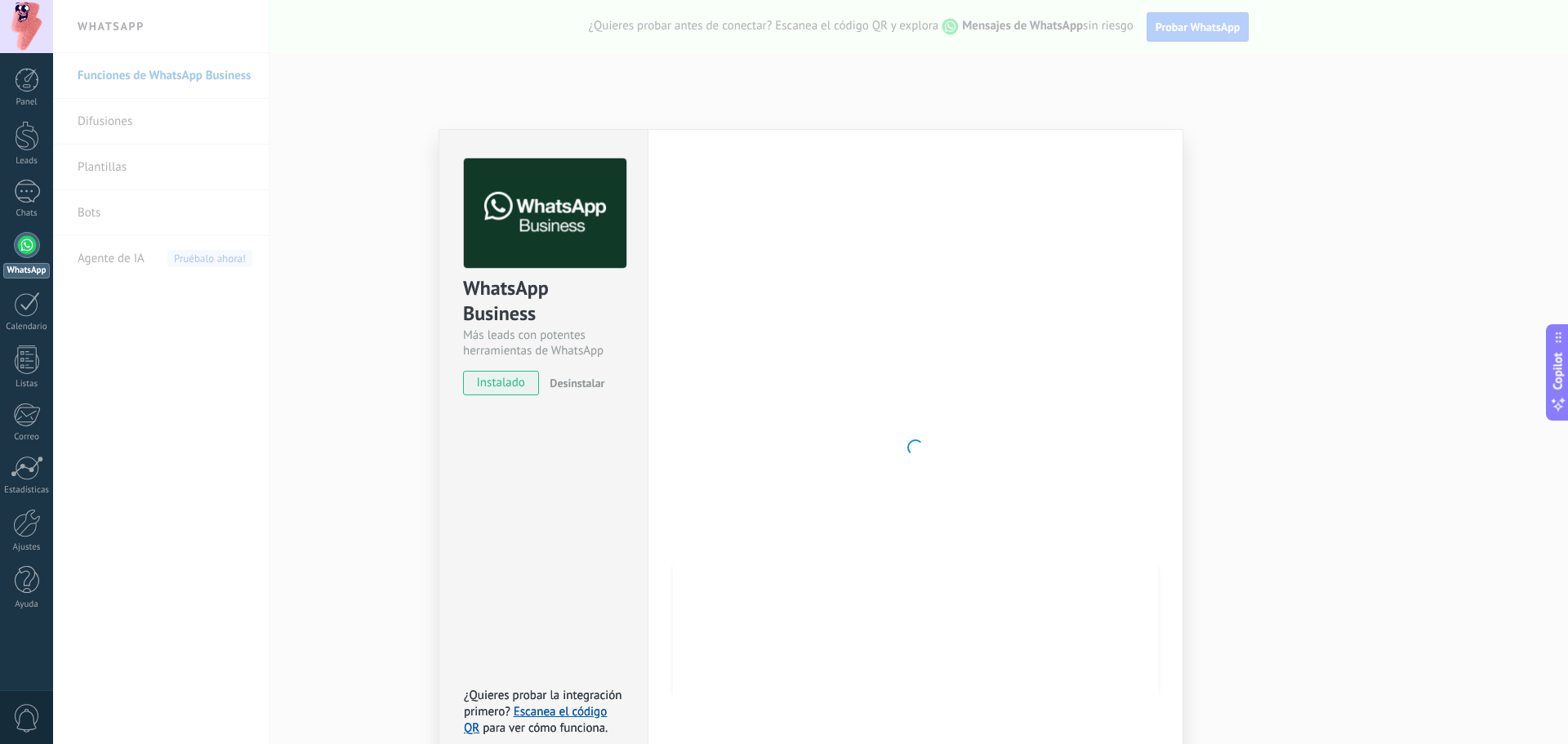
click at [184, 365] on div "WhatsApp Business Más leads con potentes herramientas de WhatsApp instalado Des…" at bounding box center [810, 372] width 1515 height 744
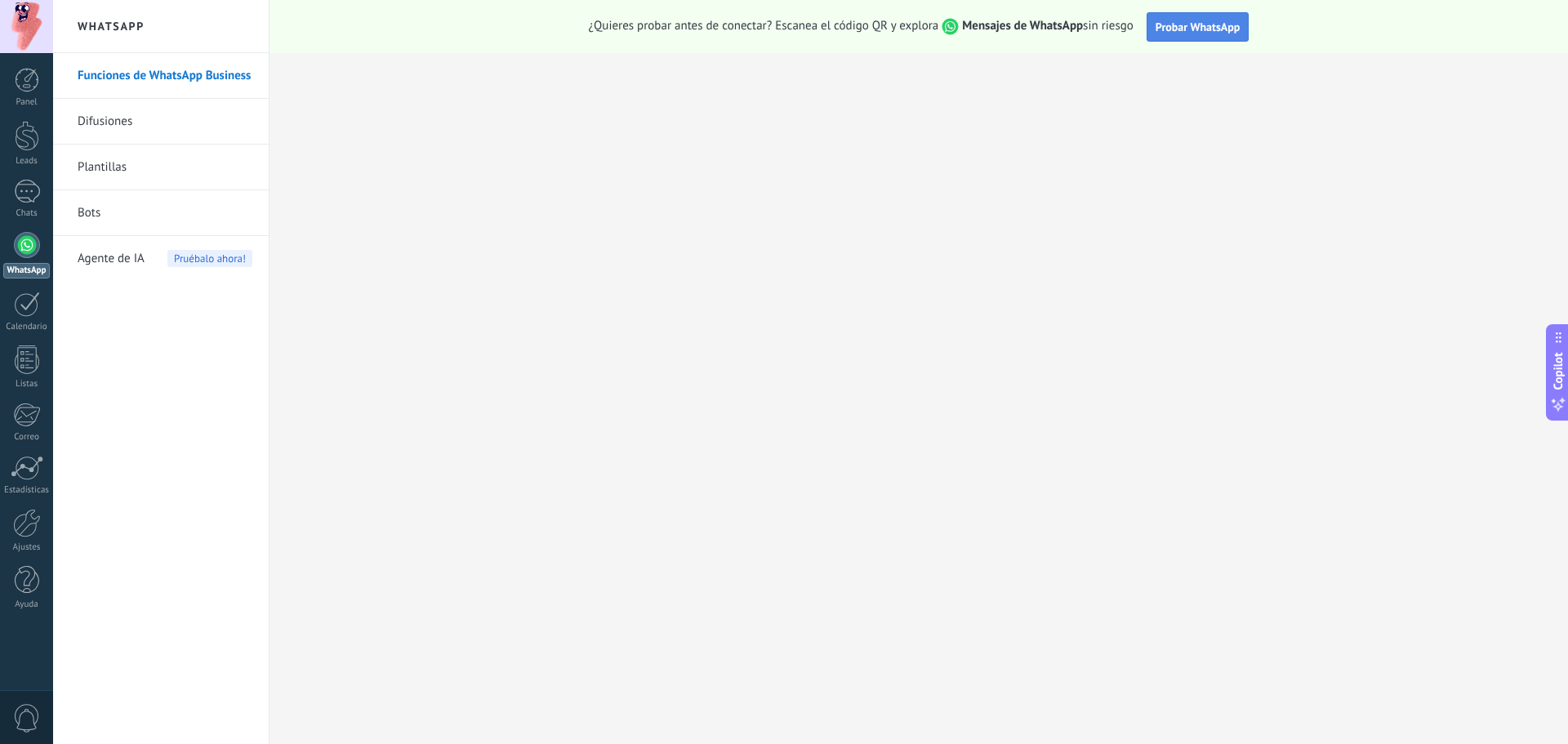
click at [1168, 28] on span "Probar WhatsApp" at bounding box center [1197, 26] width 85 height 15
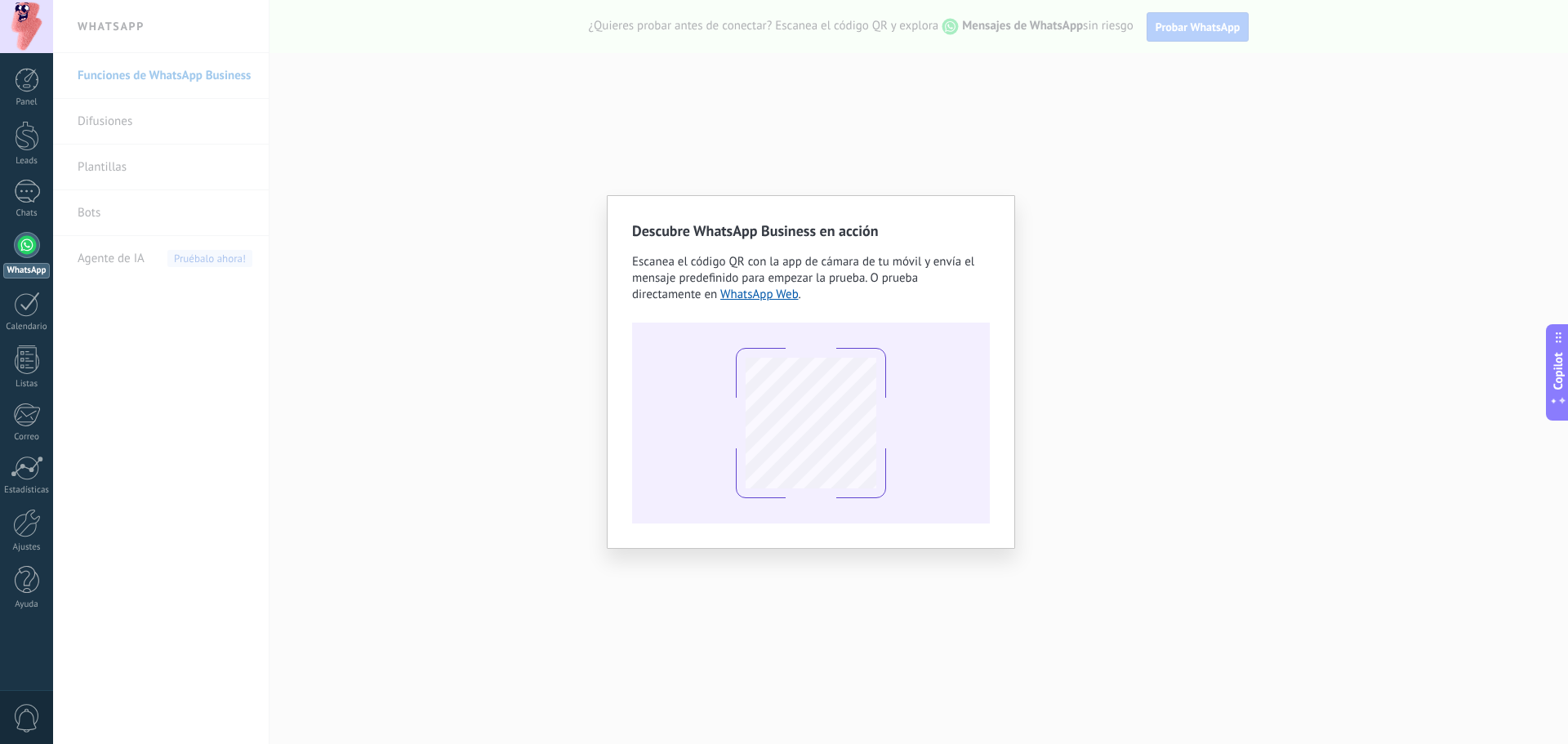
click at [1116, 328] on div "Descubre WhatsApp Business en acción Escanea el código QR con la app [PERSON_NA…" at bounding box center [810, 372] width 1515 height 744
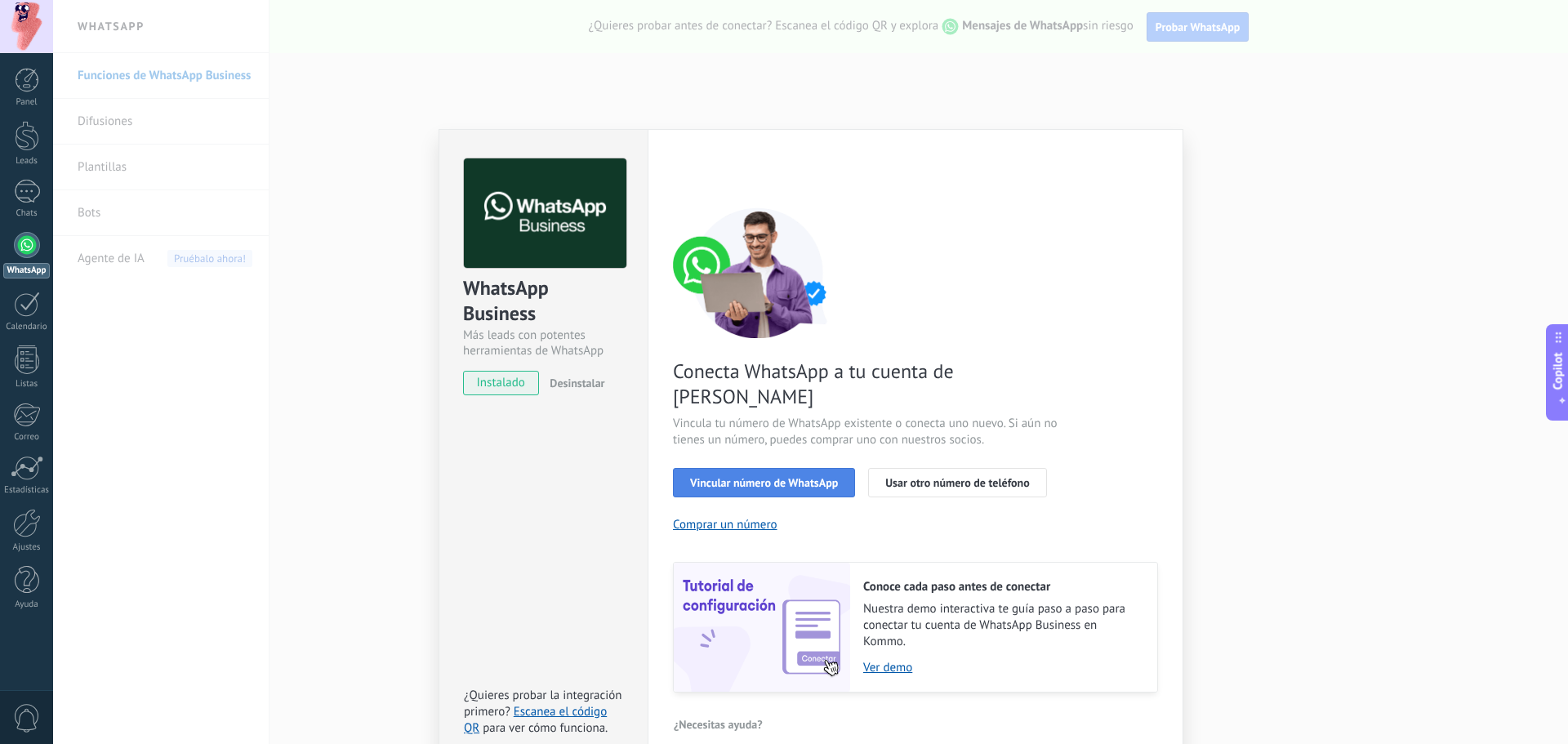
click at [809, 477] on span "Vincular número de WhatsApp" at bounding box center [763, 483] width 148 height 12
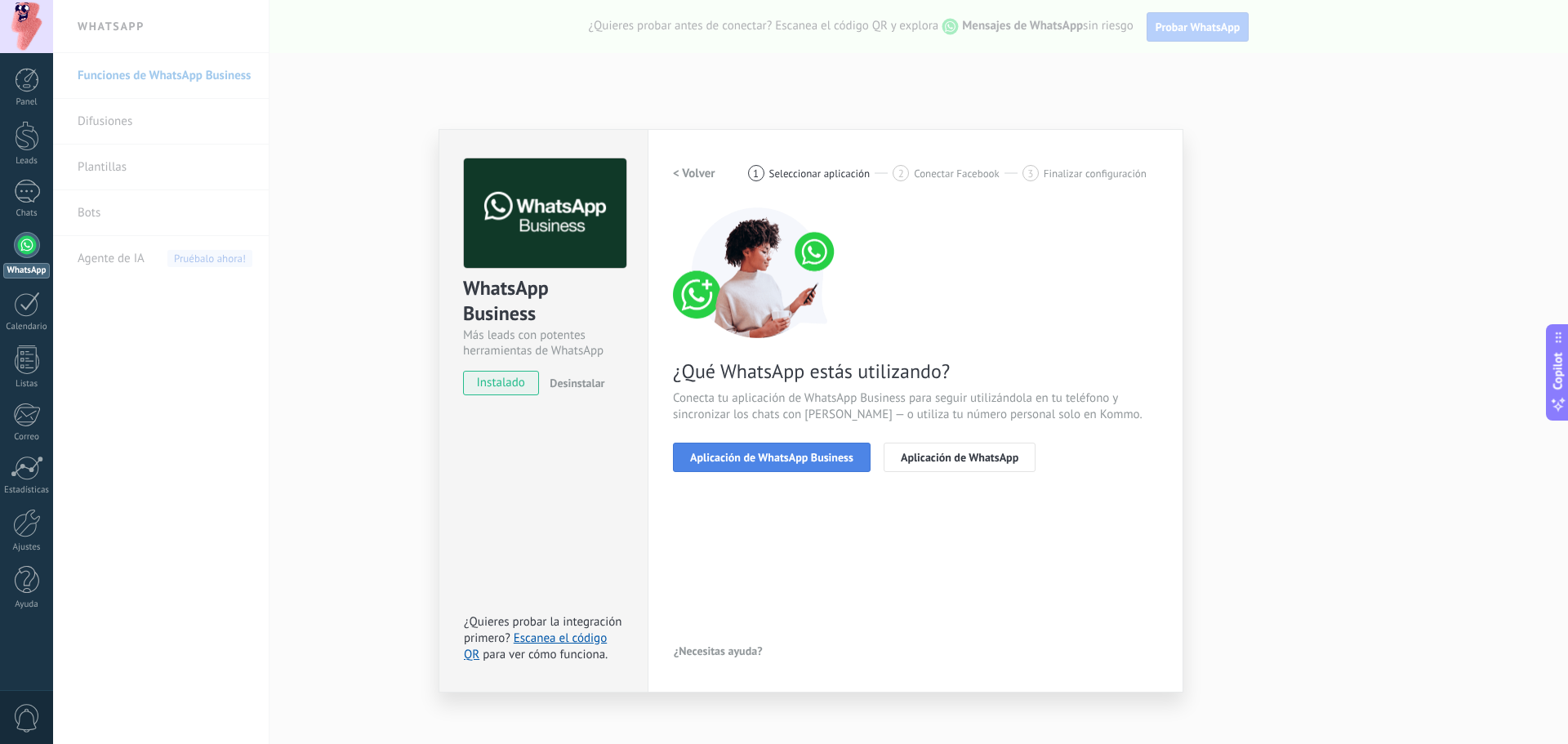
click at [803, 456] on span "Aplicación de WhatsApp Business" at bounding box center [771, 457] width 163 height 12
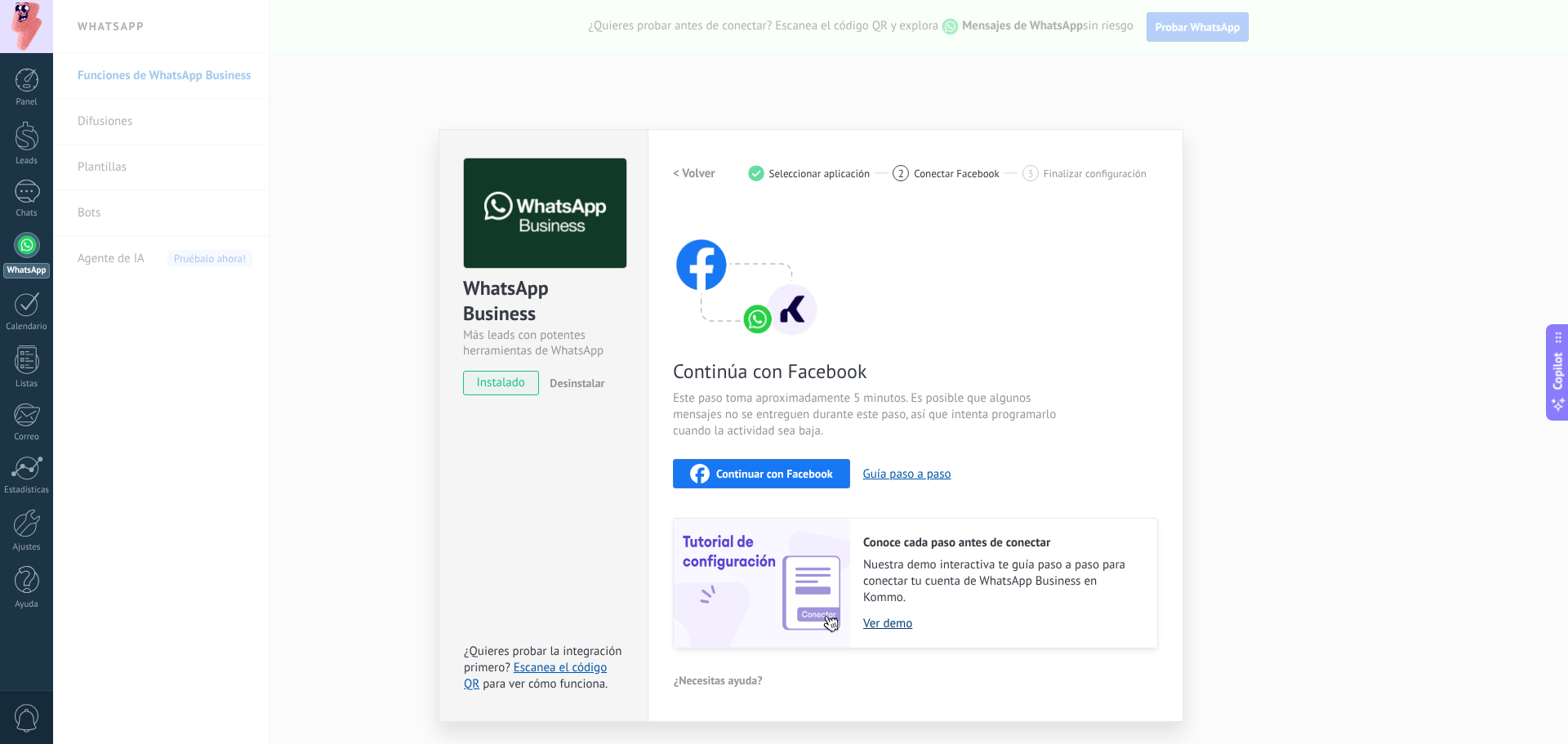
click at [873, 626] on link "Ver demo" at bounding box center [1002, 624] width 278 height 16
click at [558, 669] on link "Escanea el código QR" at bounding box center [535, 675] width 143 height 32
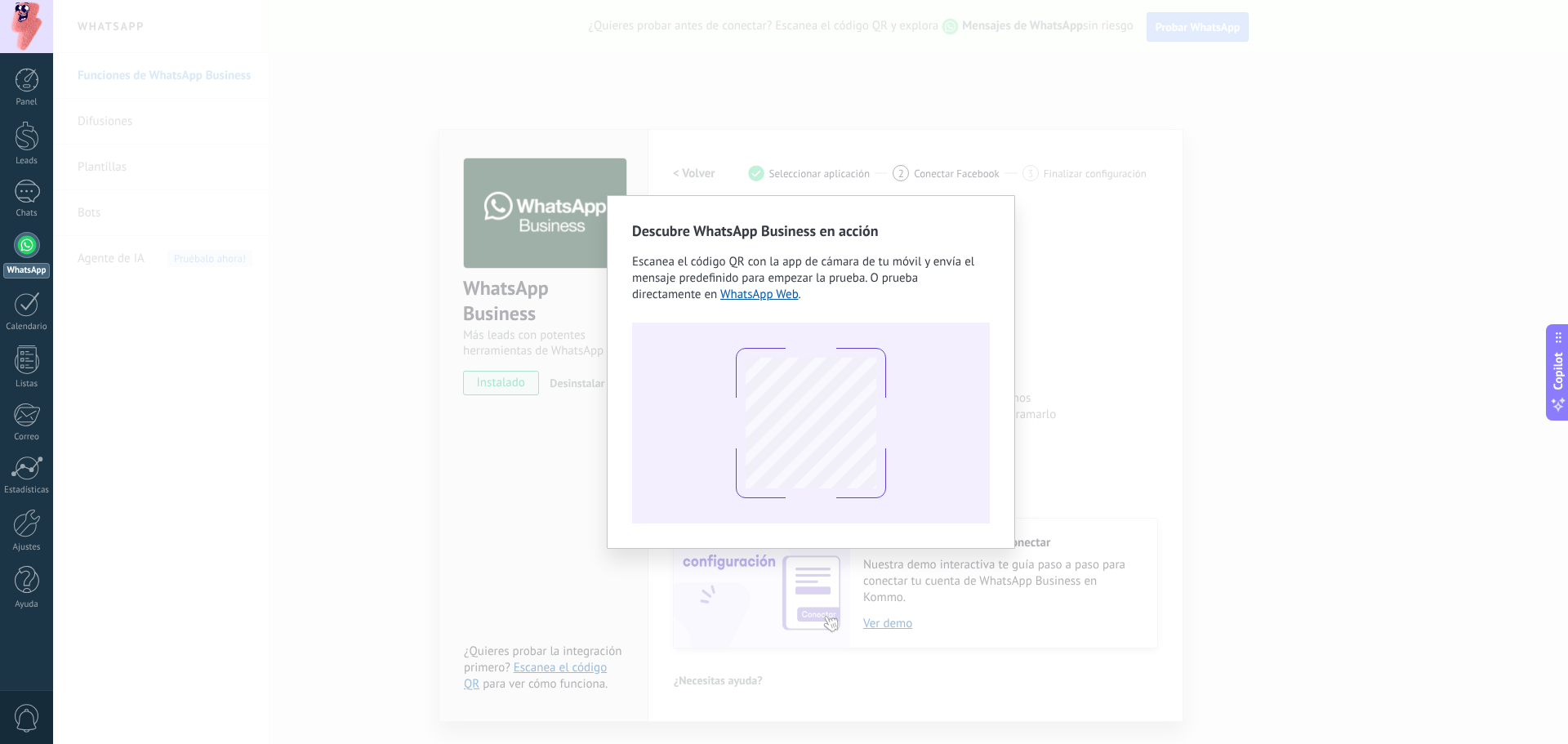
click at [380, 482] on div "Descubre WhatsApp Business en acción Escanea el código QR con la app [PERSON_NA…" at bounding box center [810, 372] width 1515 height 744
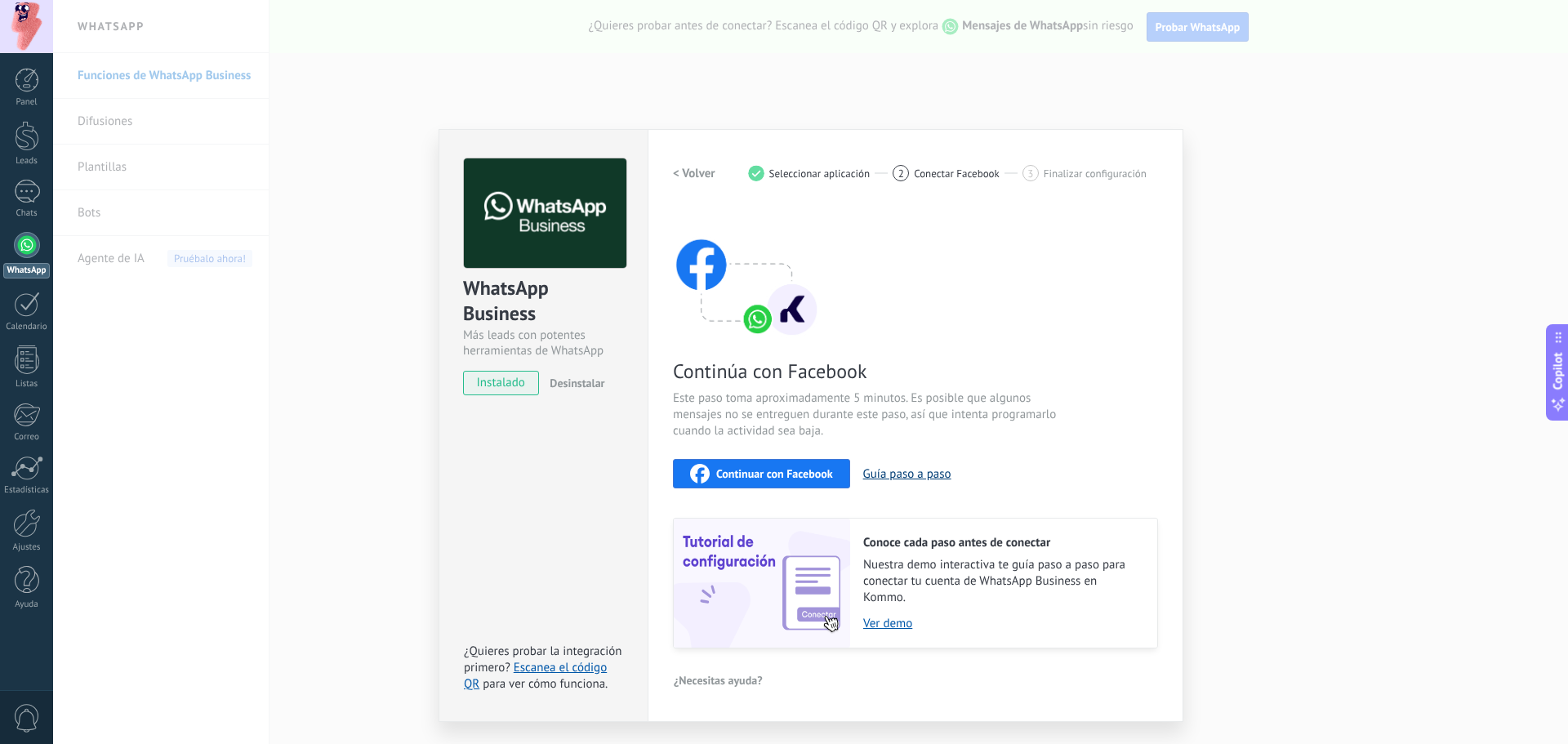
click at [903, 471] on button "Guía paso a paso" at bounding box center [907, 474] width 88 height 16
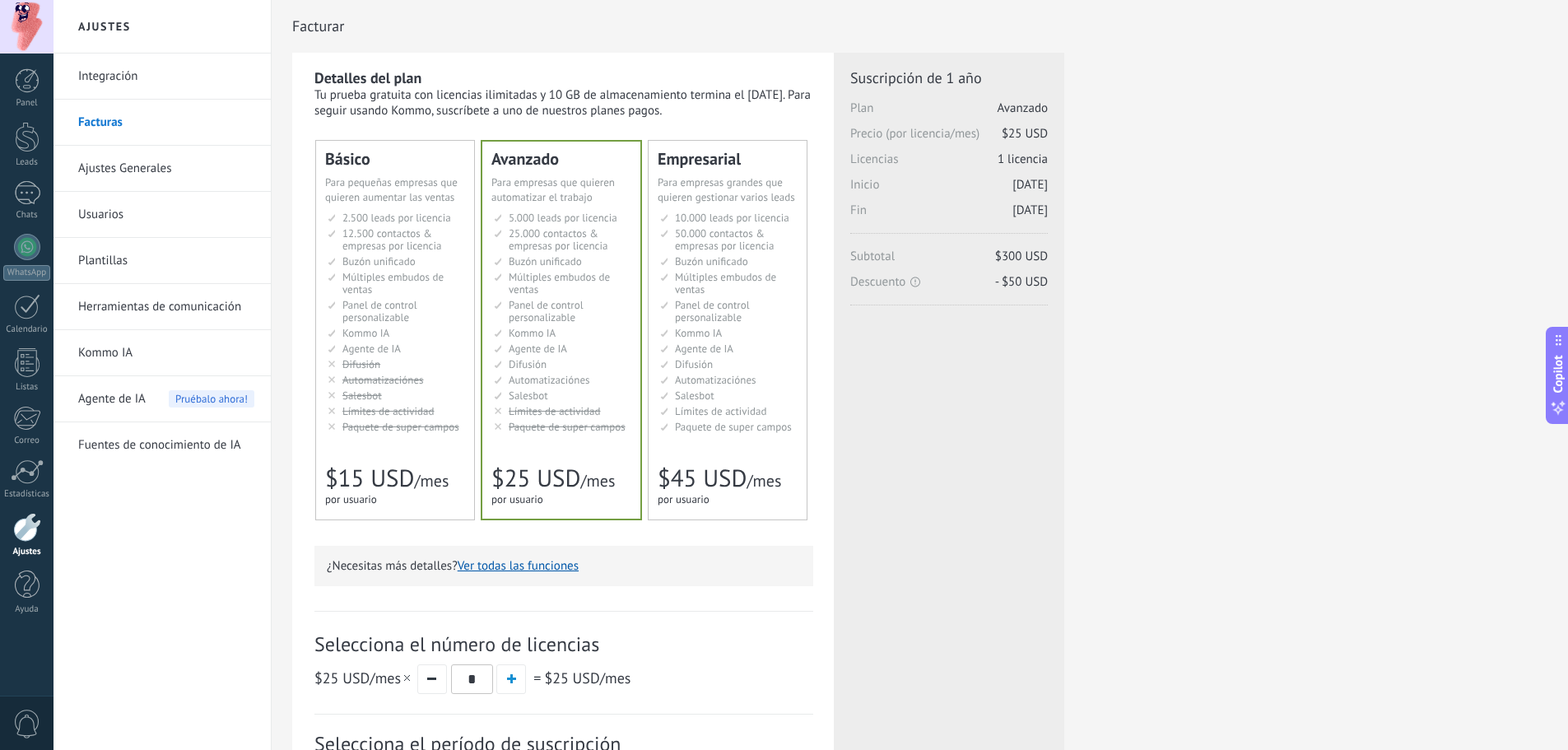
click at [664, 276] on li "Множество воронок Multiple sales pipelines Múltiples embudos de ventas Vários f…" at bounding box center [728, 282] width 137 height 25
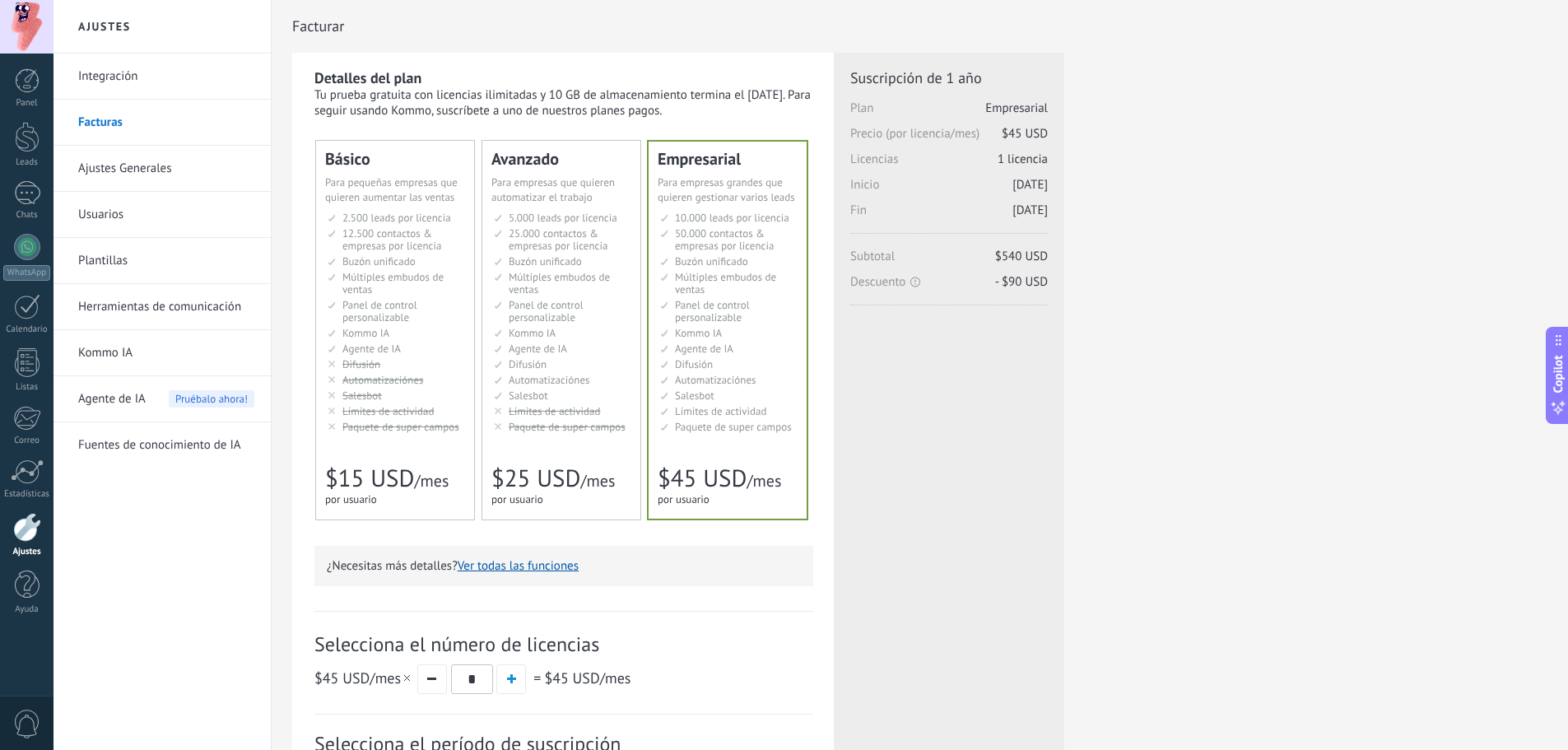
click at [365, 260] on span "Buzón unificado" at bounding box center [379, 262] width 73 height 14
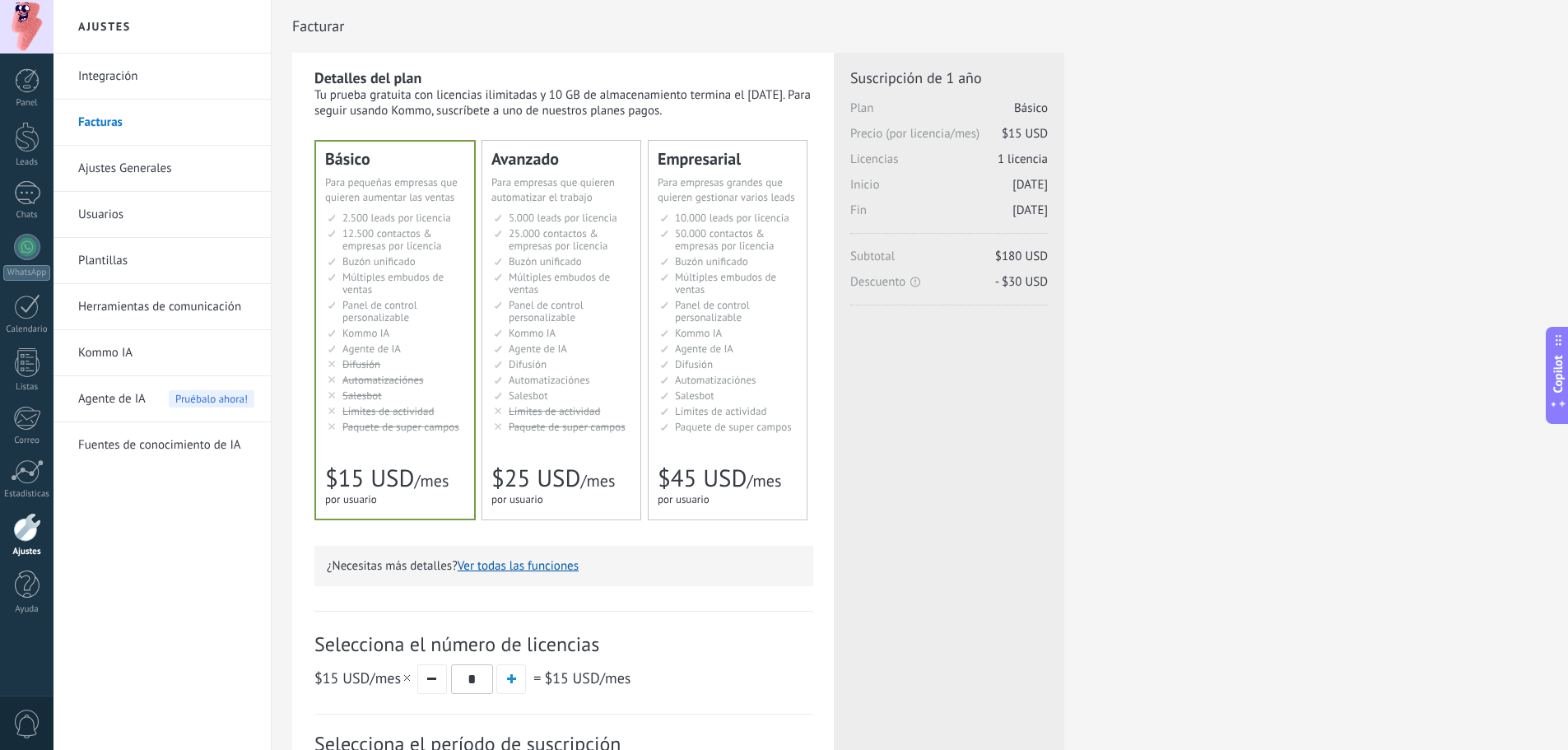
click at [92, 28] on h2 "Ajustes" at bounding box center [162, 27] width 177 height 53
click at [87, 72] on link "Integración" at bounding box center [166, 76] width 177 height 46
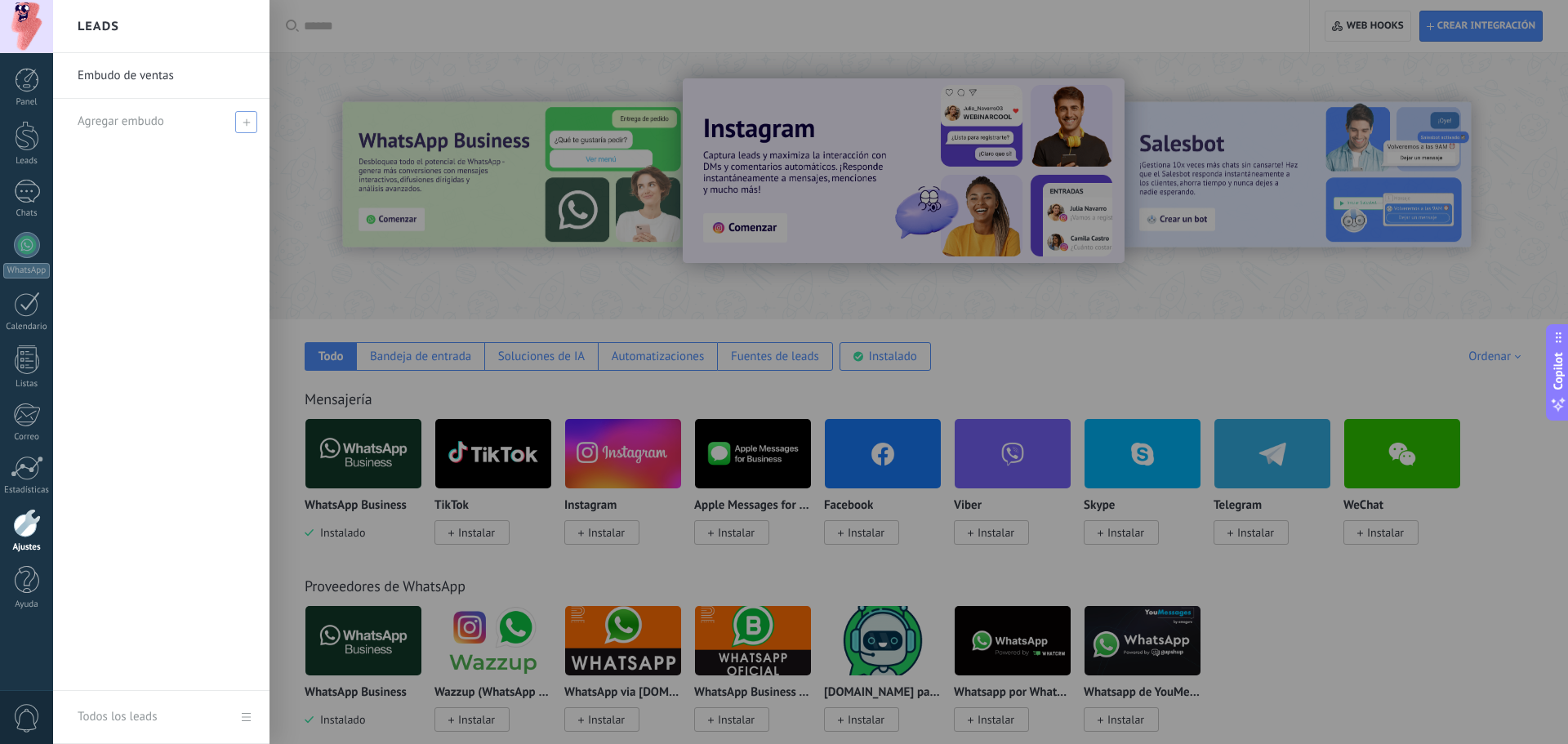
click at [243, 119] on icon at bounding box center [247, 122] width 8 height 8
click at [32, 139] on div at bounding box center [26, 135] width 24 height 30
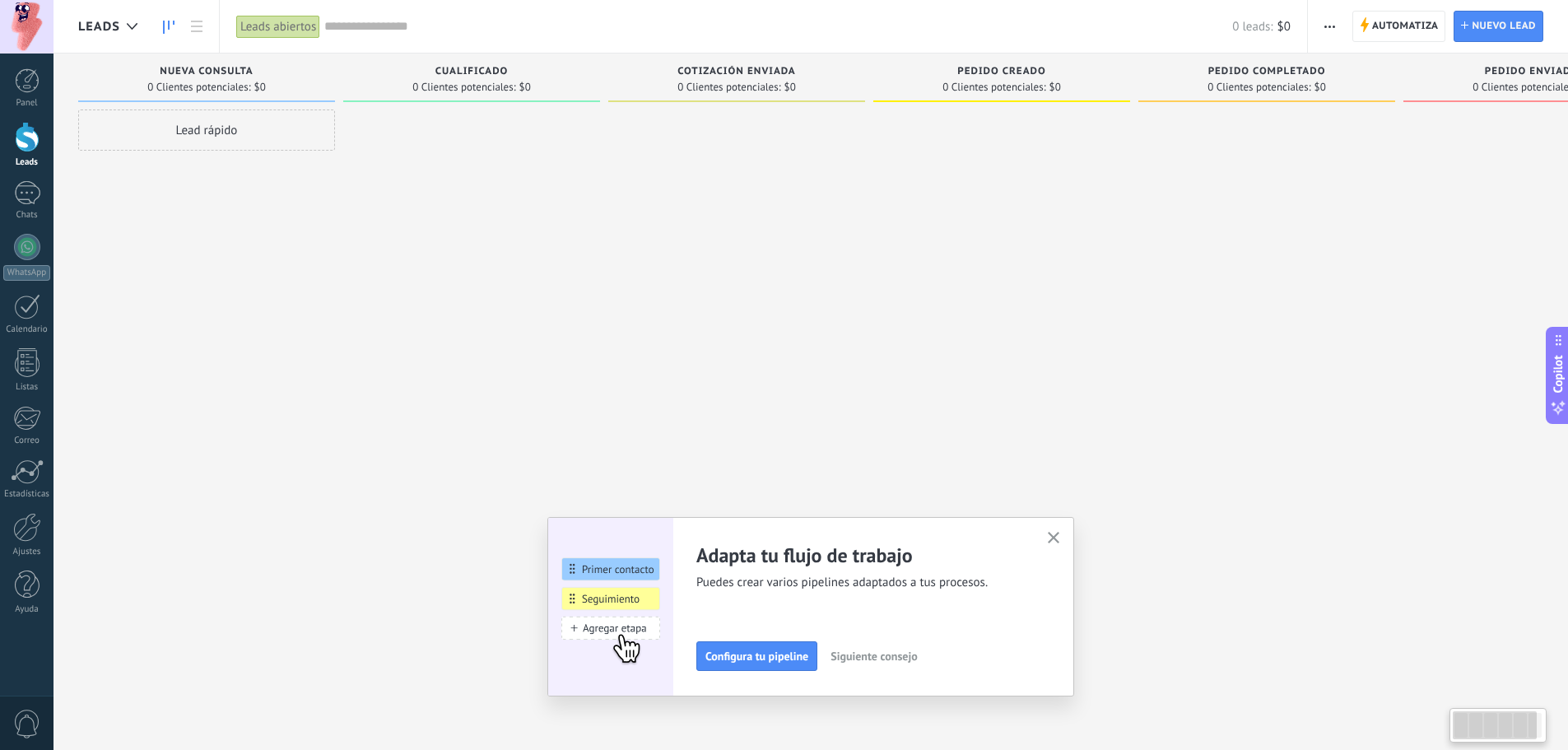
click at [219, 132] on div "Lead rápido" at bounding box center [206, 130] width 257 height 41
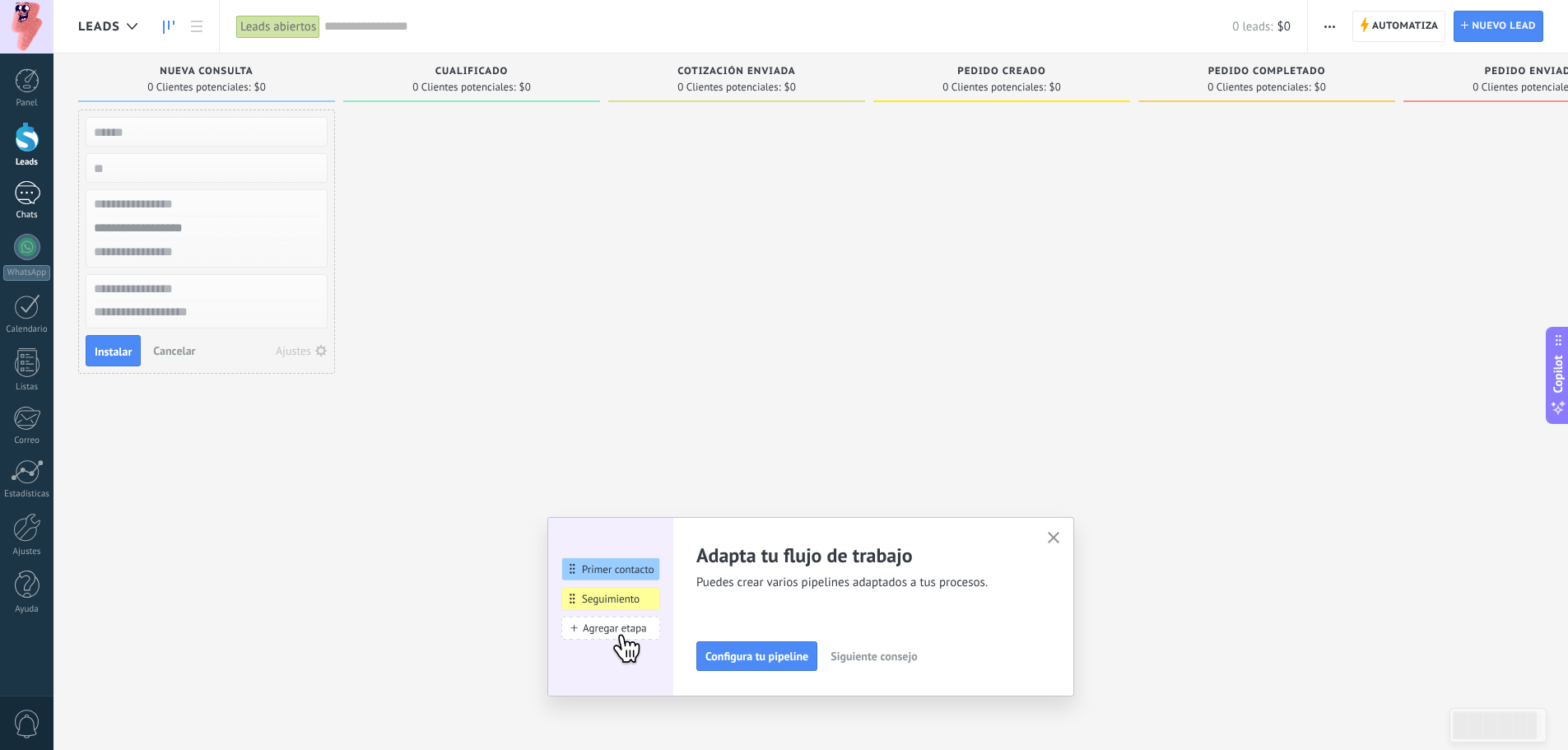
click at [32, 201] on div at bounding box center [27, 193] width 27 height 24
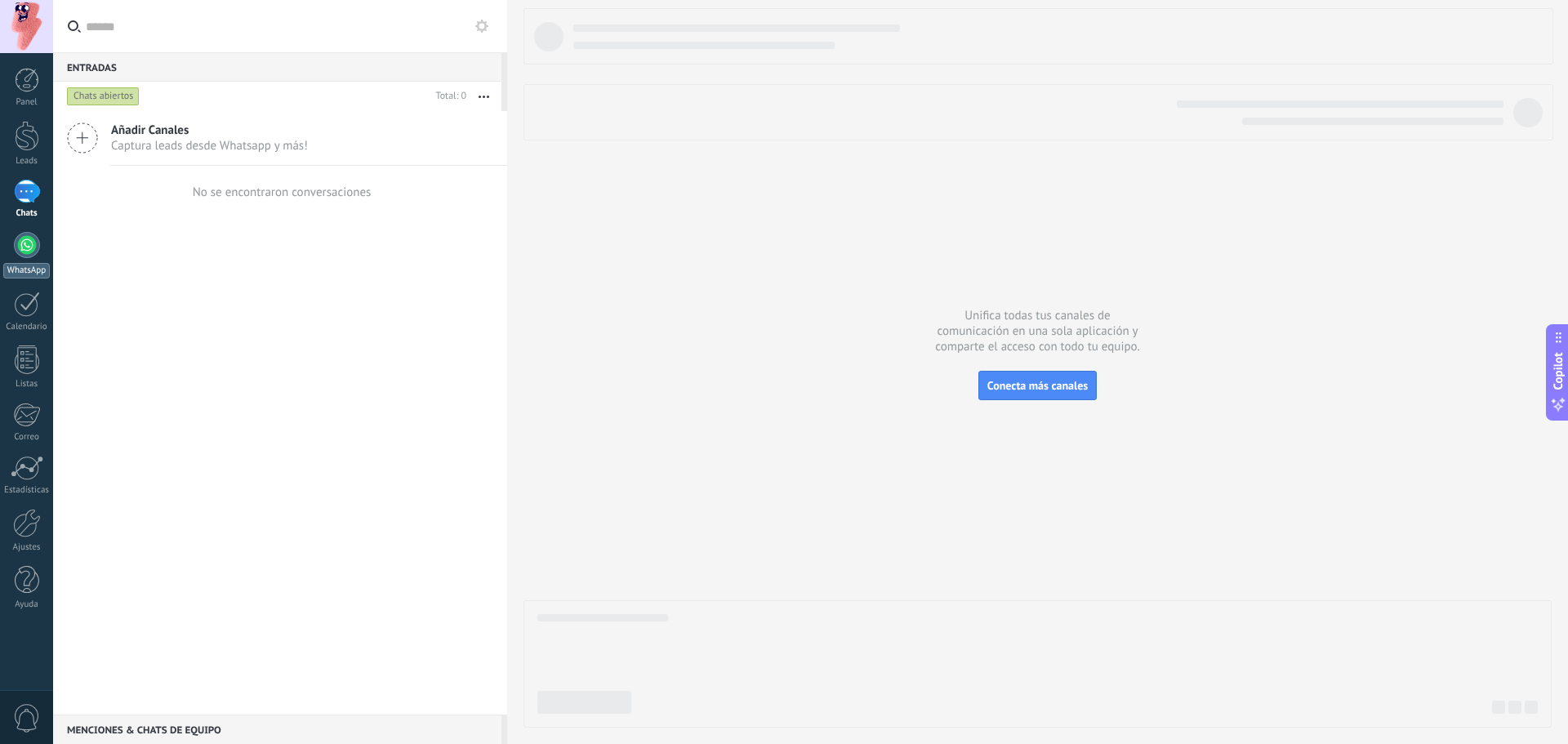
click at [25, 250] on div at bounding box center [26, 245] width 26 height 26
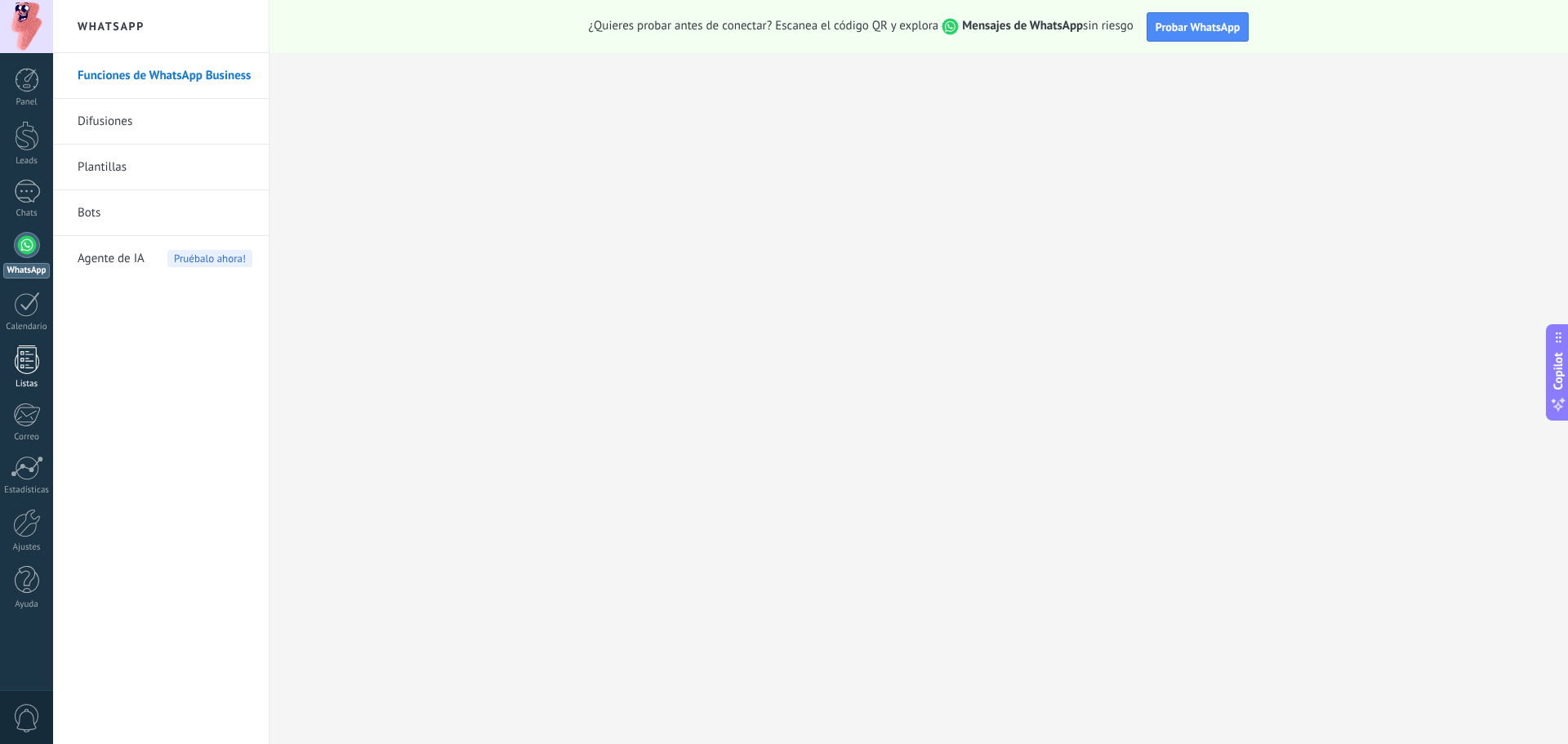
click at [18, 354] on div at bounding box center [26, 359] width 24 height 28
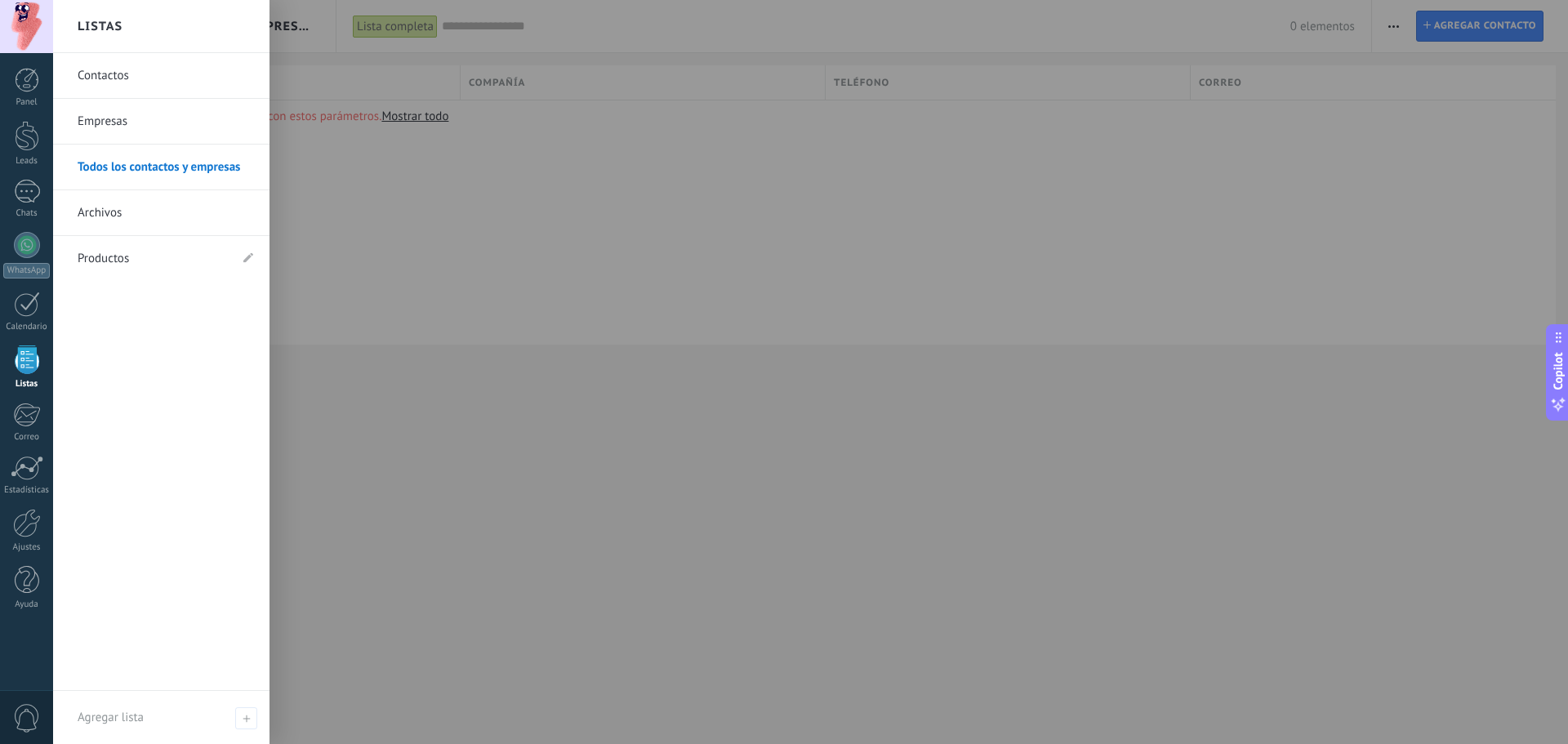
click at [101, 211] on link "Archivos" at bounding box center [164, 212] width 175 height 46
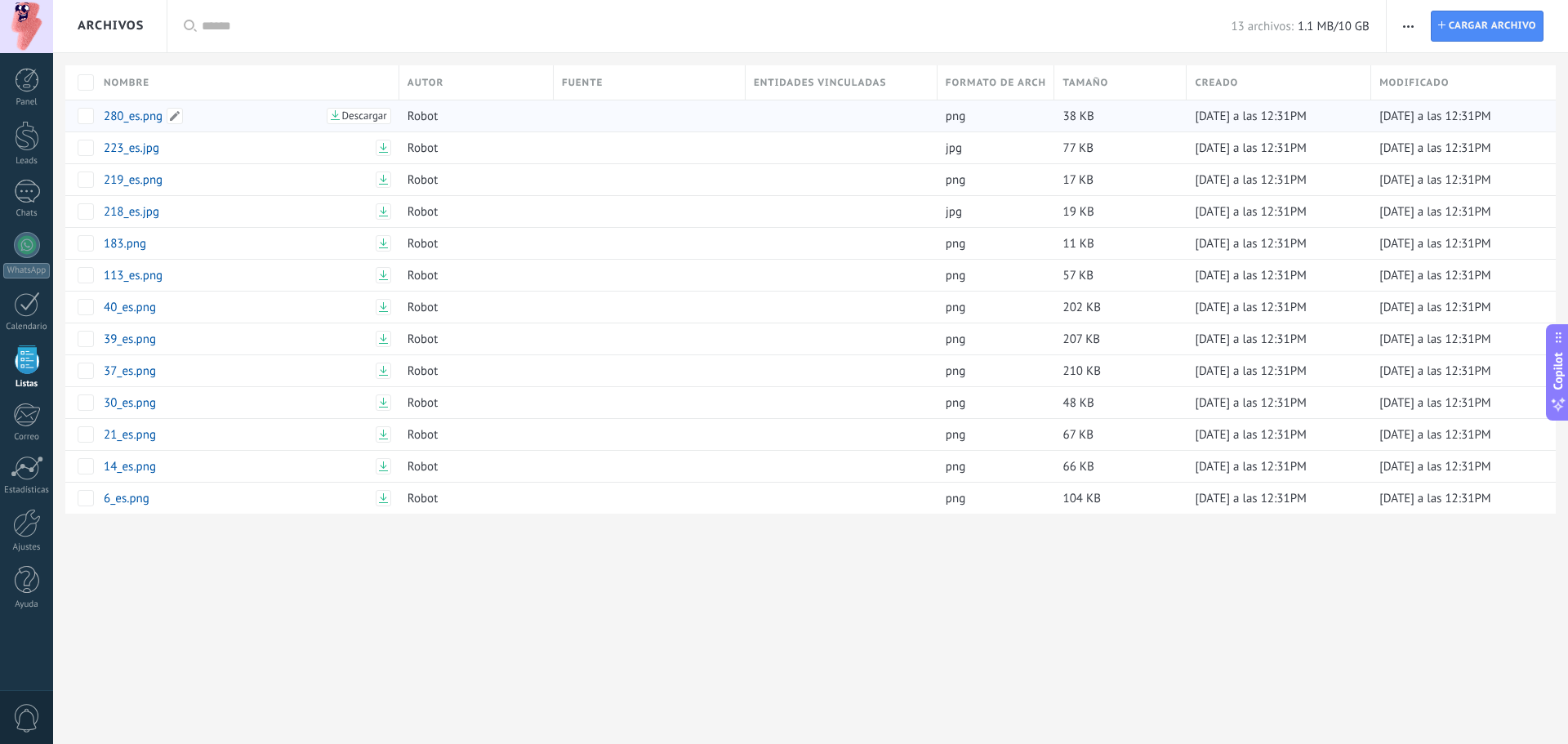
click at [359, 116] on span "Descargar" at bounding box center [365, 116] width 45 height 12
click at [24, 85] on div at bounding box center [26, 79] width 24 height 24
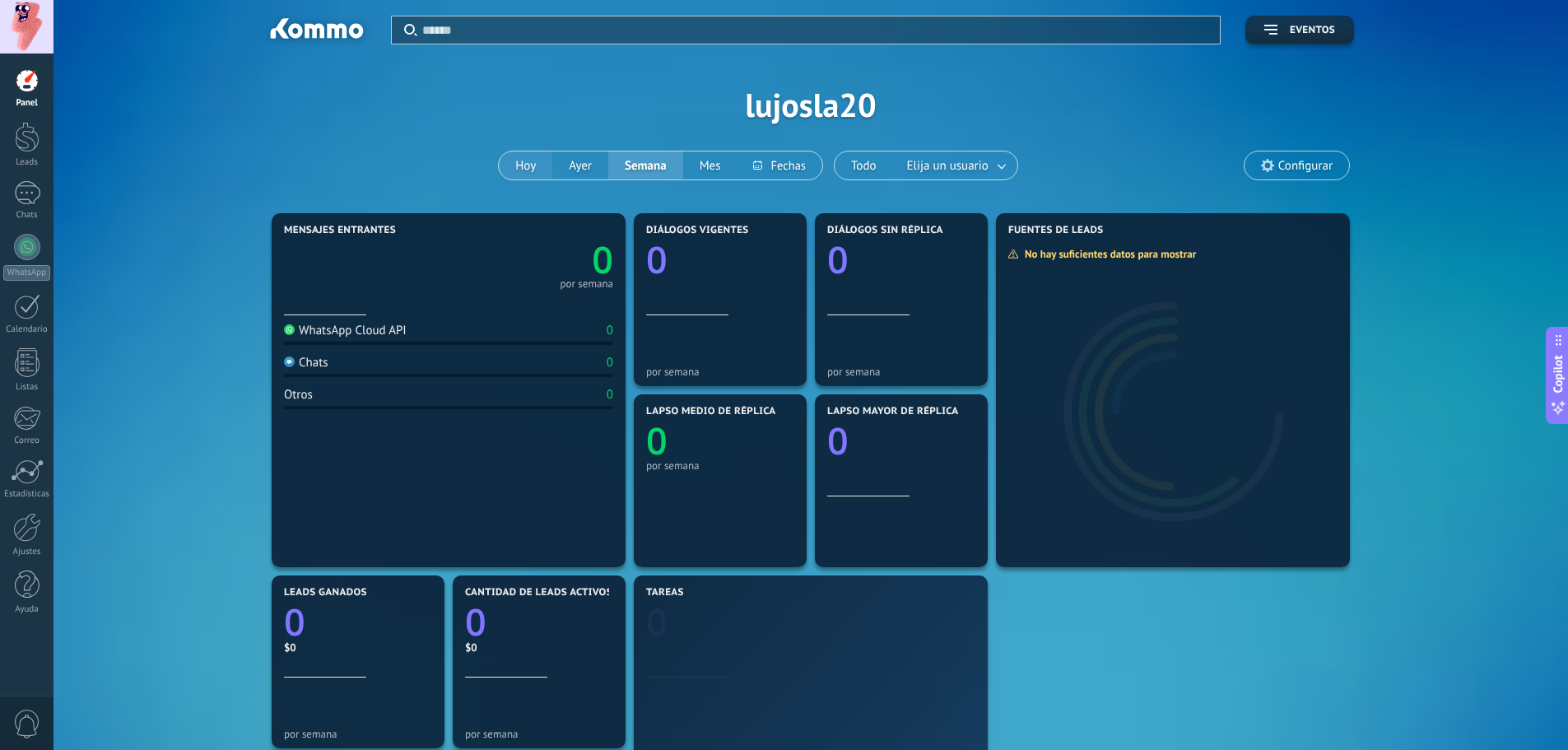
click at [518, 158] on button "Hoy" at bounding box center [526, 166] width 53 height 28
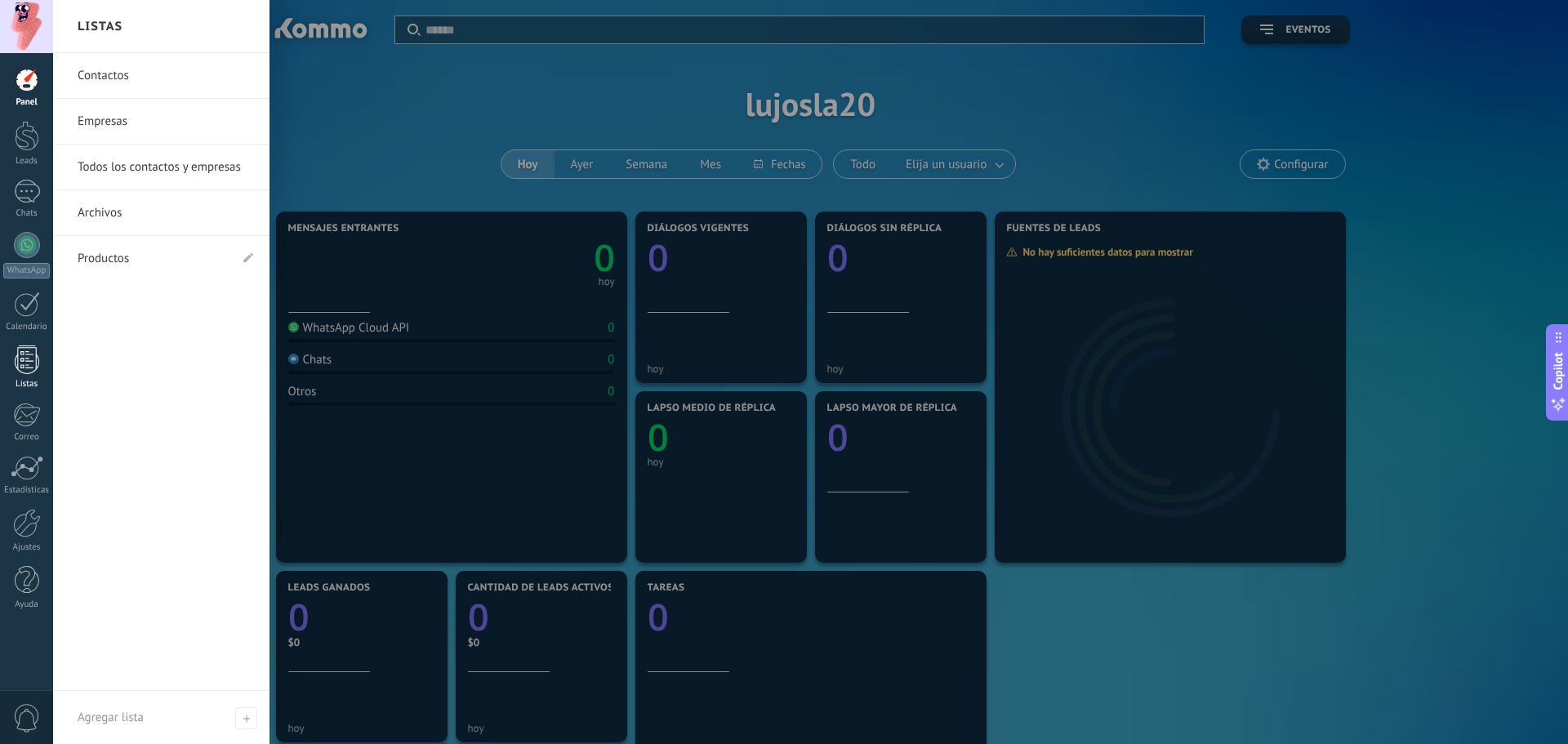
click at [27, 355] on div at bounding box center [26, 359] width 24 height 28
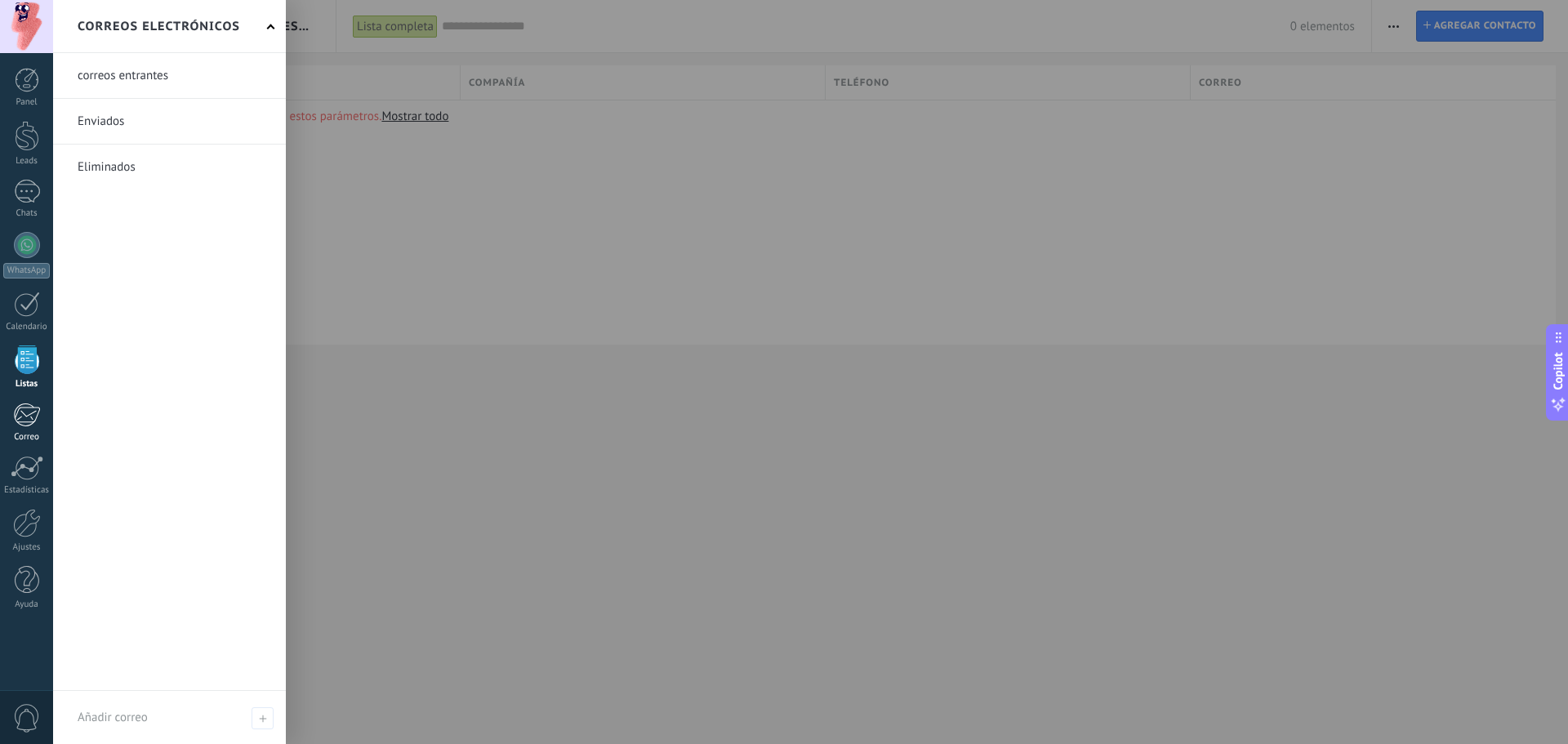
click at [16, 414] on div at bounding box center [26, 414] width 27 height 24
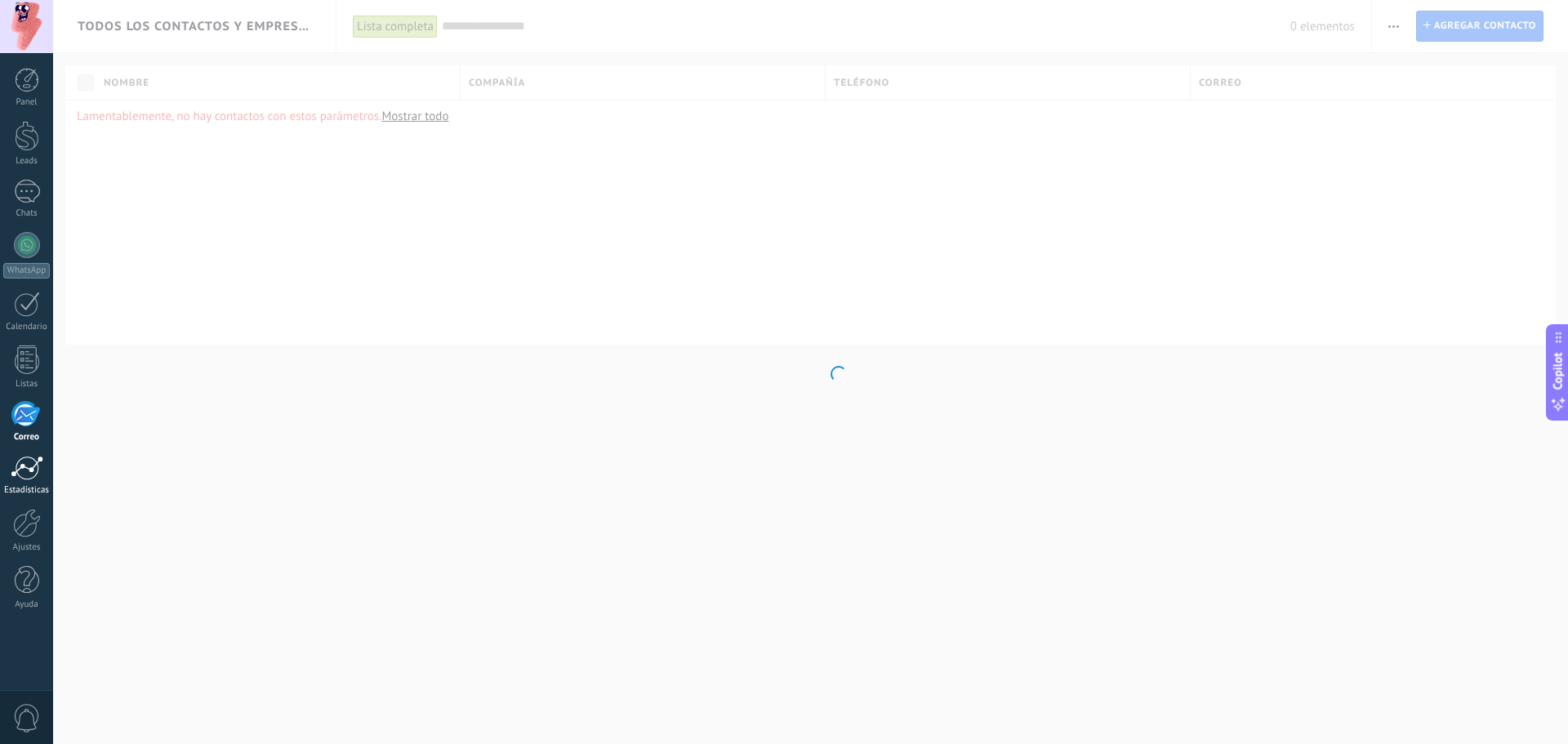
click at [27, 462] on div at bounding box center [26, 468] width 32 height 24
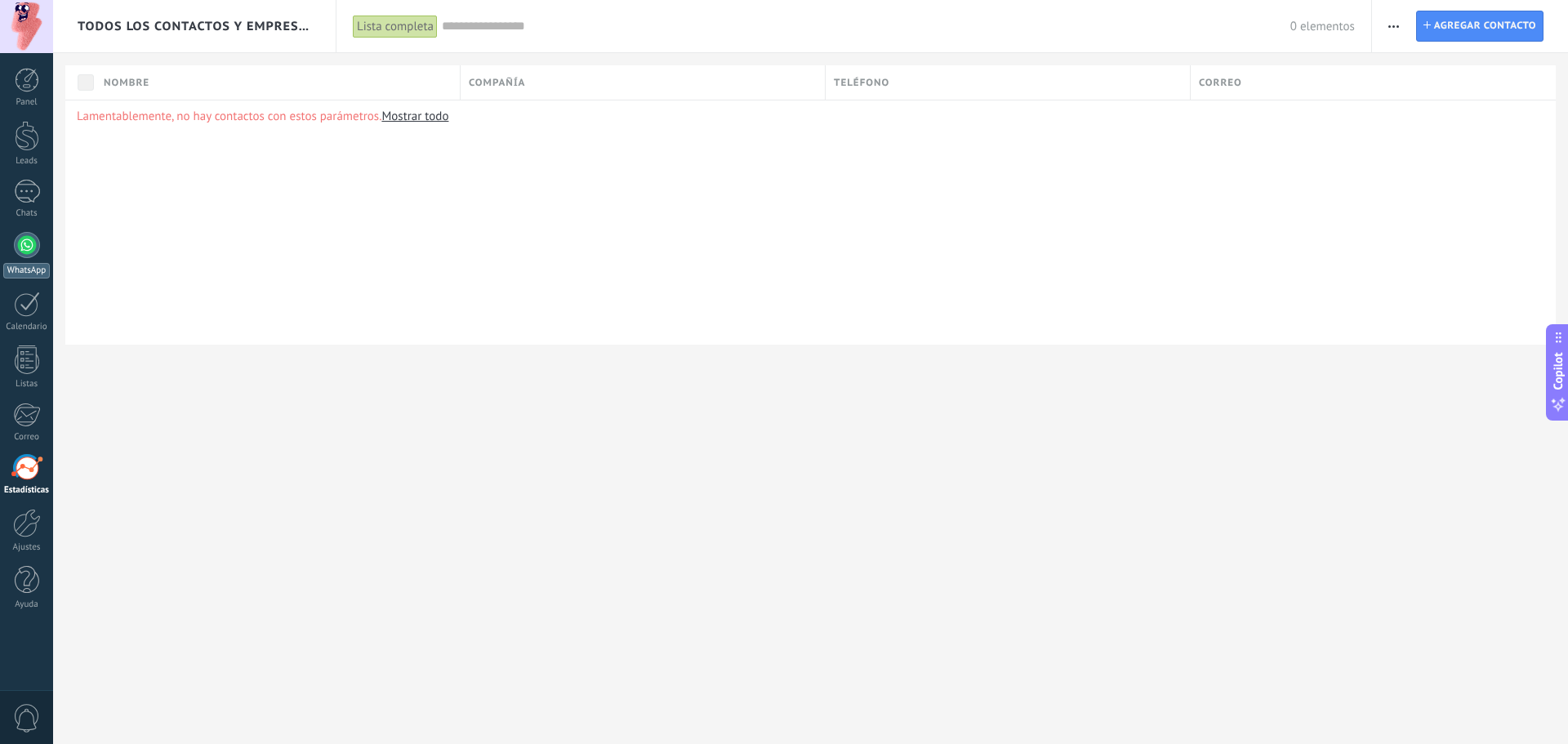
click at [31, 239] on div at bounding box center [26, 245] width 26 height 26
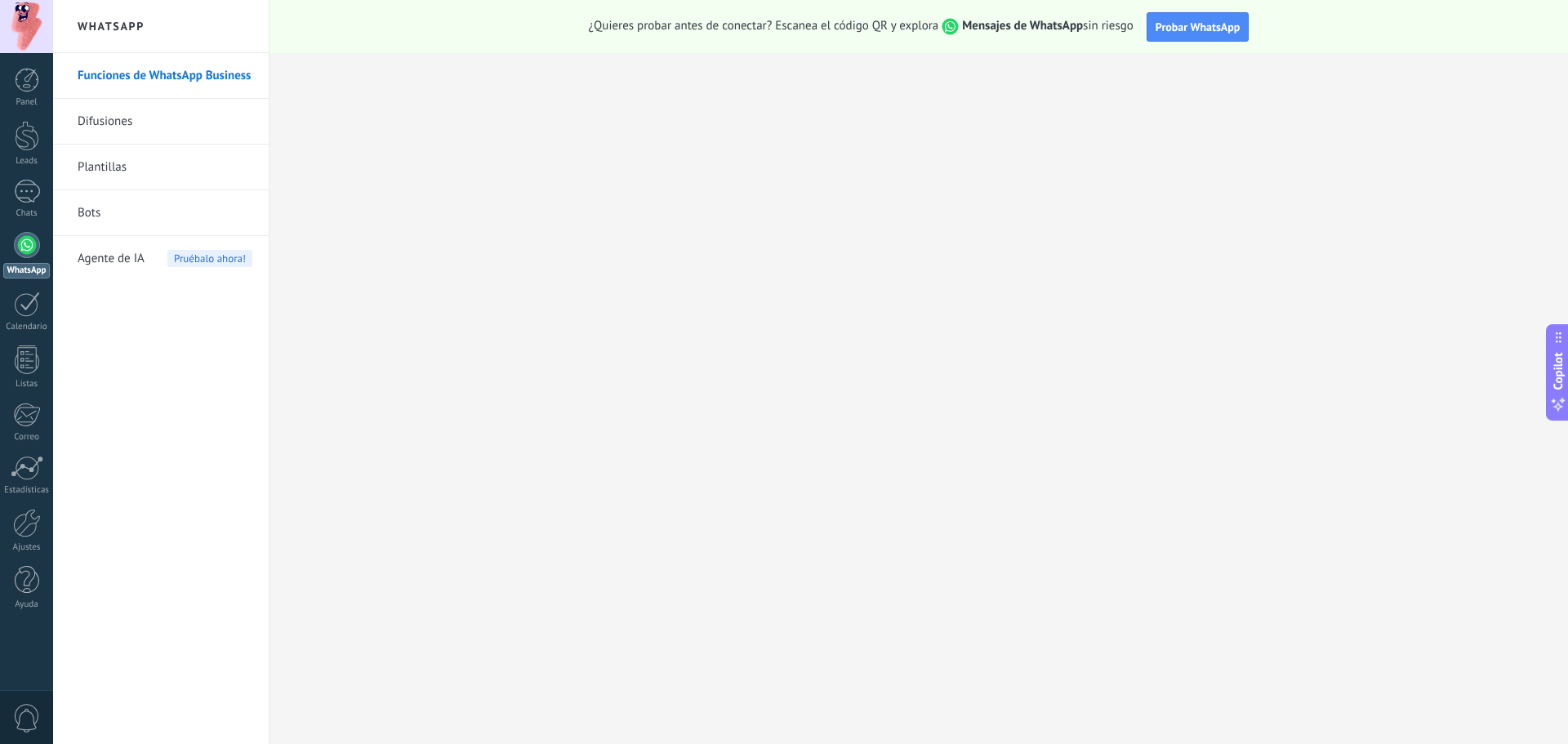
click at [106, 163] on link "Plantillas" at bounding box center [164, 167] width 175 height 46
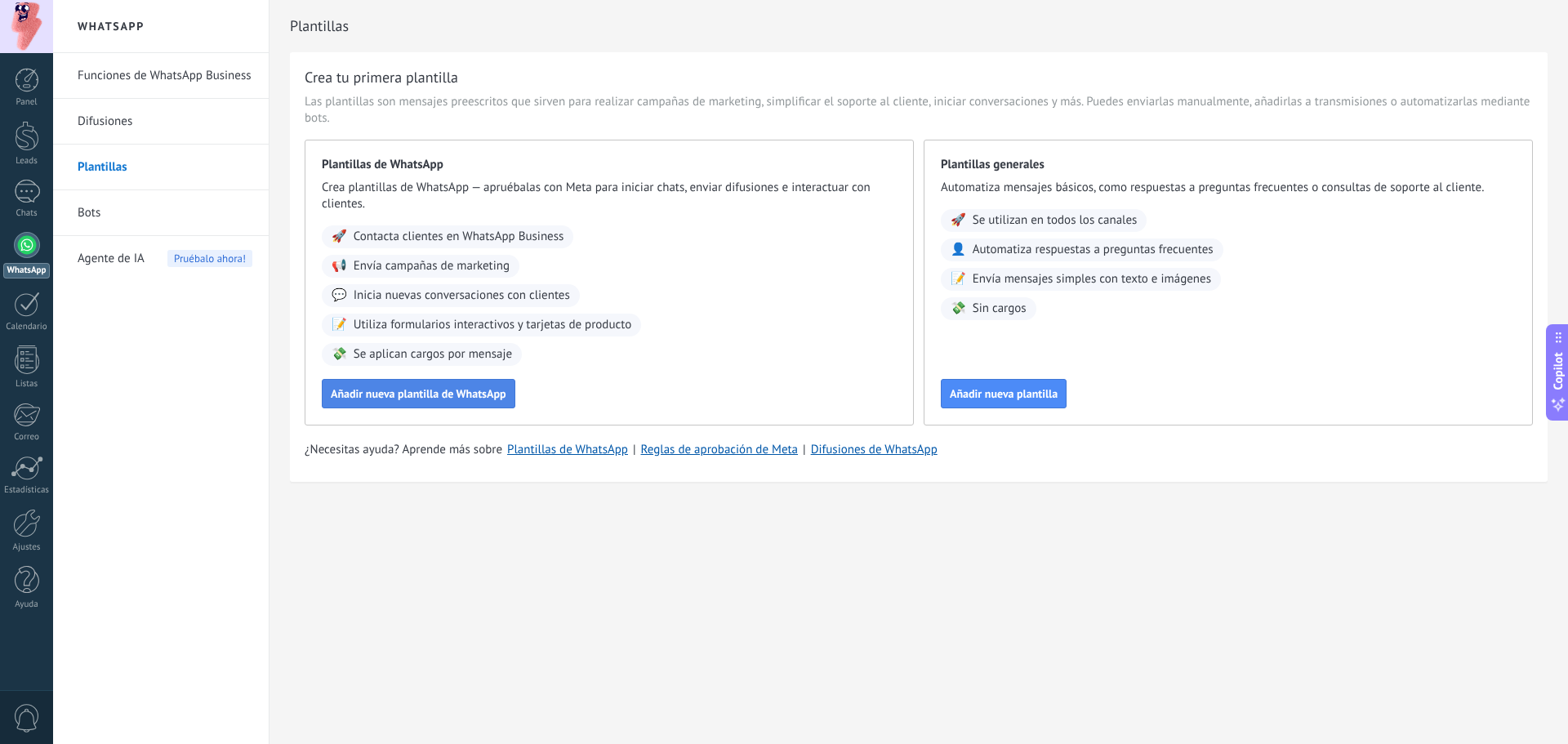
click at [388, 393] on span "Añadir nueva plantilla de WhatsApp" at bounding box center [418, 394] width 175 height 12
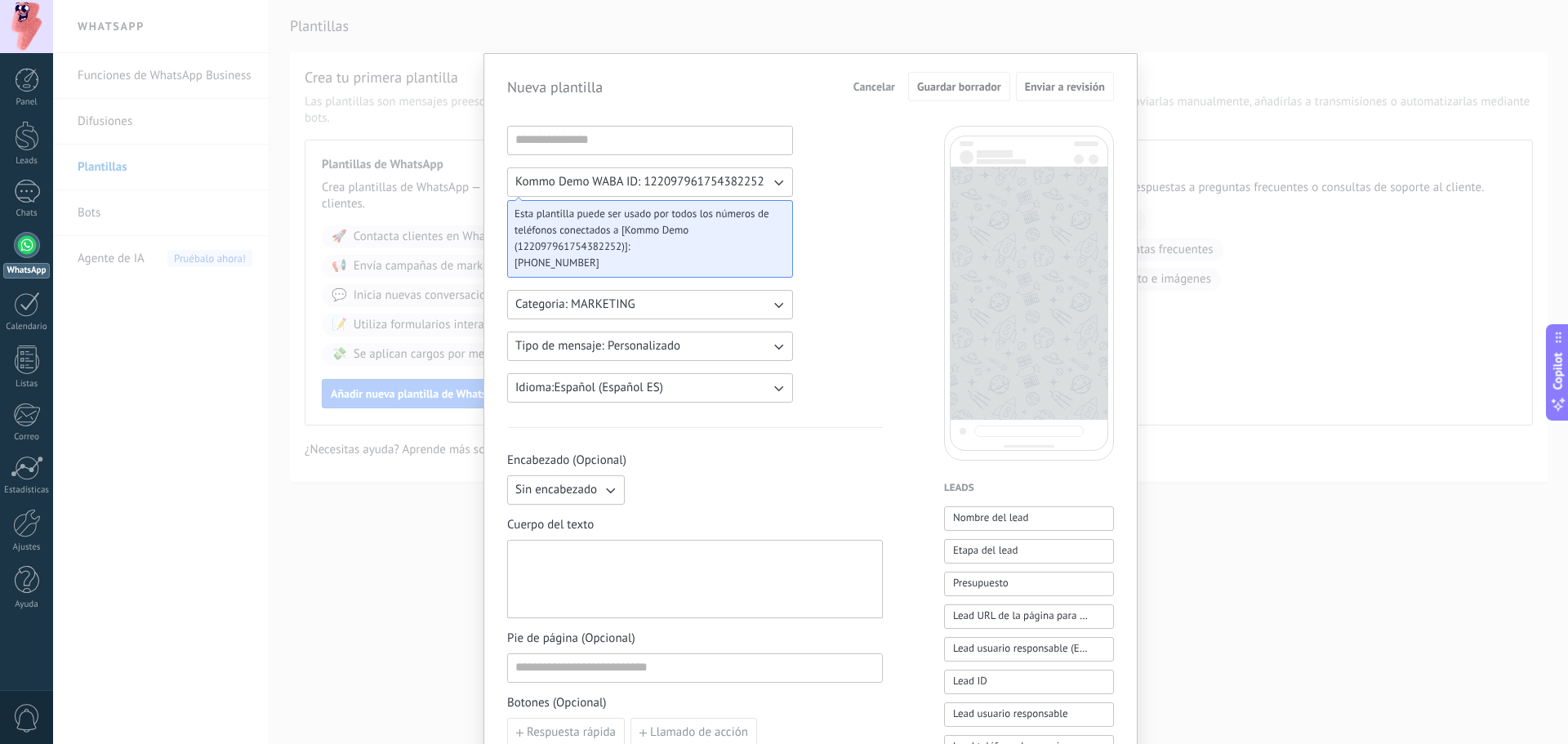
click at [353, 530] on div "Nueva plantilla Cancelar Guardar borrador Enviar a revisión Kommo Demo WABA ID:…" at bounding box center [810, 372] width 1515 height 744
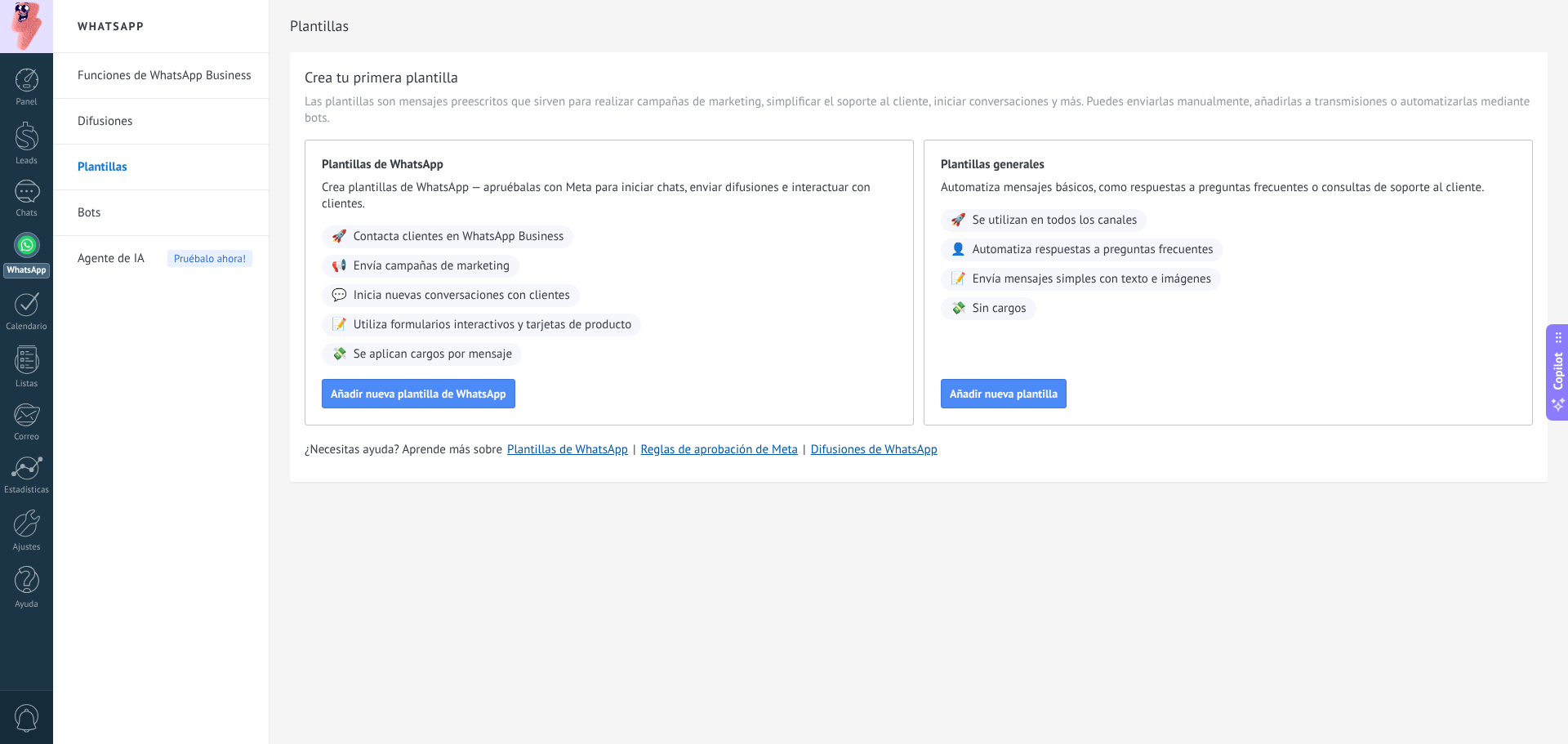
click at [845, 569] on div "WhatsApp Funciones de WhatsApp Business Difusiones Plantillas Bots Agente de IA…" at bounding box center [810, 372] width 1515 height 744
click at [96, 209] on link "Bots" at bounding box center [164, 212] width 175 height 46
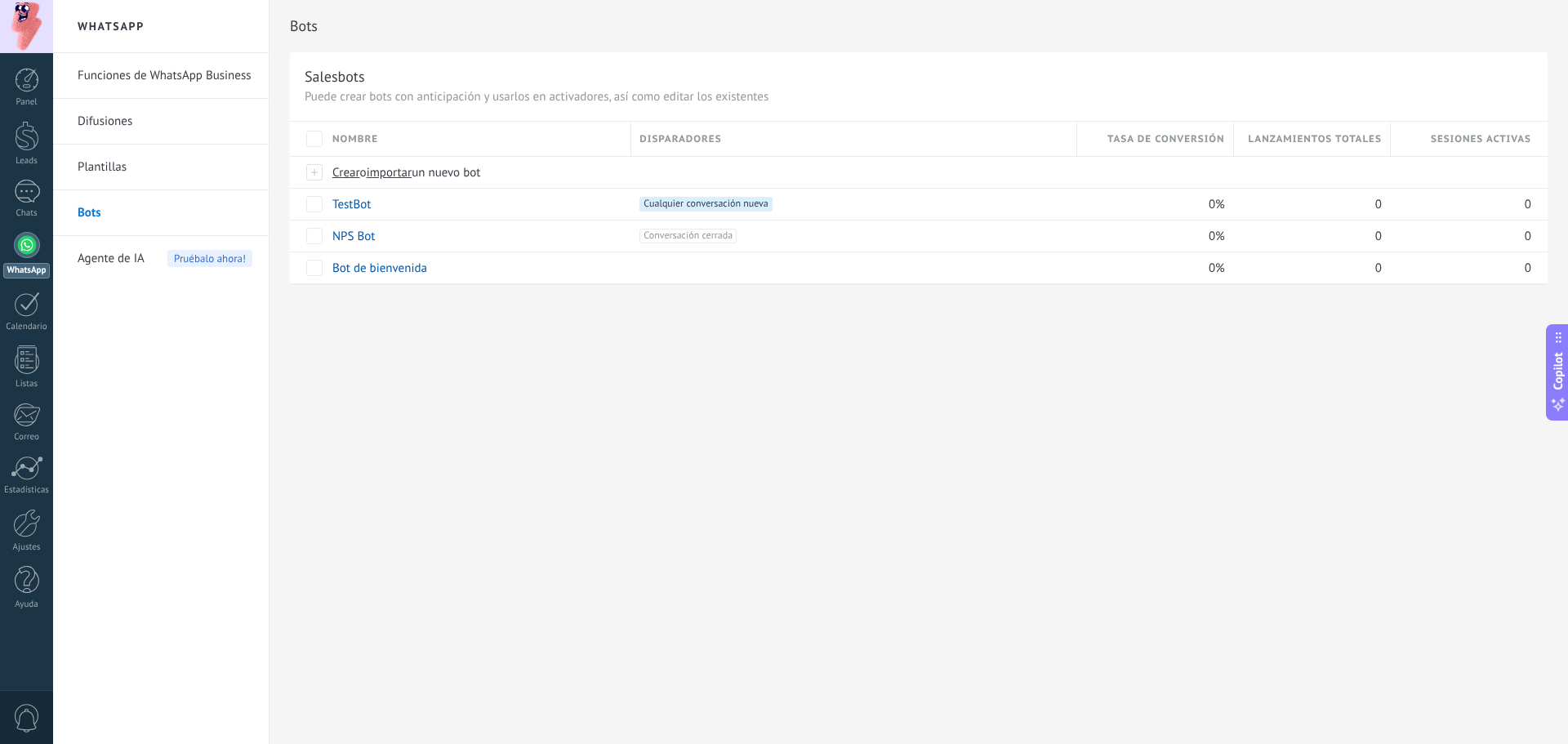
click at [106, 74] on link "Funciones de WhatsApp Business" at bounding box center [164, 75] width 175 height 46
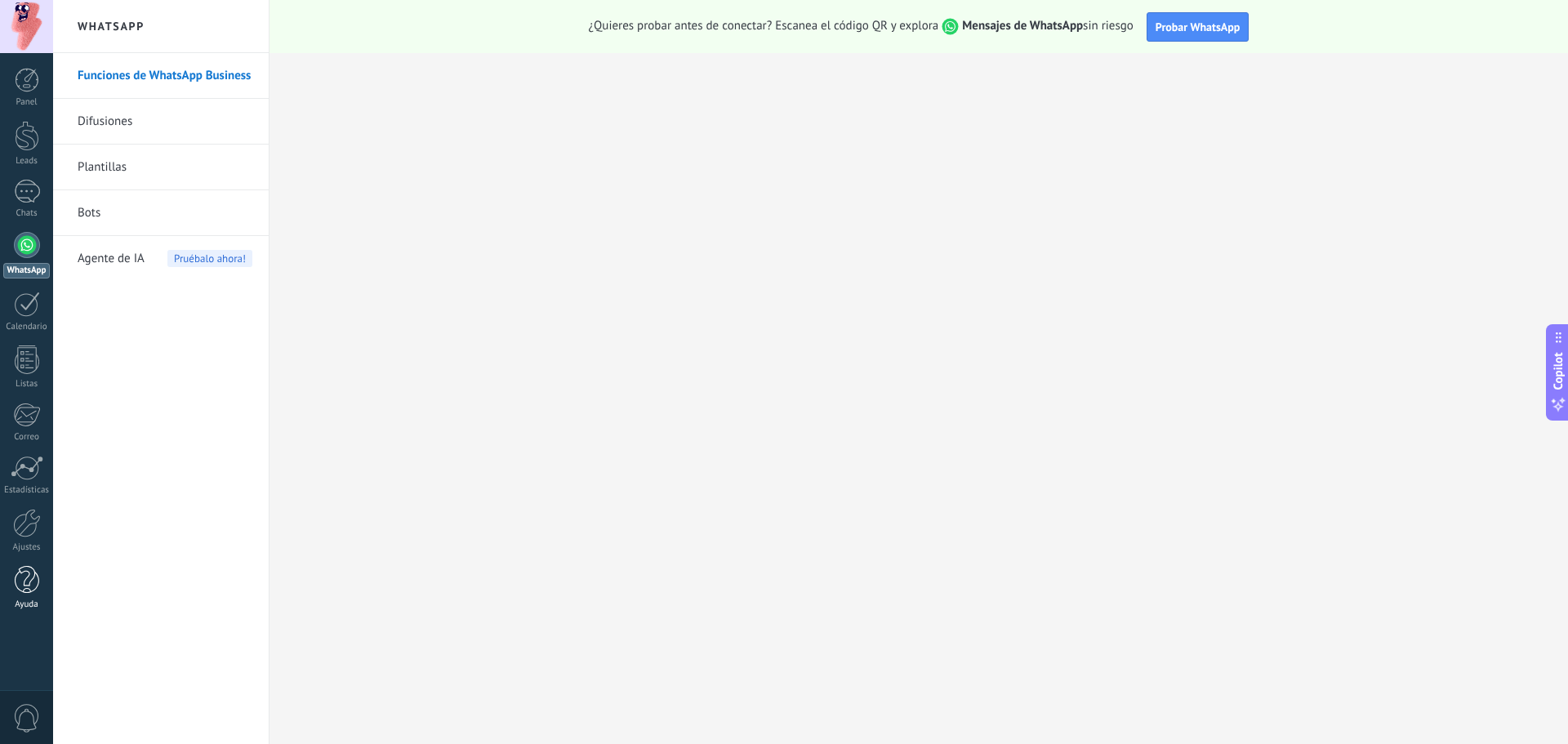
click at [32, 584] on div at bounding box center [26, 580] width 24 height 28
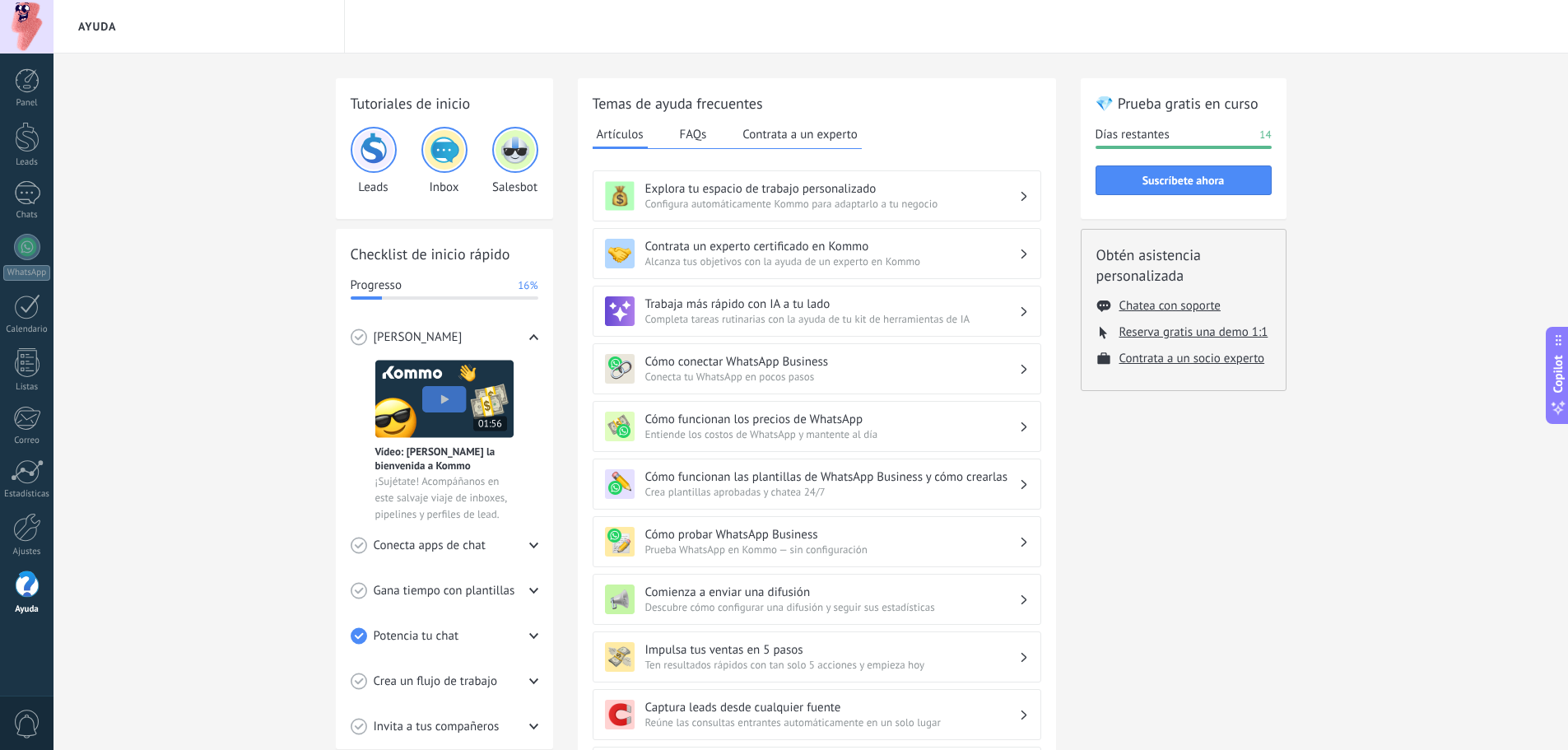
click at [710, 364] on h3 "Cómo conectar WhatsApp Business" at bounding box center [832, 362] width 374 height 16
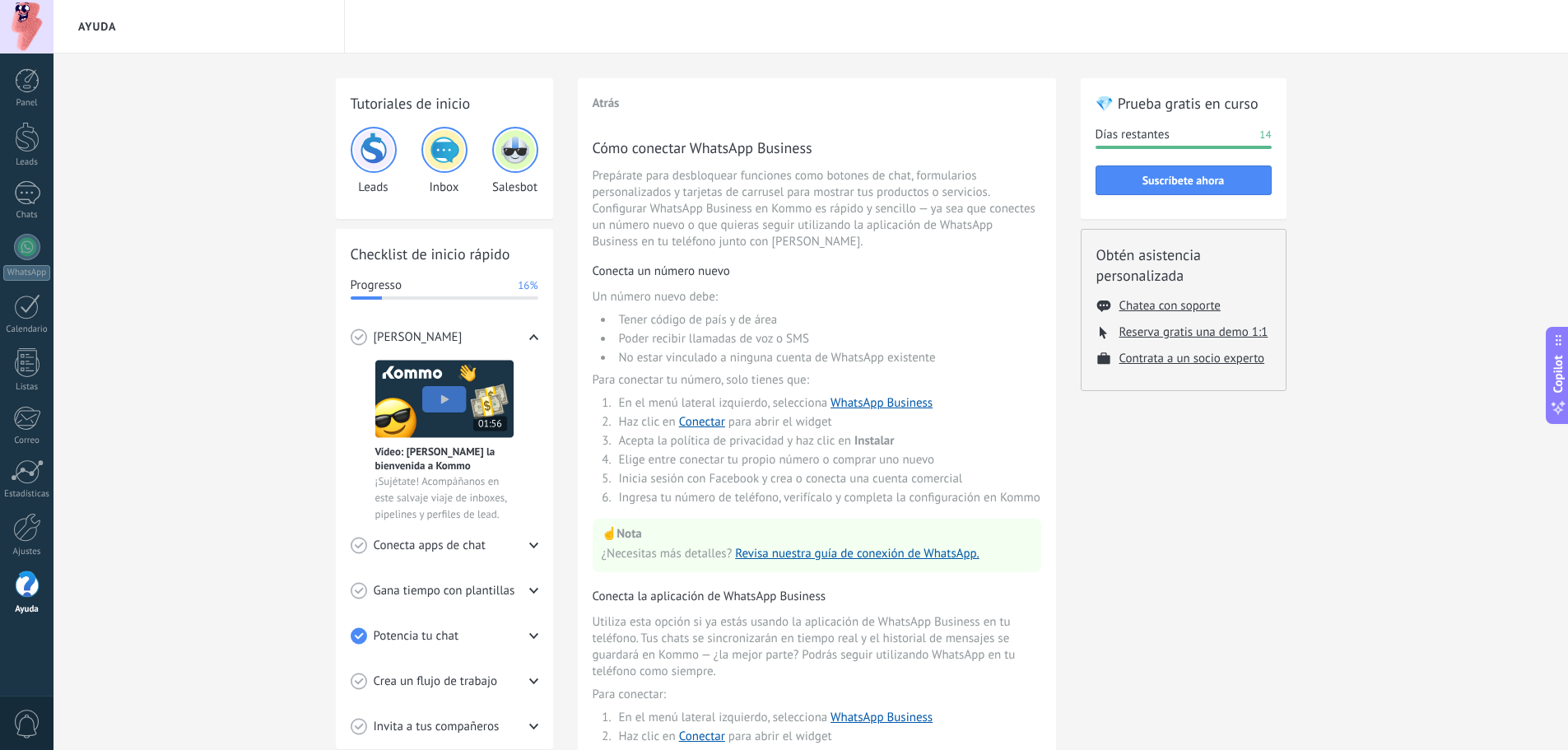
click at [454, 542] on span "Conecta apps de chat" at bounding box center [429, 546] width 112 height 17
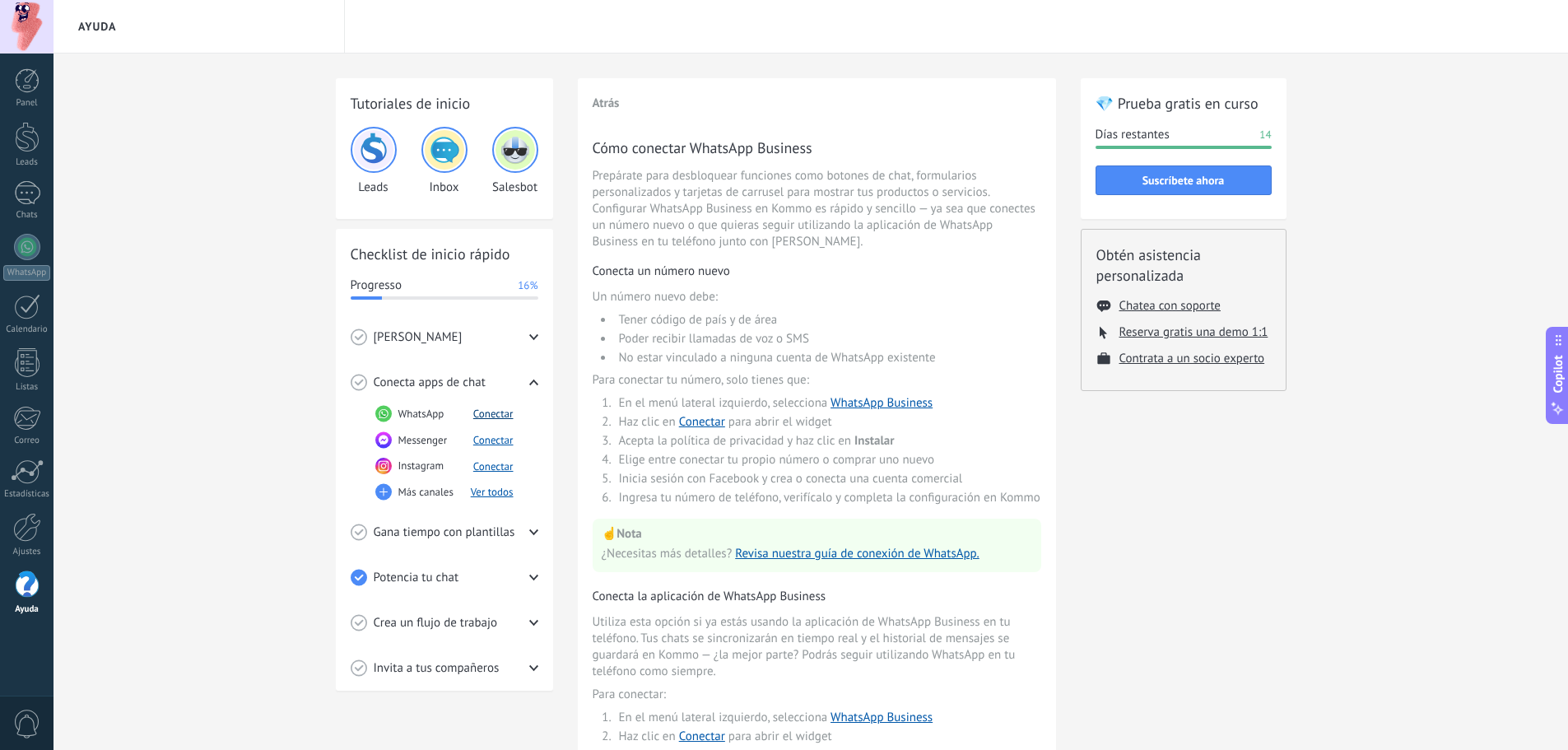
click at [499, 411] on button "Conectar" at bounding box center [493, 413] width 40 height 14
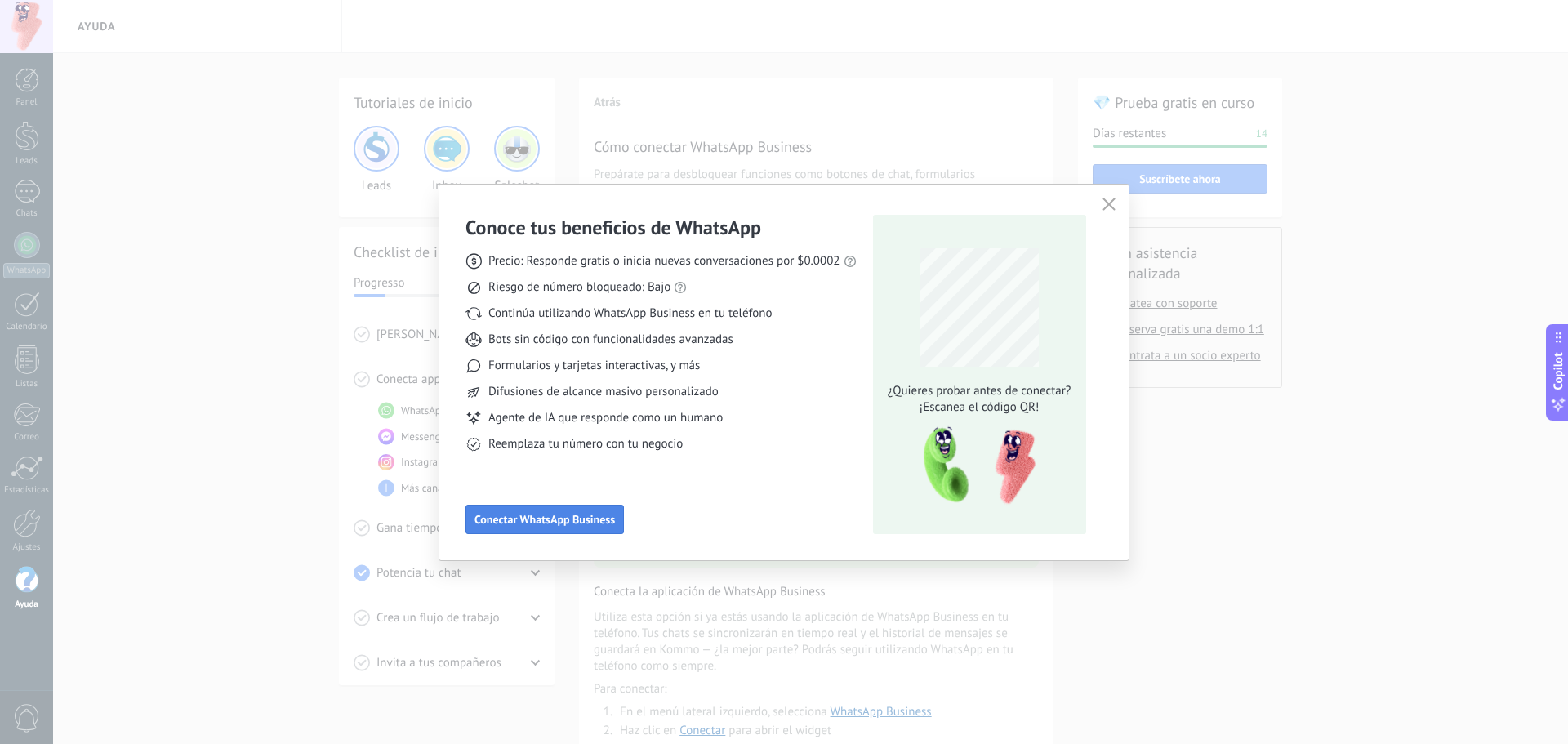
click at [530, 514] on span "Conectar WhatsApp Business" at bounding box center [544, 520] width 140 height 12
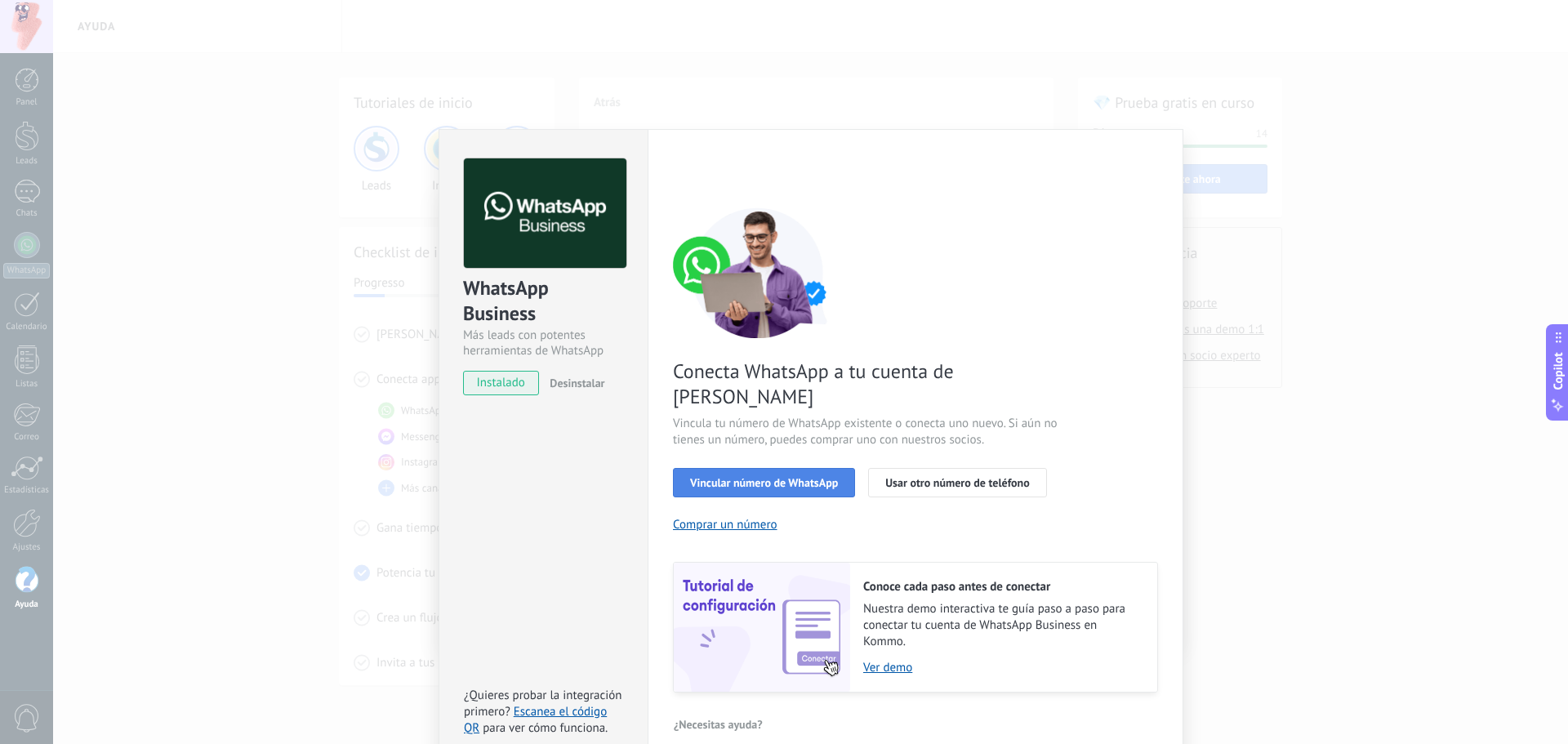
click at [803, 468] on button "Vincular número de WhatsApp" at bounding box center [763, 483] width 182 height 29
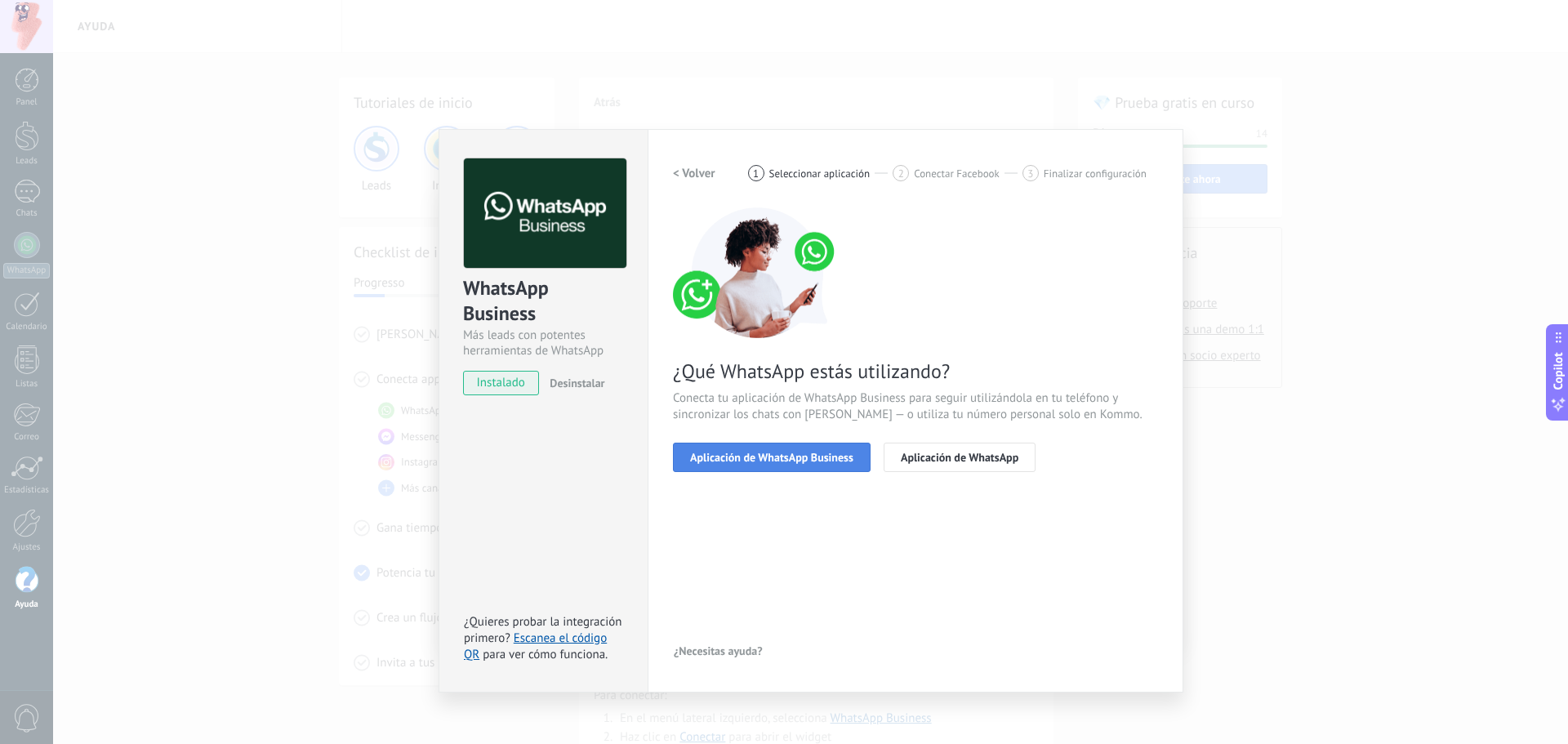
click at [796, 455] on span "Aplicación de WhatsApp Business" at bounding box center [771, 457] width 163 height 12
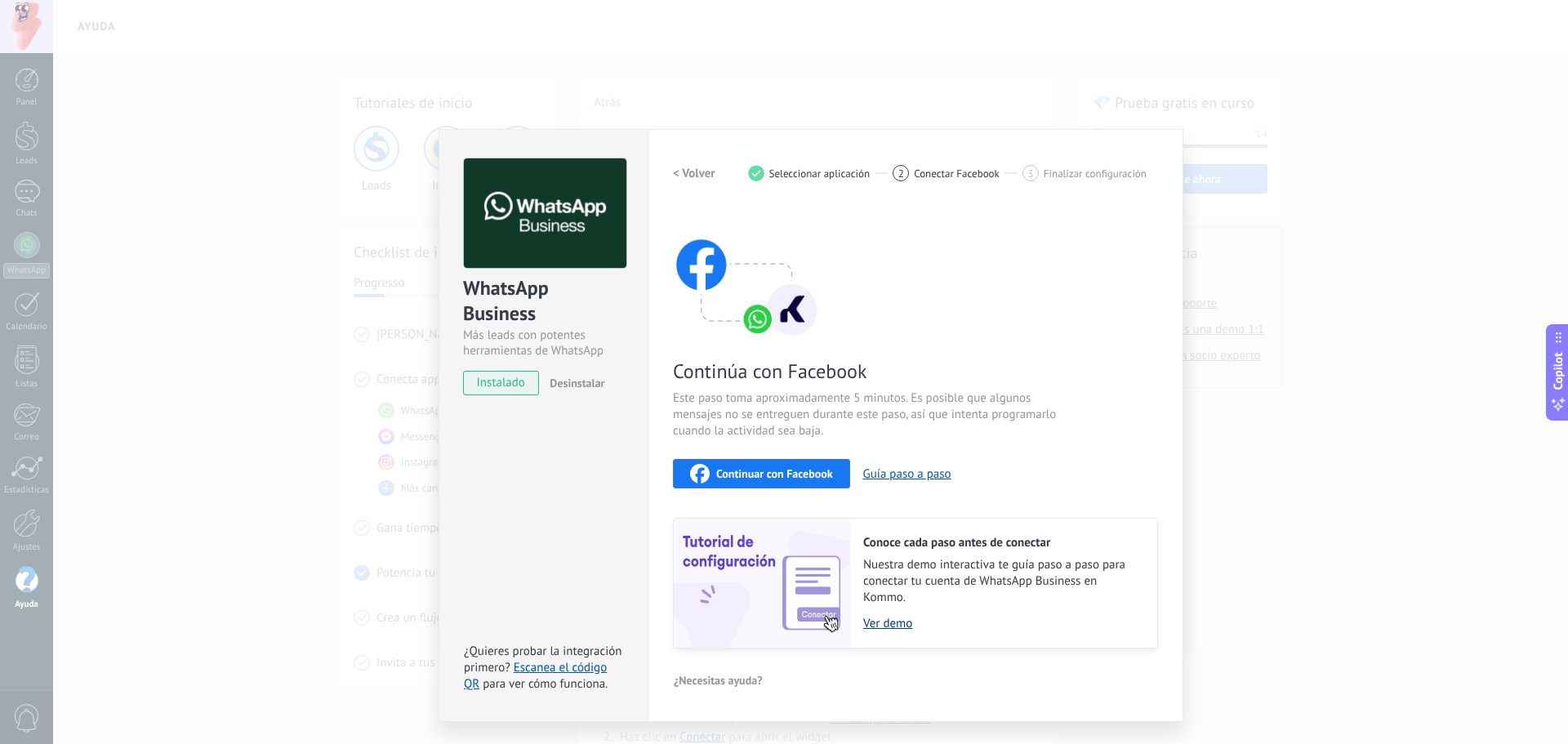
click at [900, 620] on link "Ver demo" at bounding box center [1002, 624] width 278 height 16
click at [760, 469] on span "Continuar con Facebook" at bounding box center [774, 474] width 116 height 12
click at [786, 476] on span "Continuar con Facebook" at bounding box center [774, 474] width 116 height 12
click at [891, 471] on button "Guía paso a paso" at bounding box center [907, 474] width 88 height 16
click at [758, 468] on span "Continuar con Facebook" at bounding box center [774, 474] width 116 height 12
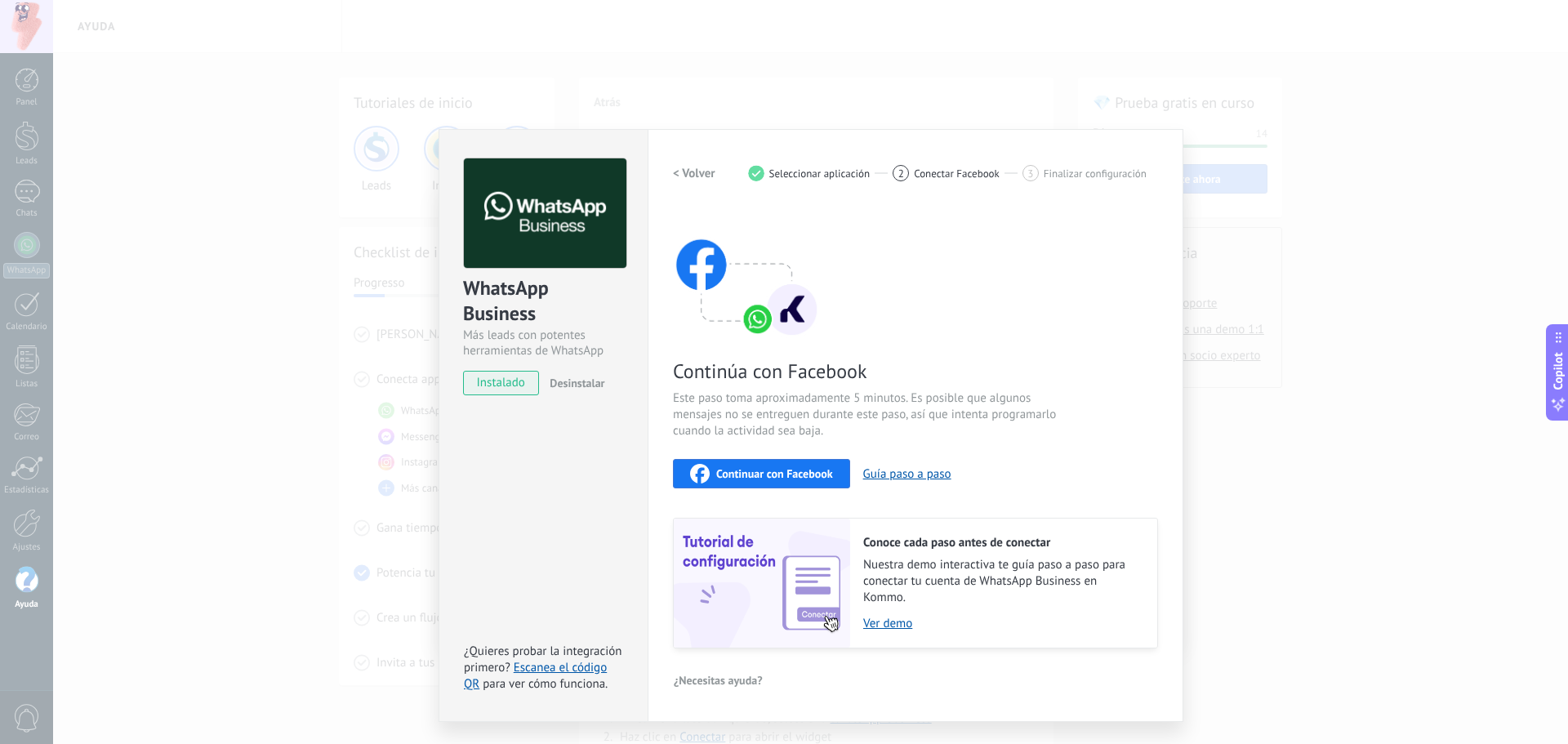
click at [1314, 400] on div "WhatsApp Business Más leads con potentes herramientas de WhatsApp instalado Des…" at bounding box center [810, 372] width 1515 height 744
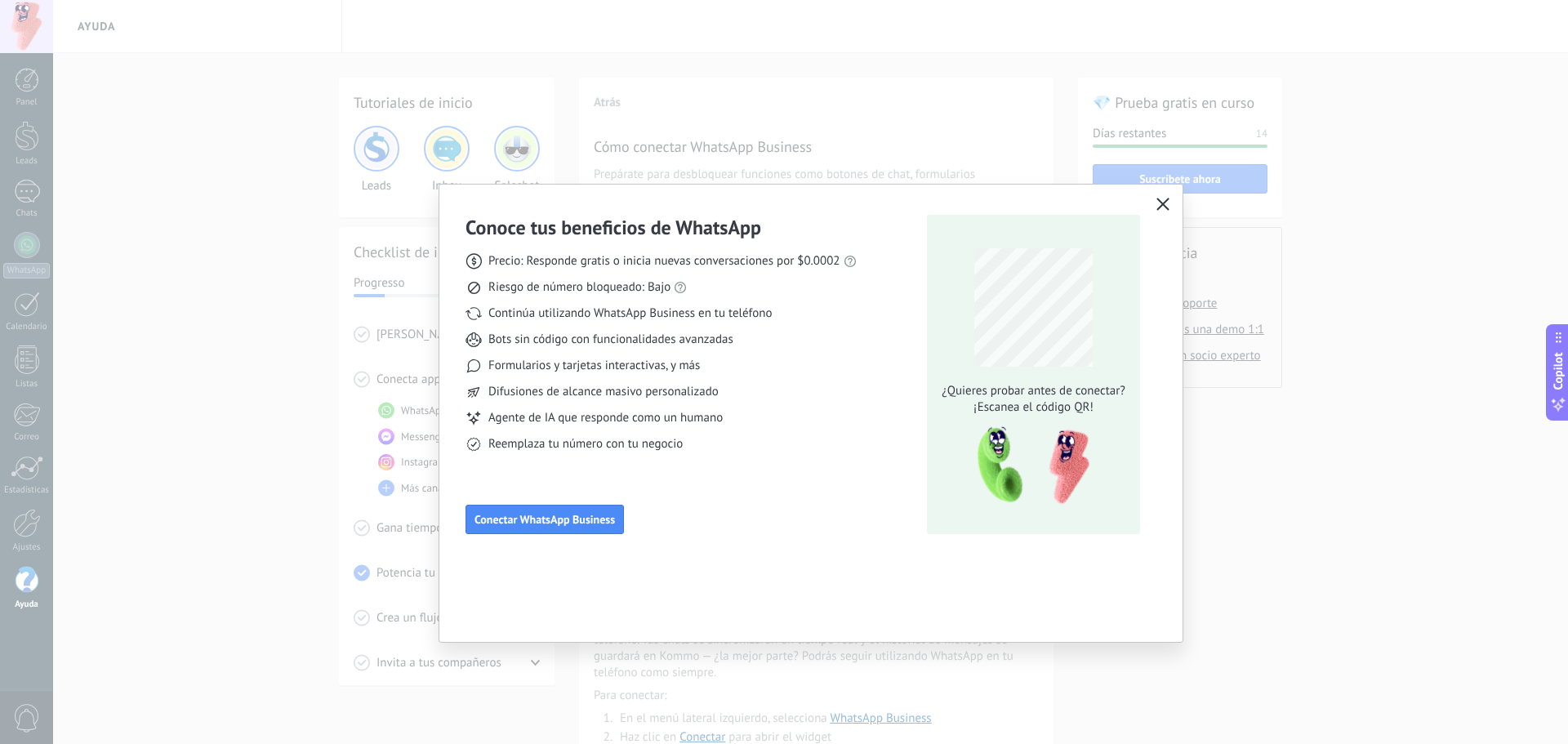
click at [1167, 205] on icon "button" at bounding box center [1162, 204] width 13 height 13
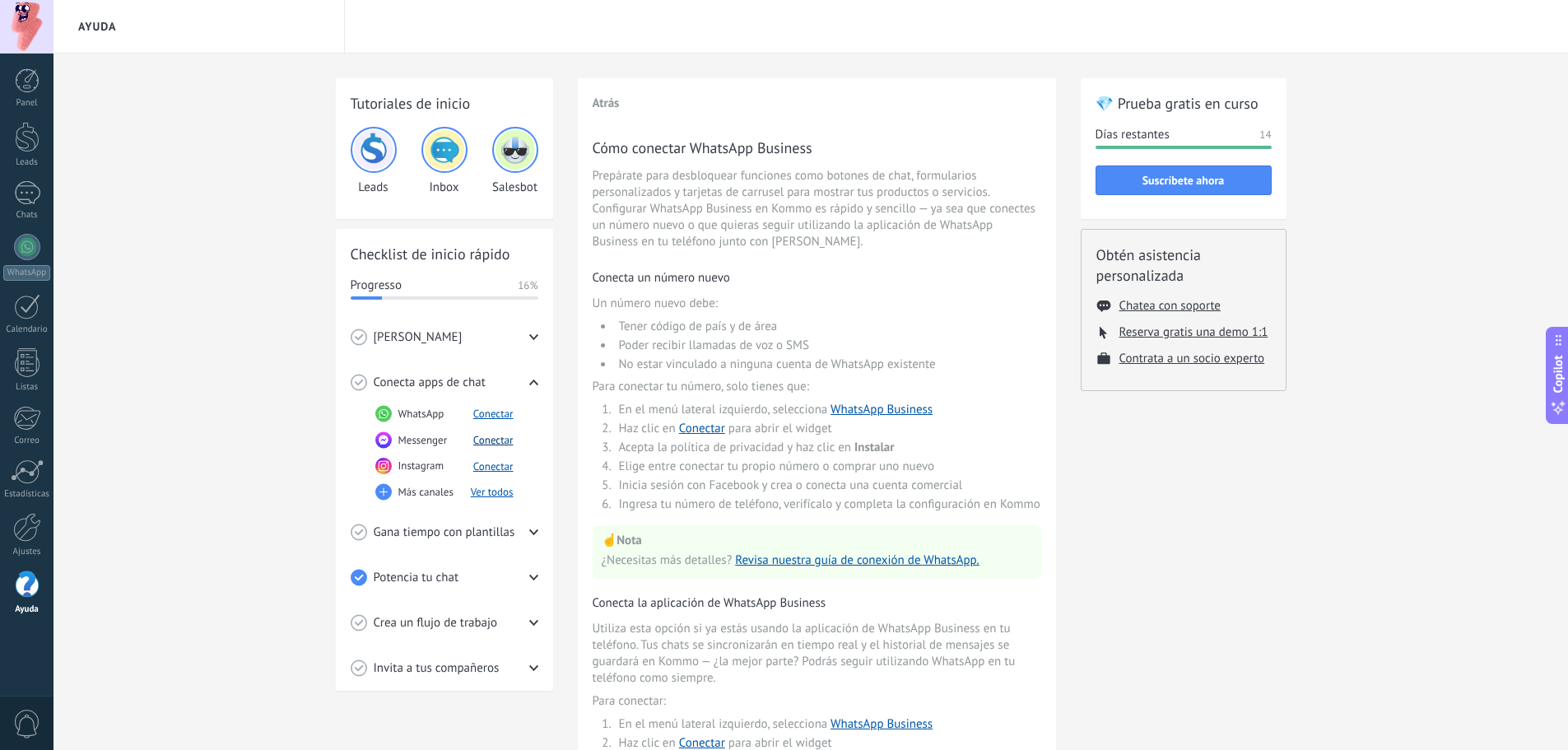
click at [489, 440] on button "Conectar" at bounding box center [493, 440] width 40 height 14
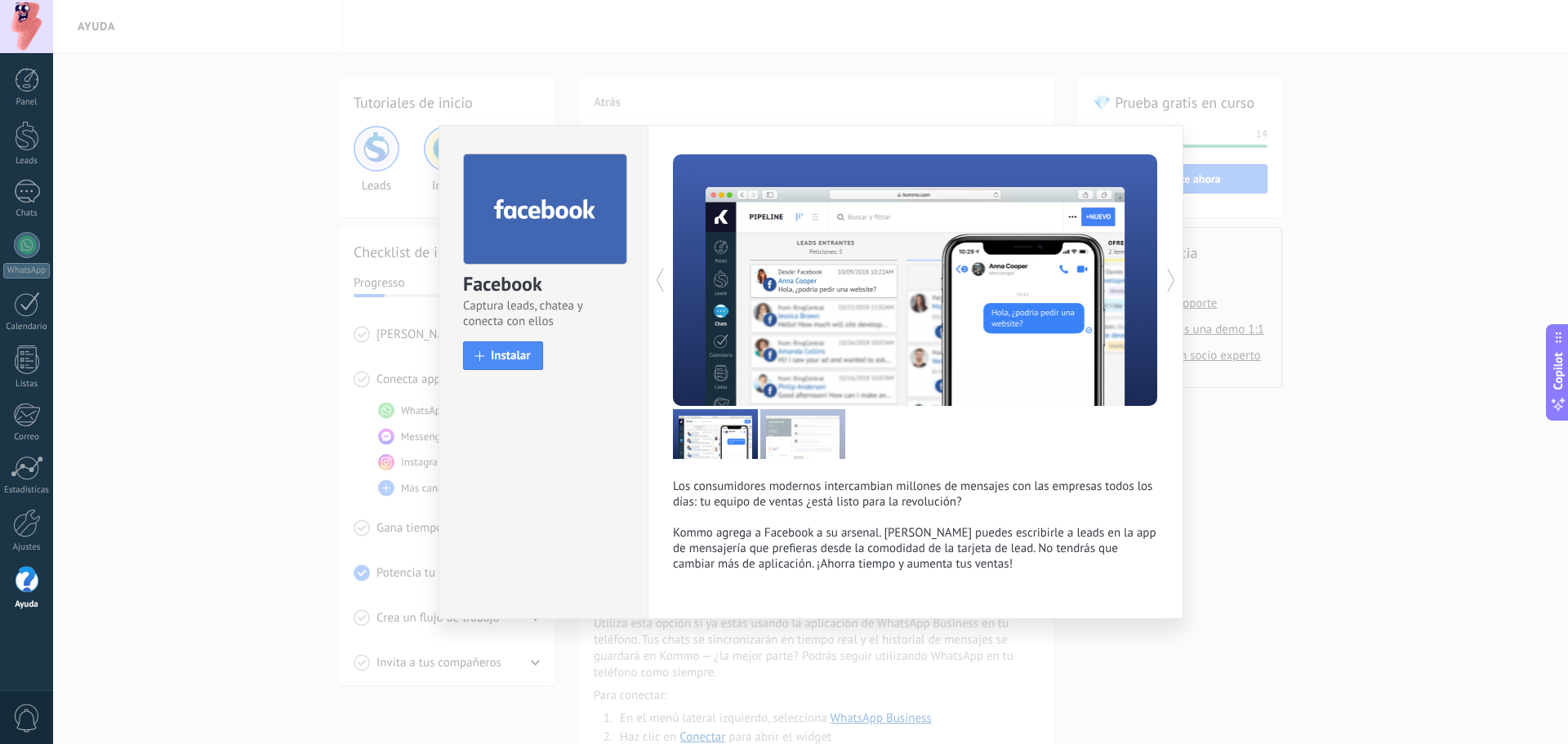
click at [1262, 364] on div "Facebook Captura leads, chatea y conecta con ellos install Instalar Los consumi…" at bounding box center [810, 372] width 1515 height 744
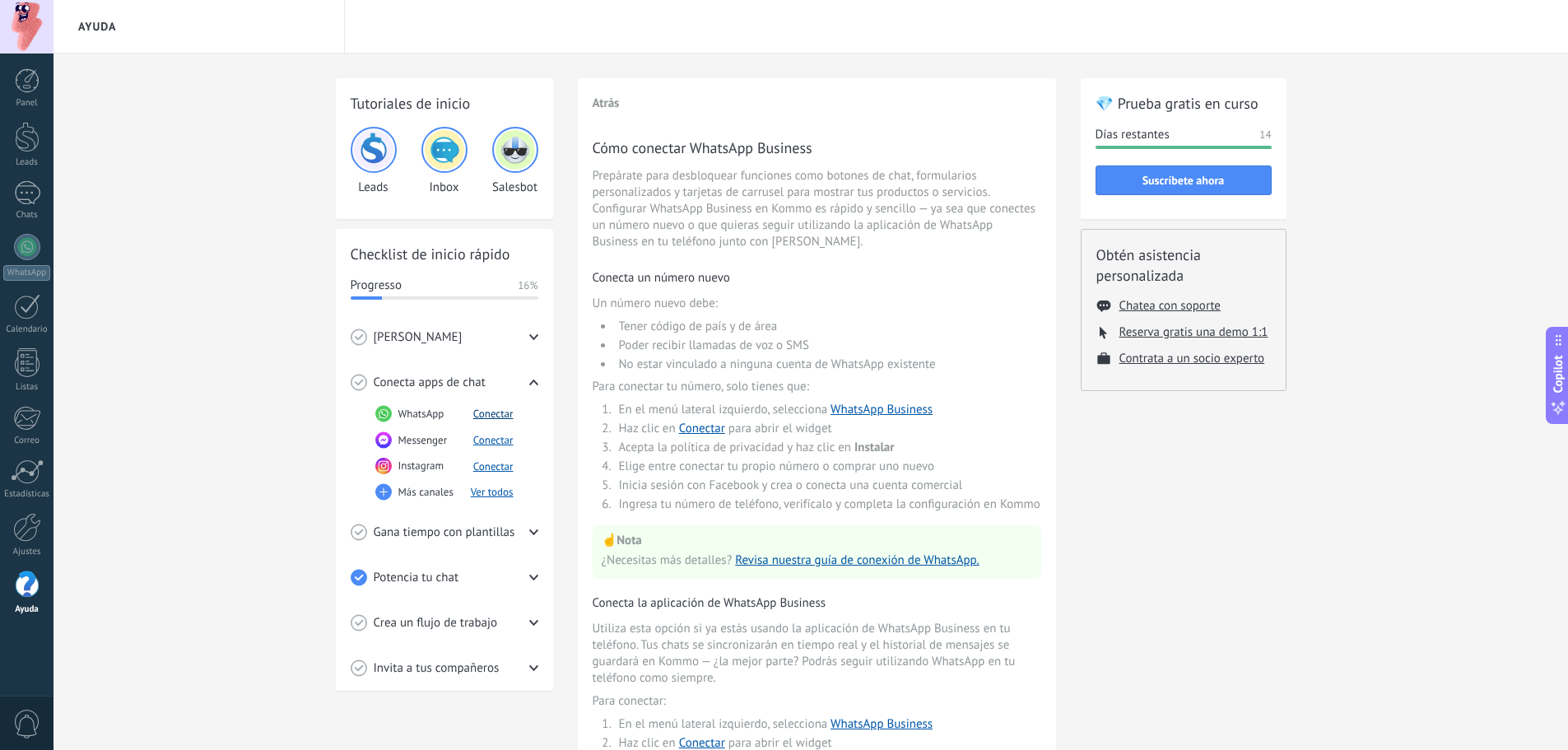
click at [496, 412] on button "Conectar" at bounding box center [493, 413] width 40 height 14
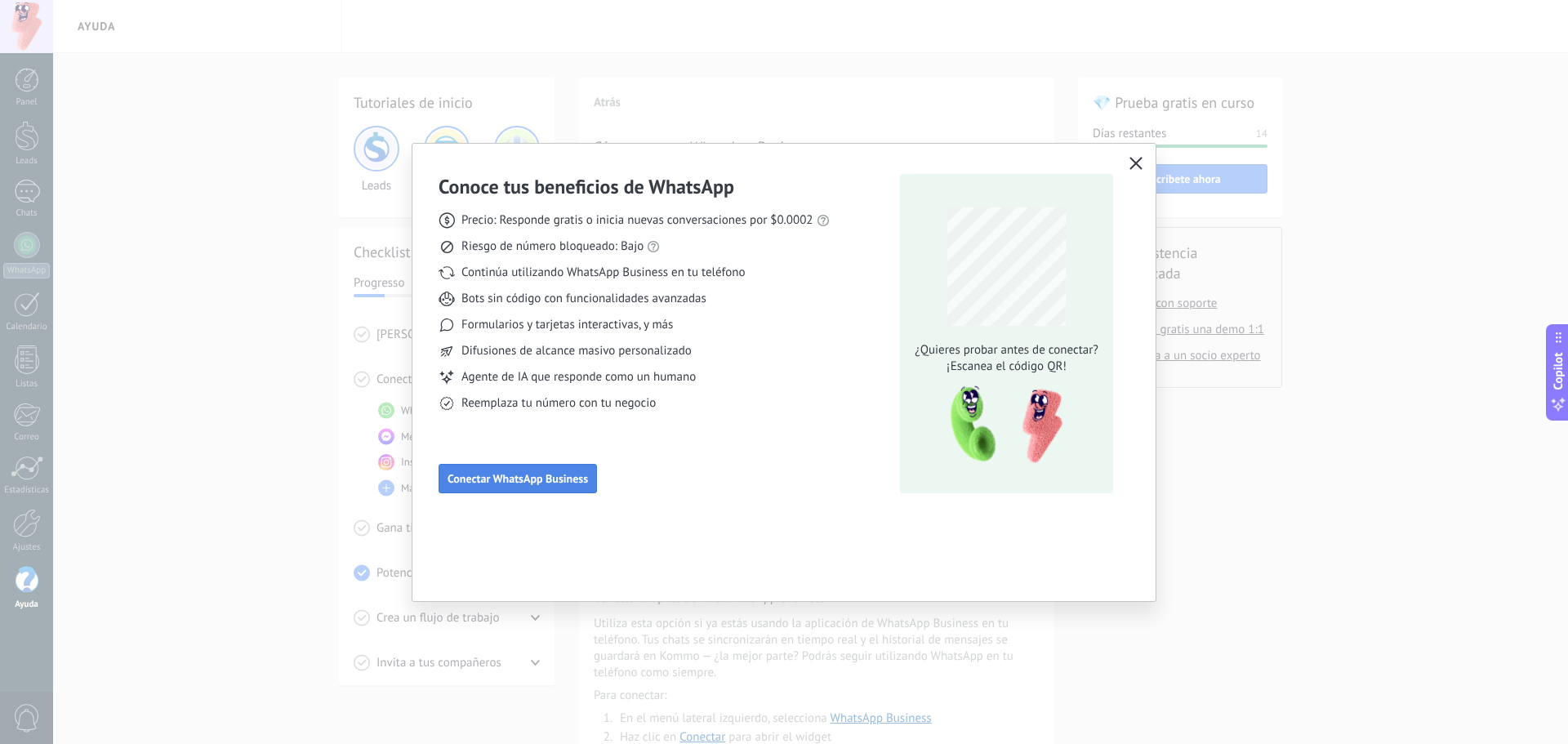
click at [507, 481] on span "Conectar WhatsApp Business" at bounding box center [517, 479] width 140 height 12
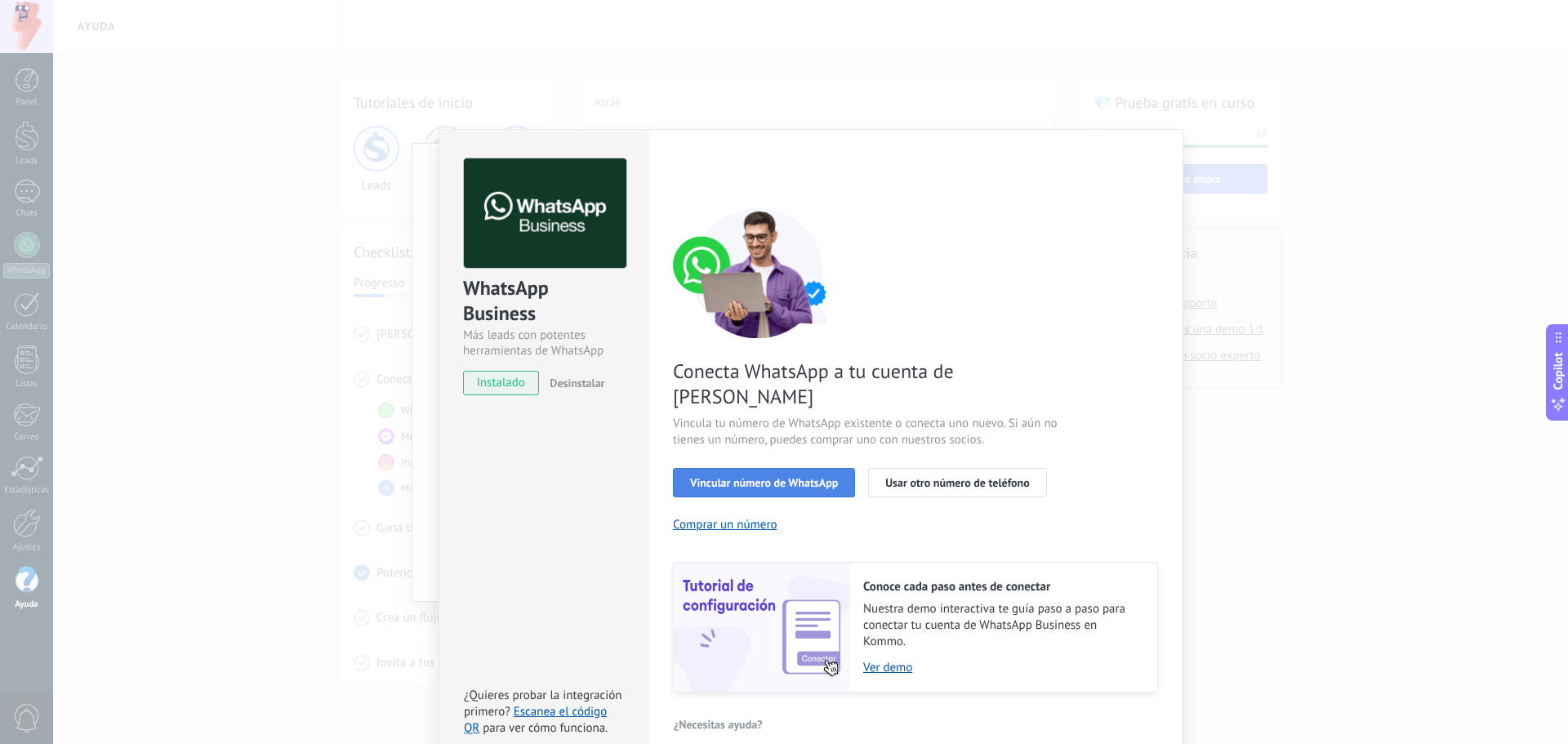
click at [791, 477] on span "Vincular número de WhatsApp" at bounding box center [763, 483] width 148 height 12
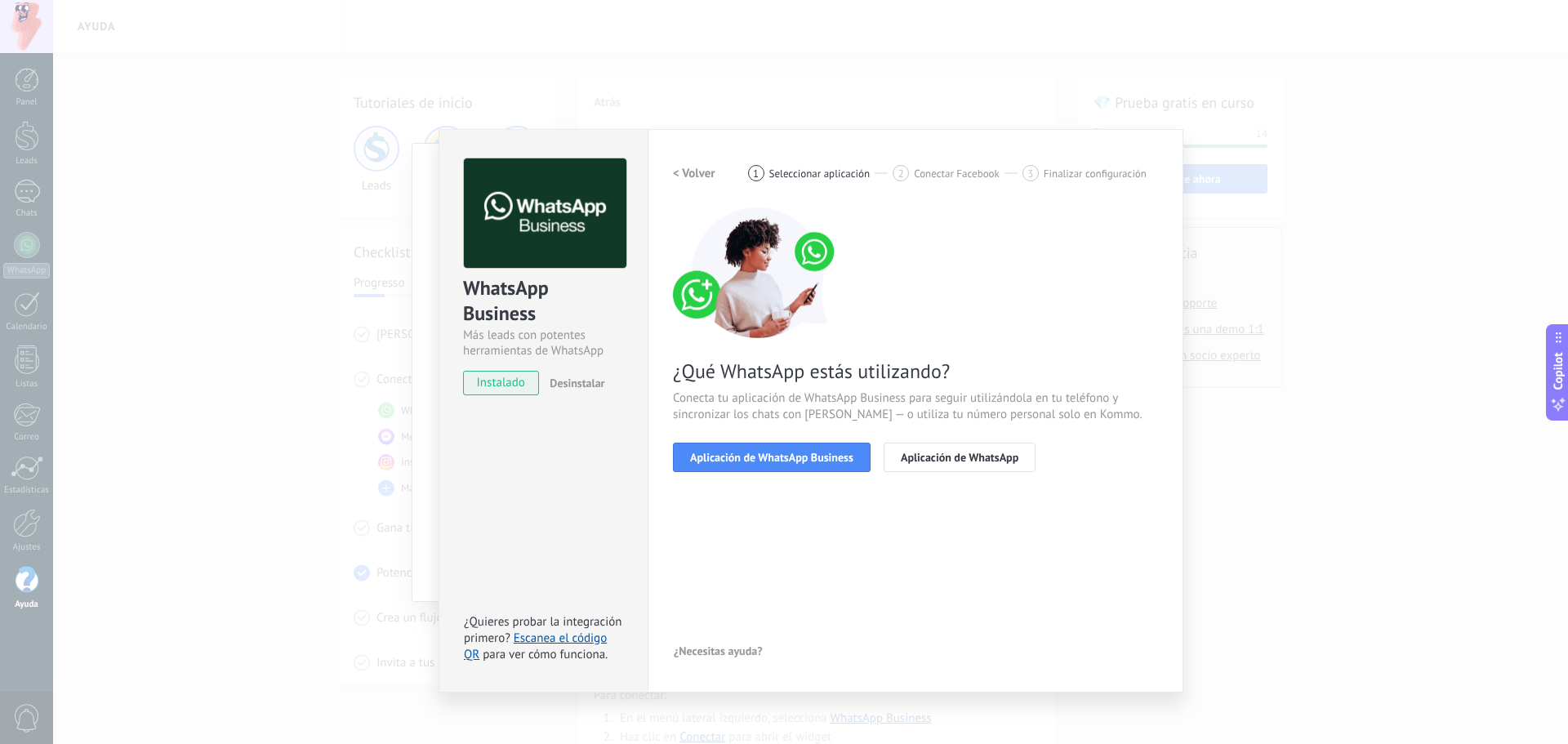
click at [791, 453] on span "Aplicación de WhatsApp Business" at bounding box center [771, 457] width 163 height 12
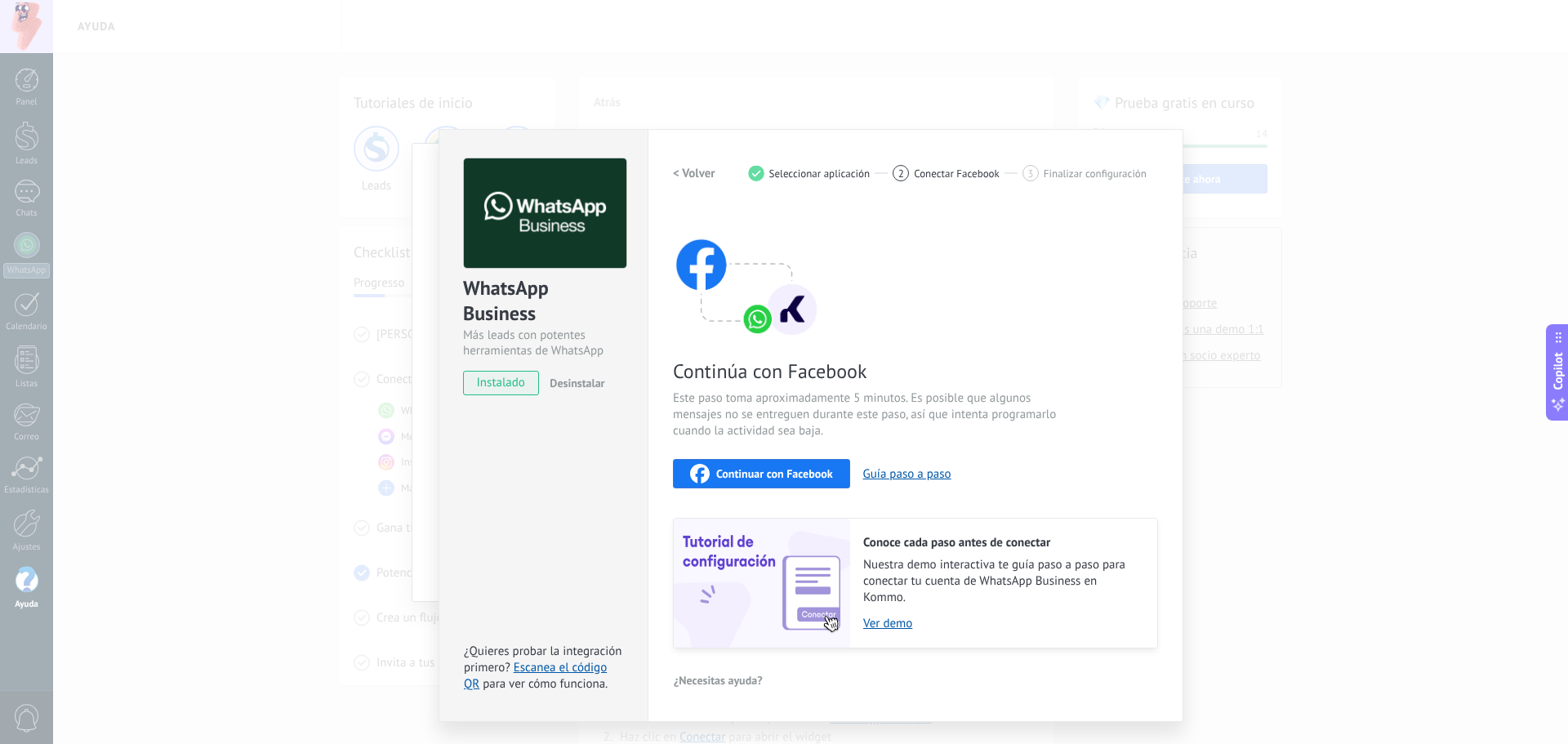
click at [781, 470] on span "Continuar con Facebook" at bounding box center [774, 474] width 116 height 12
click at [762, 473] on span "Continuar con Facebook" at bounding box center [774, 474] width 116 height 12
click at [778, 471] on span "Continuar con Facebook" at bounding box center [774, 474] width 116 height 12
click at [800, 472] on span "Continuar con Facebook" at bounding box center [774, 474] width 116 height 12
